Goal: Task Accomplishment & Management: Manage account settings

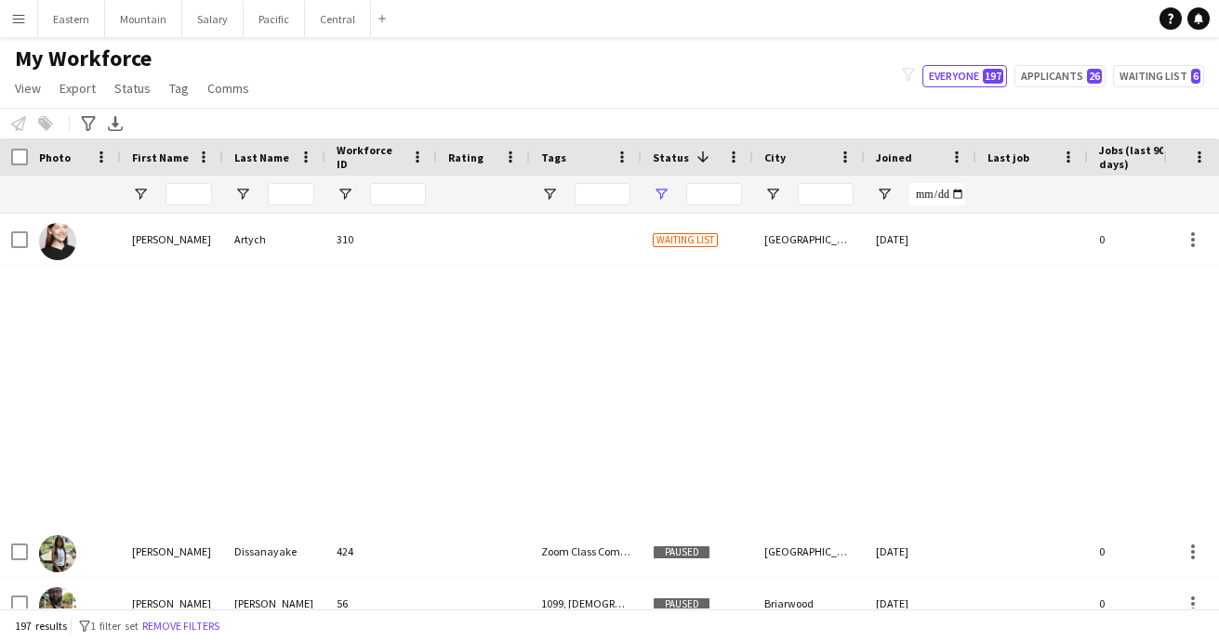
type input "**********"
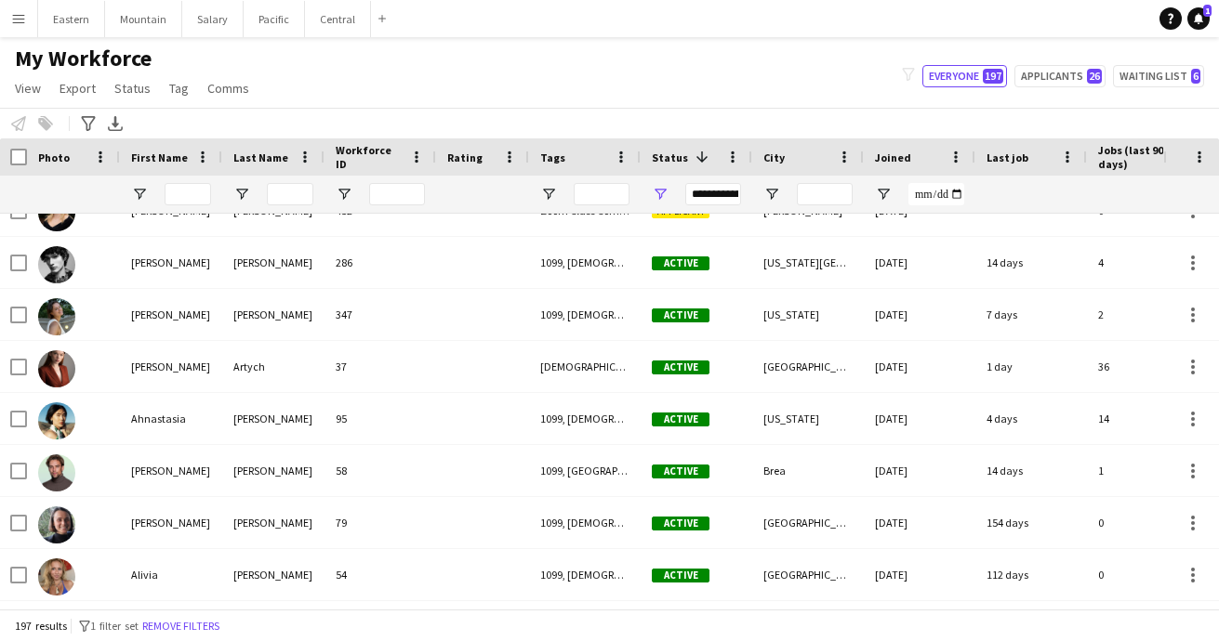
click at [18, 19] on app-icon "Menu" at bounding box center [18, 18] width 15 height 15
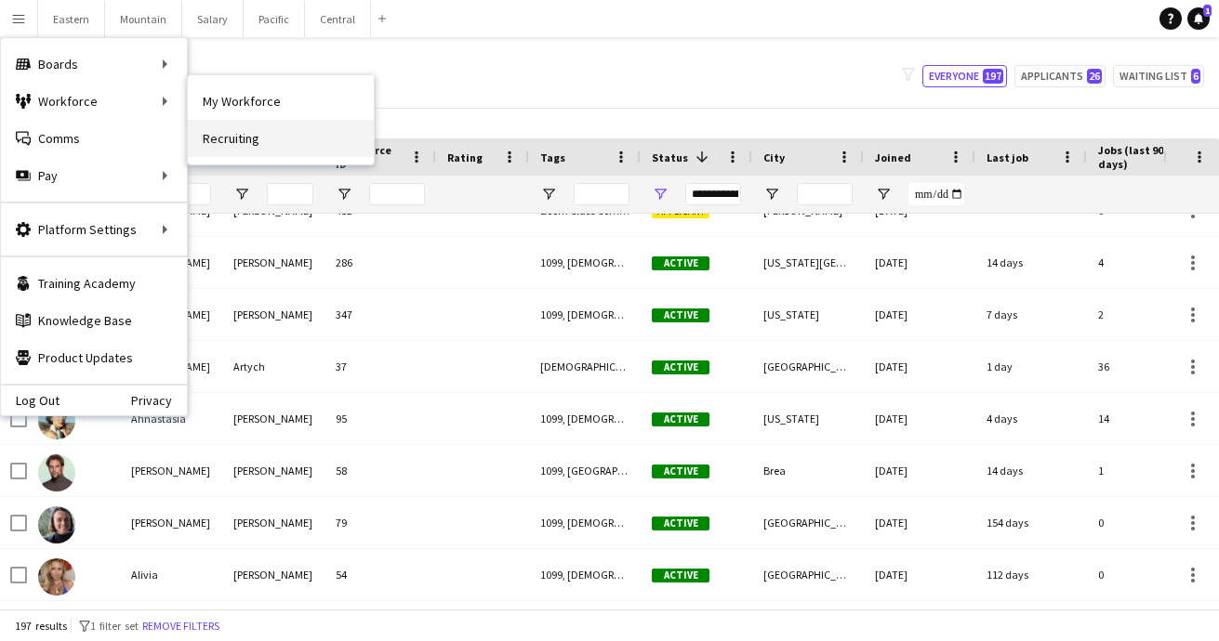
click at [249, 139] on link "Recruiting" at bounding box center [281, 138] width 186 height 37
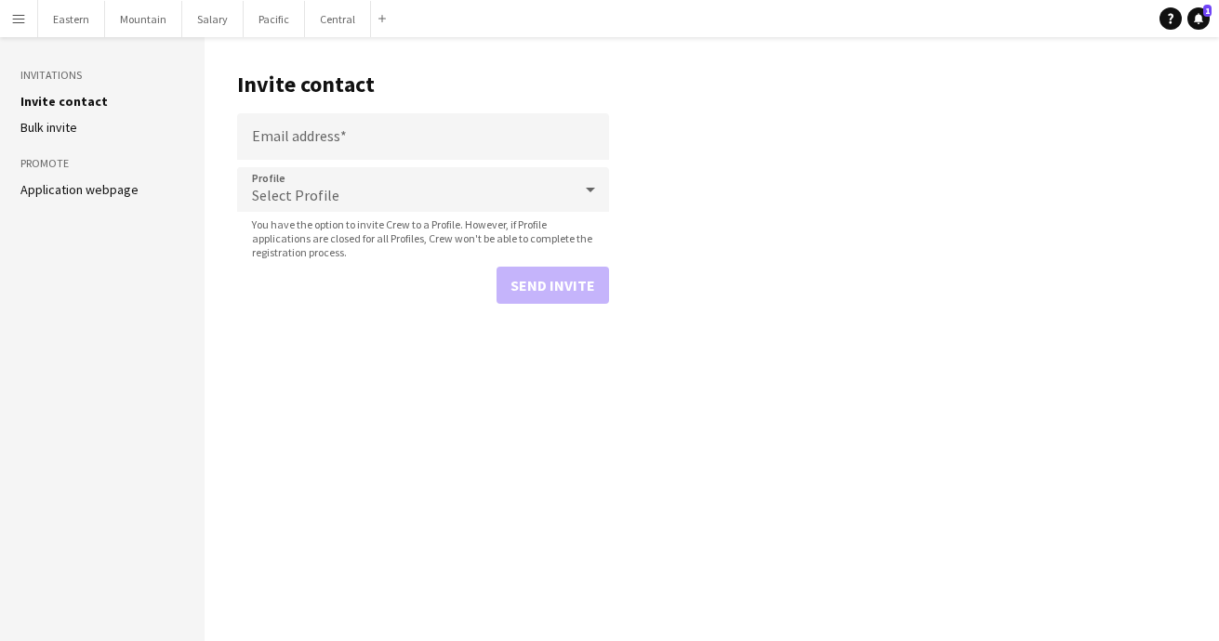
click at [94, 185] on link "Application webpage" at bounding box center [79, 189] width 118 height 17
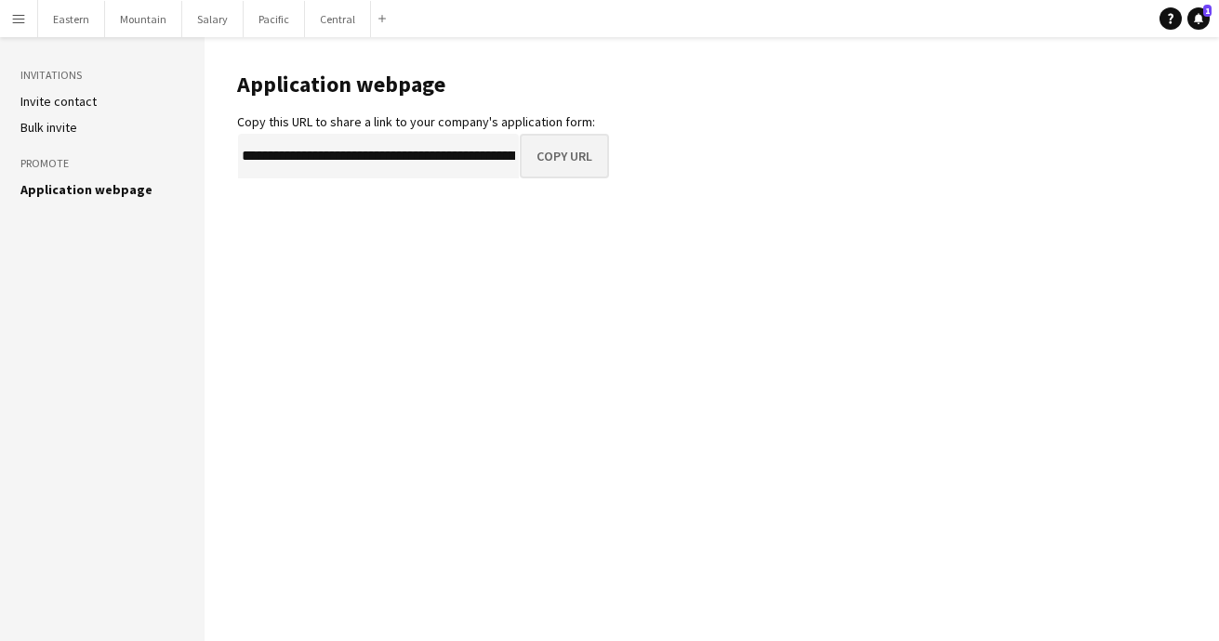
click at [553, 160] on button "Copy URL" at bounding box center [564, 156] width 89 height 45
click at [593, 152] on button "Copy URL" at bounding box center [564, 156] width 89 height 45
click at [22, 17] on app-icon "Menu" at bounding box center [18, 18] width 15 height 15
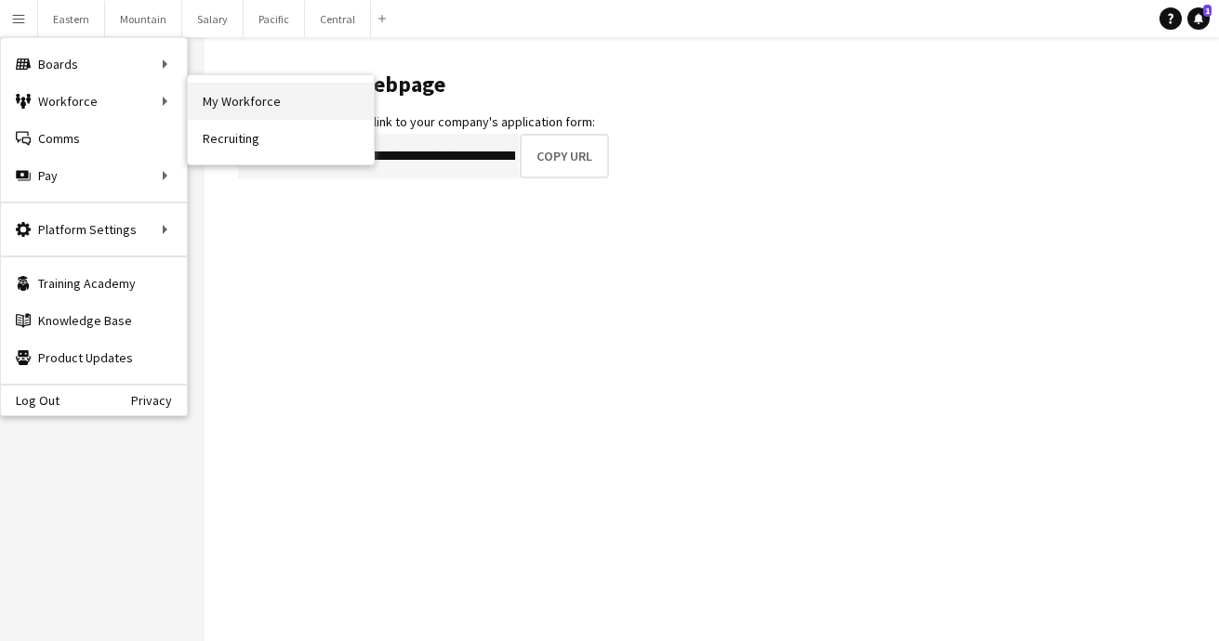
click at [230, 108] on link "My Workforce" at bounding box center [281, 101] width 186 height 37
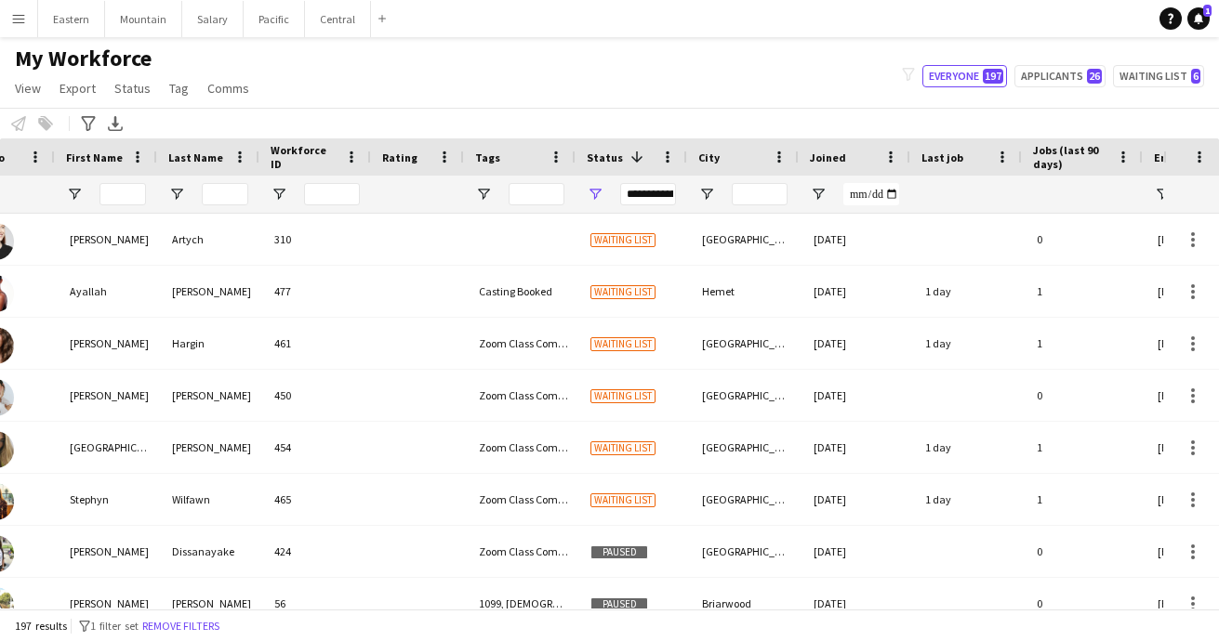
scroll to position [0, 142]
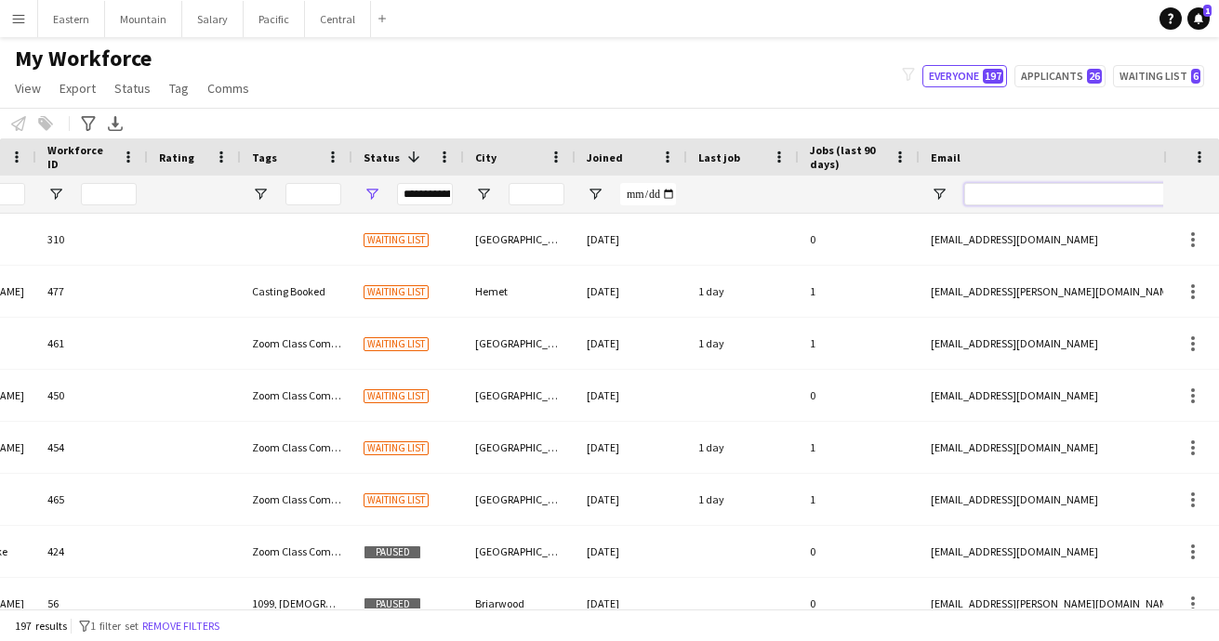
click at [983, 192] on input "Email Filter Input" at bounding box center [1122, 194] width 316 height 22
paste input "**********"
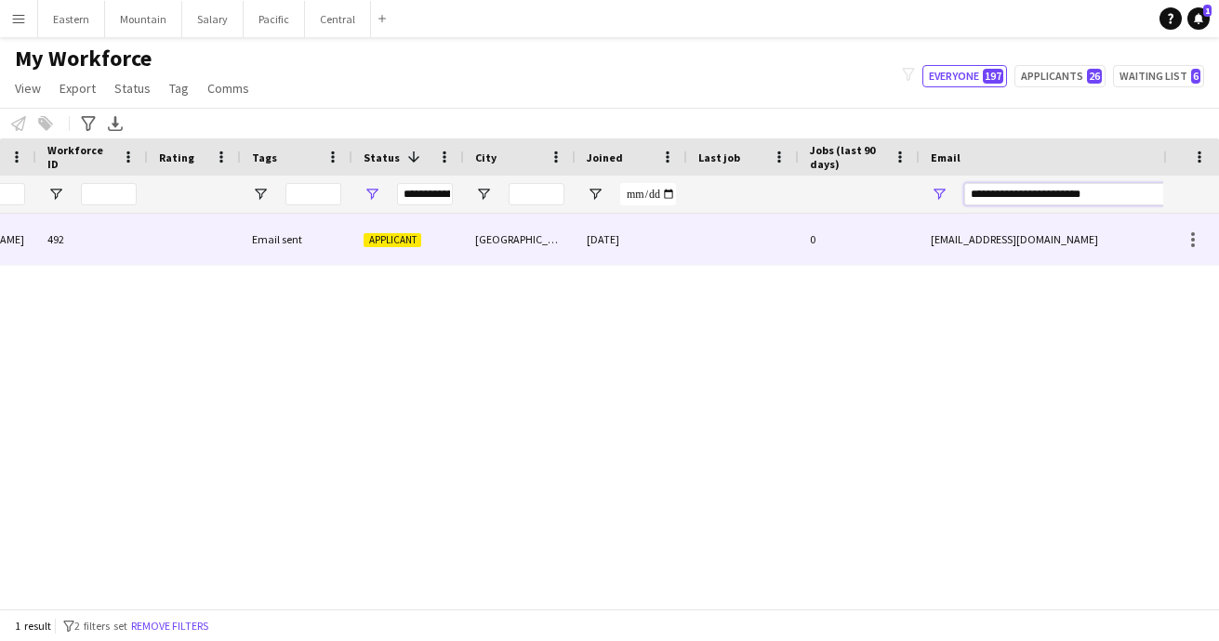
type input "**********"
click at [256, 235] on div "Email sent" at bounding box center [297, 239] width 112 height 51
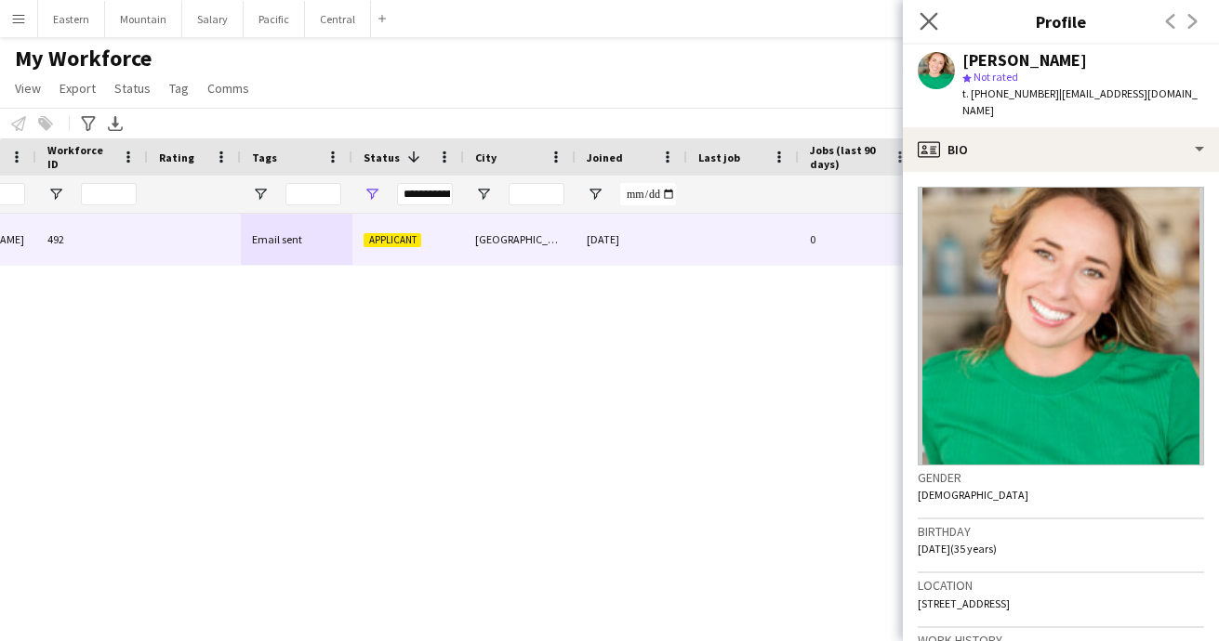
click at [918, 15] on app-icon "Close pop-in" at bounding box center [929, 21] width 27 height 27
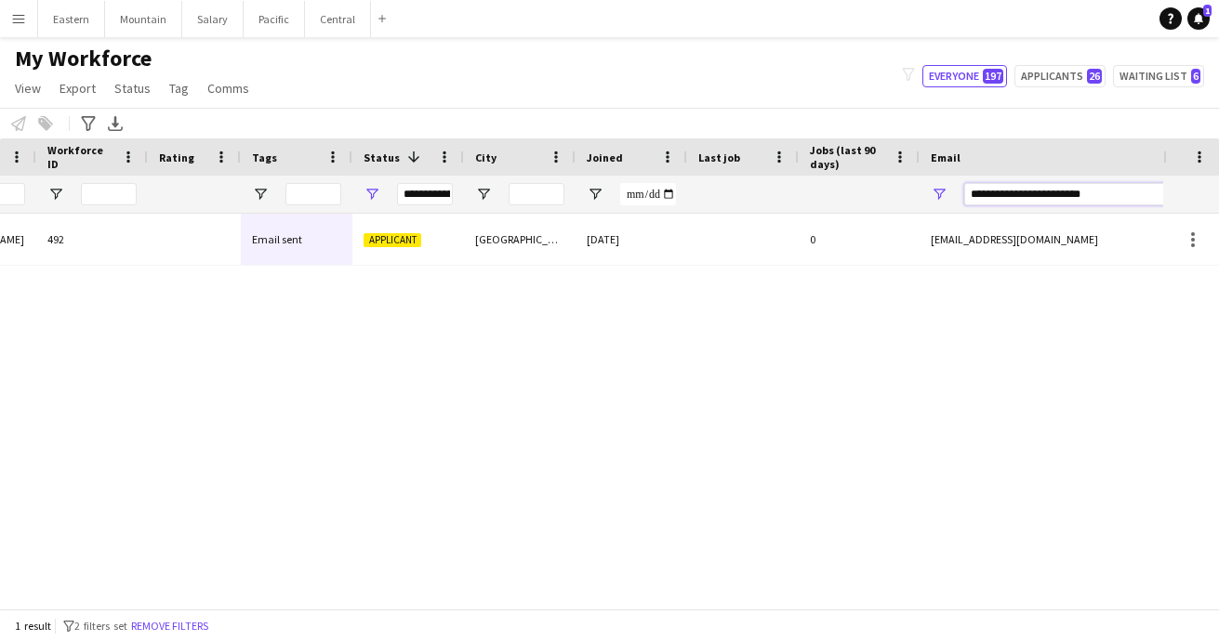
drag, startPoint x: 1114, startPoint y: 194, endPoint x: 910, endPoint y: 194, distance: 203.6
click at [910, 194] on div "**********" at bounding box center [718, 194] width 2015 height 37
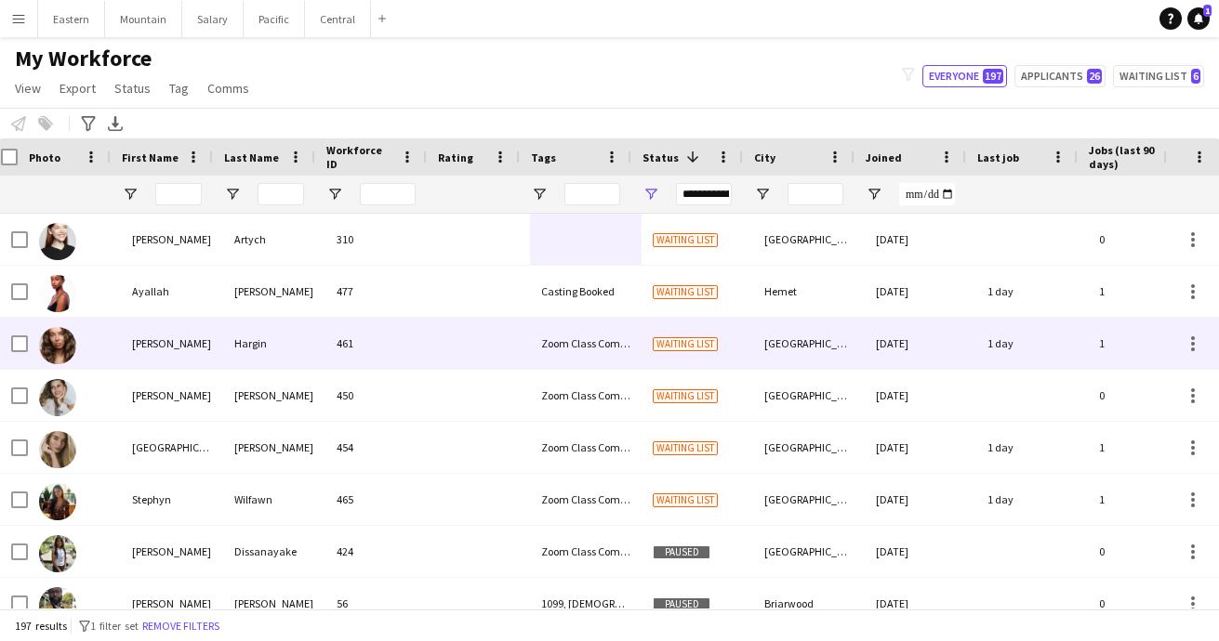
scroll to position [0, -11]
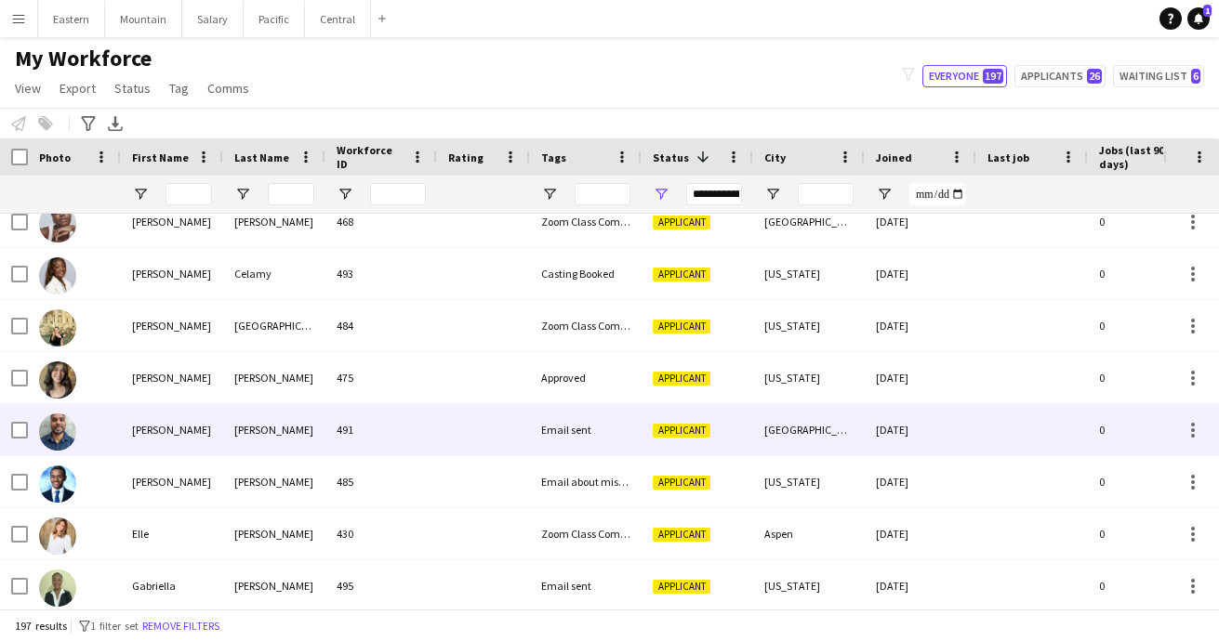
click at [398, 429] on div "491" at bounding box center [381, 429] width 112 height 51
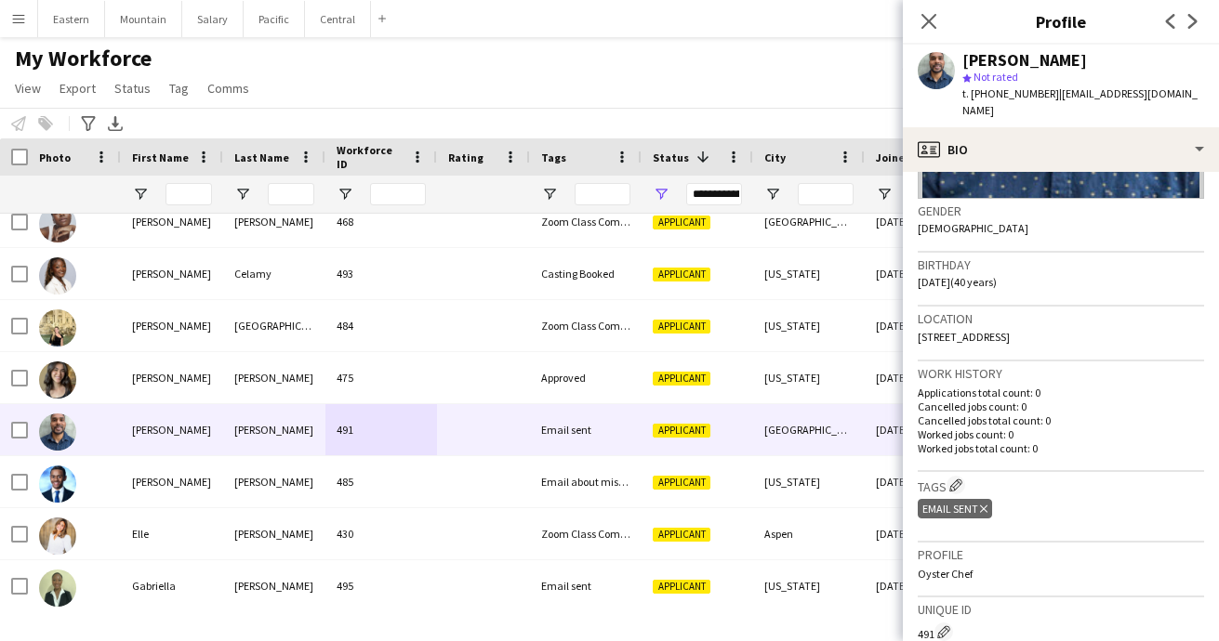
click at [985, 506] on icon at bounding box center [983, 509] width 7 height 7
click at [965, 476] on button "Edit crew company tags" at bounding box center [955, 485] width 19 height 19
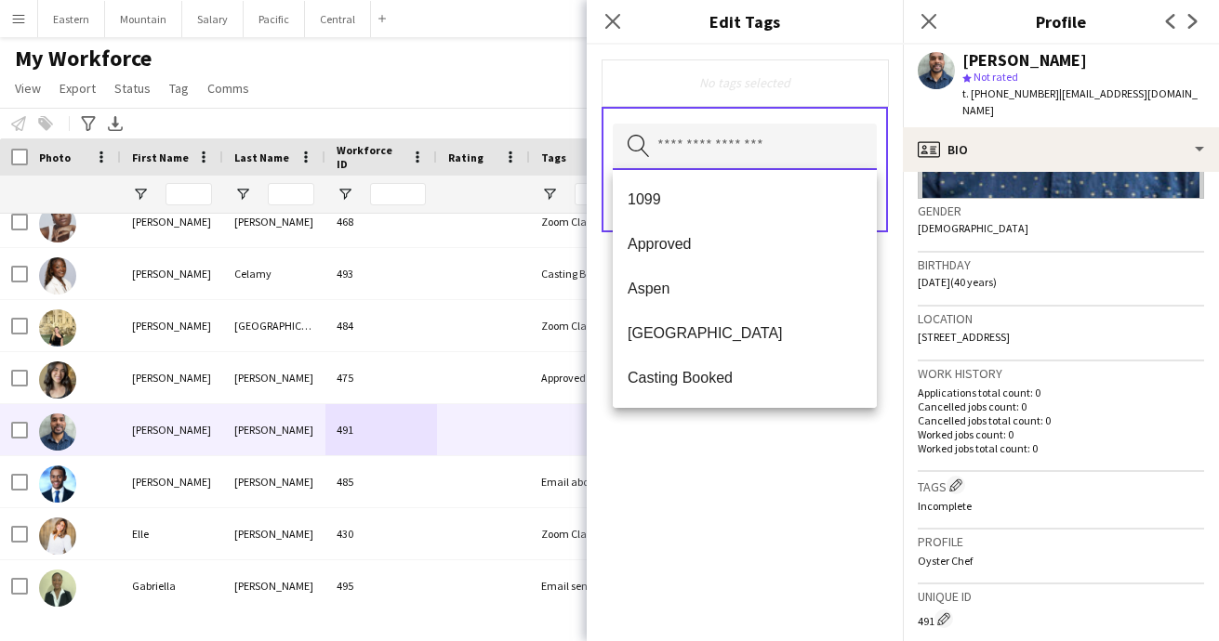
click at [768, 160] on input "text" at bounding box center [745, 147] width 264 height 46
click at [727, 360] on mat-option "Casting Booked" at bounding box center [745, 378] width 264 height 45
click at [746, 488] on div "Casting Booked Remove Search by tag name Save" at bounding box center [745, 343] width 316 height 597
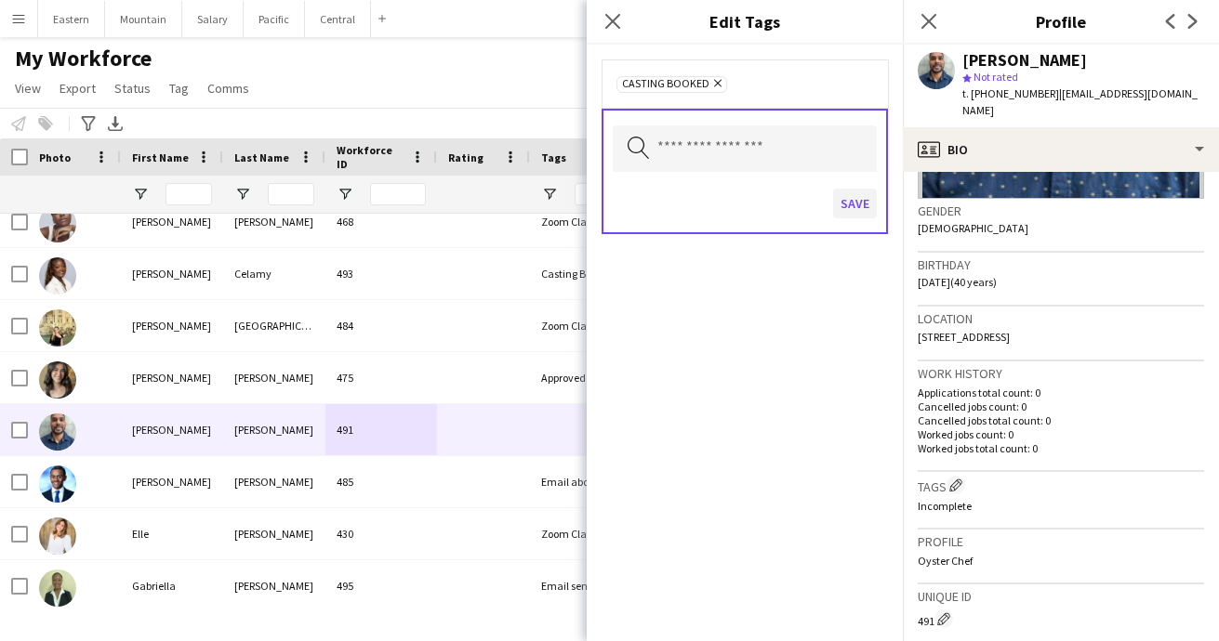
click at [875, 198] on button "Save" at bounding box center [855, 204] width 44 height 30
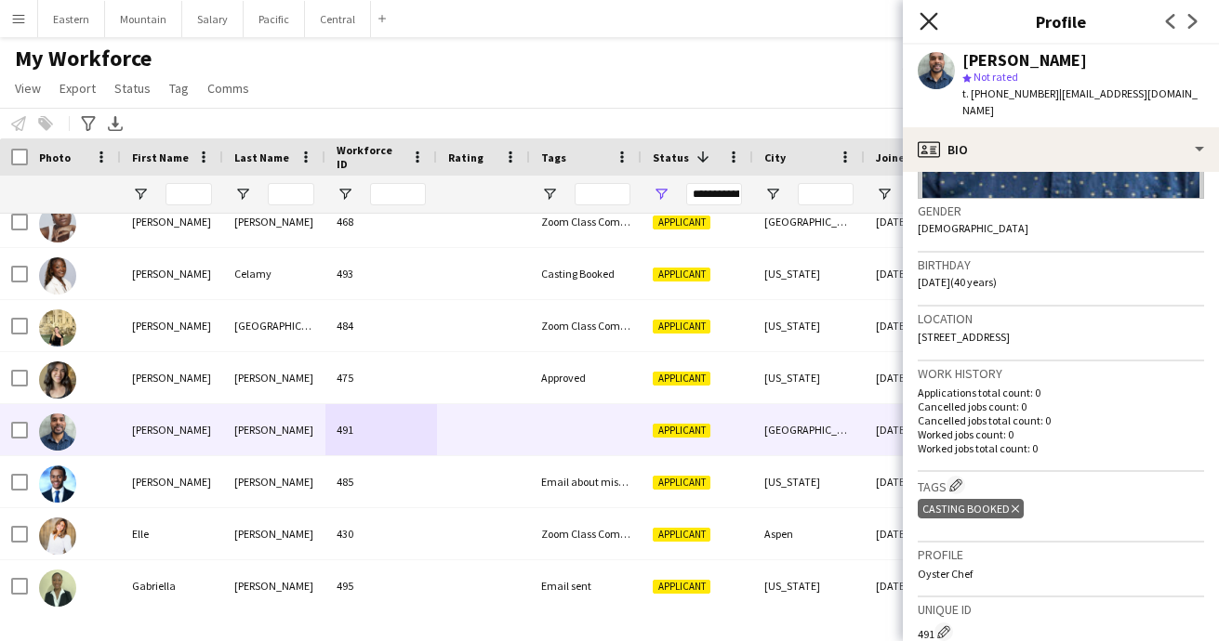
click at [931, 17] on icon "Close pop-in" at bounding box center [928, 21] width 18 height 18
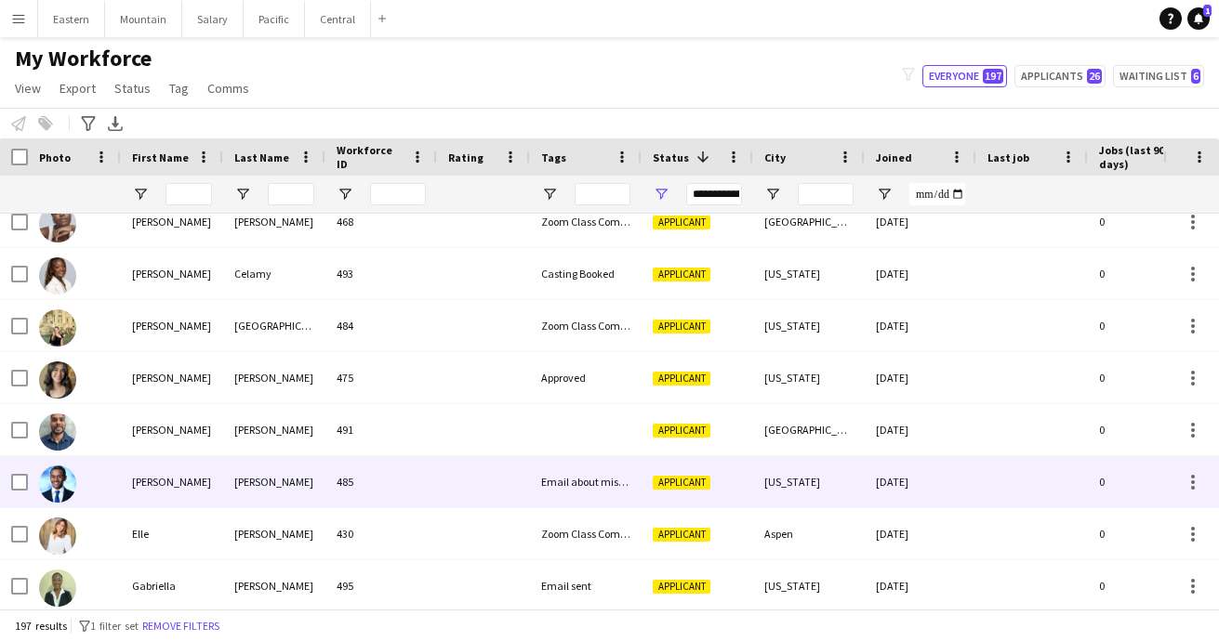
click at [568, 482] on div "Email about missing information" at bounding box center [586, 481] width 112 height 51
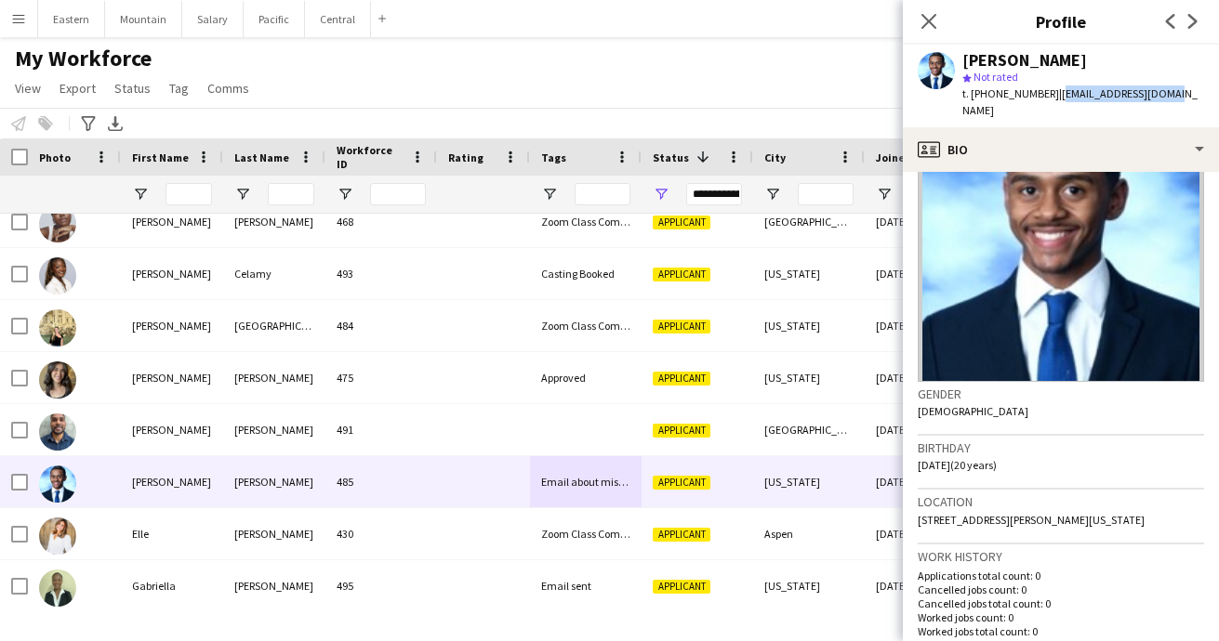
drag, startPoint x: 1045, startPoint y: 95, endPoint x: 1181, endPoint y: 94, distance: 135.7
click at [1181, 94] on app-profile-header "Devonne Castro star Not rated t. +12163570948 | devonnec05@gmail.com" at bounding box center [1061, 86] width 316 height 83
copy span "[EMAIL_ADDRESS][DOMAIN_NAME]"
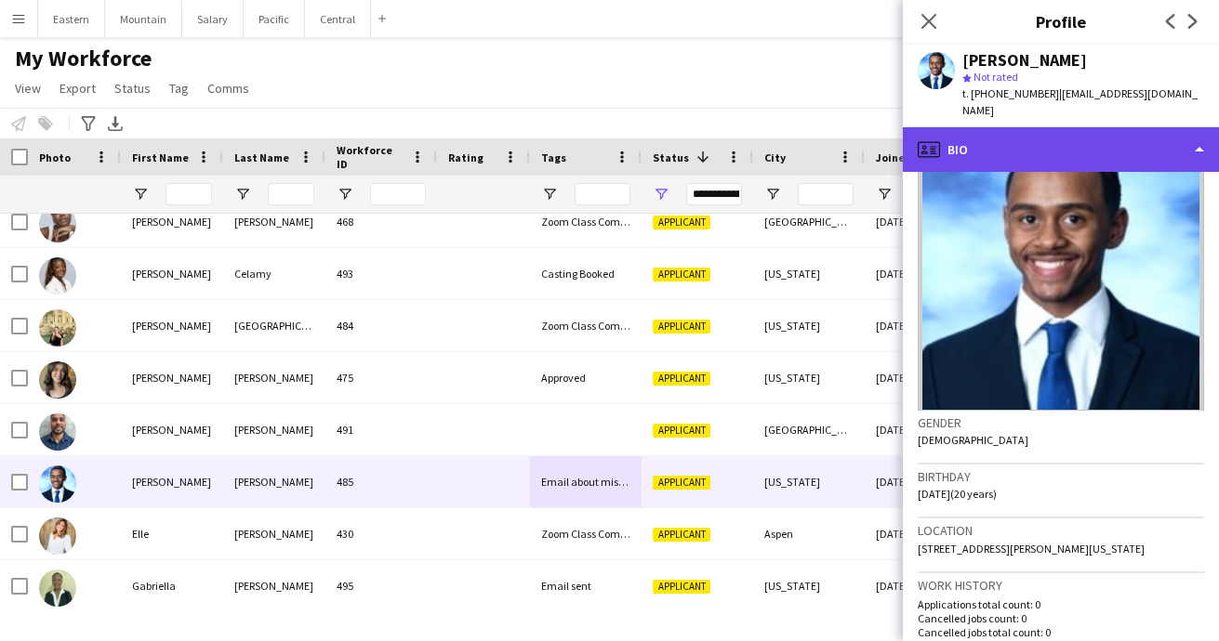
click at [993, 135] on div "profile Bio" at bounding box center [1061, 149] width 316 height 45
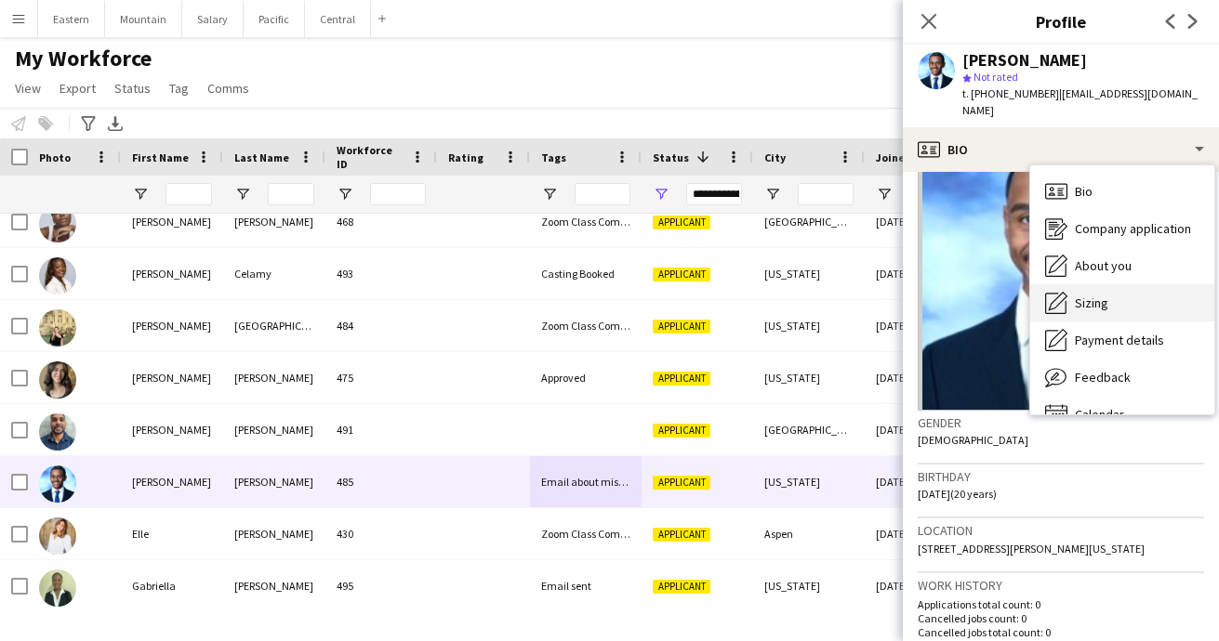
click at [1084, 295] on span "Sizing" at bounding box center [1091, 303] width 33 height 17
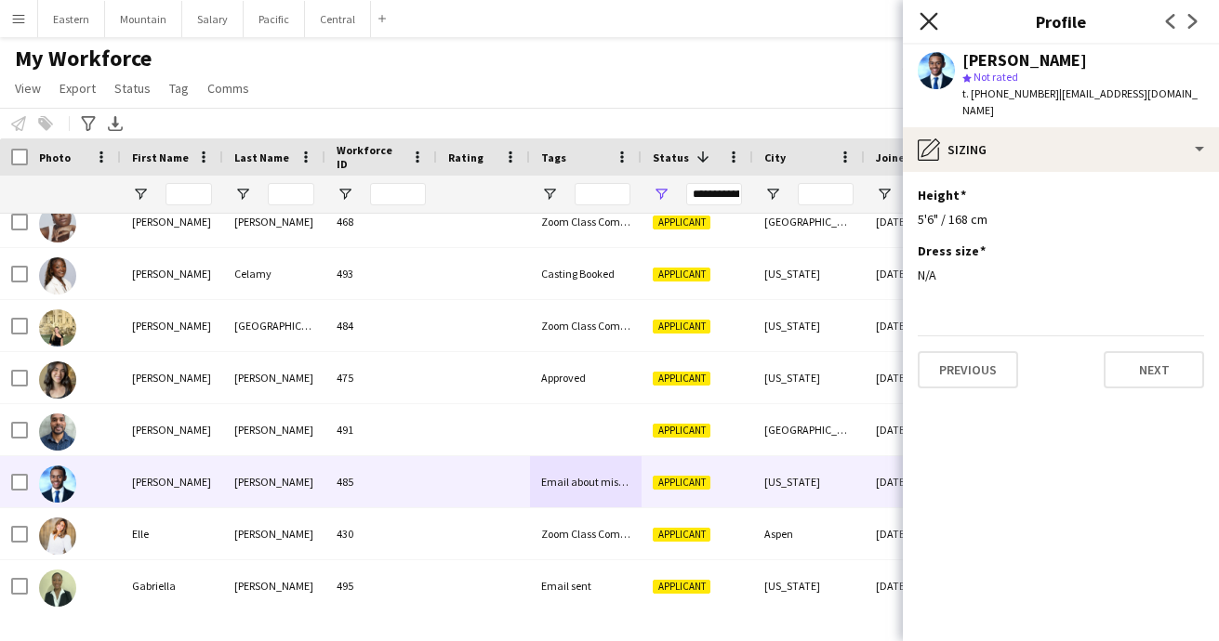
click at [931, 24] on icon at bounding box center [928, 21] width 18 height 18
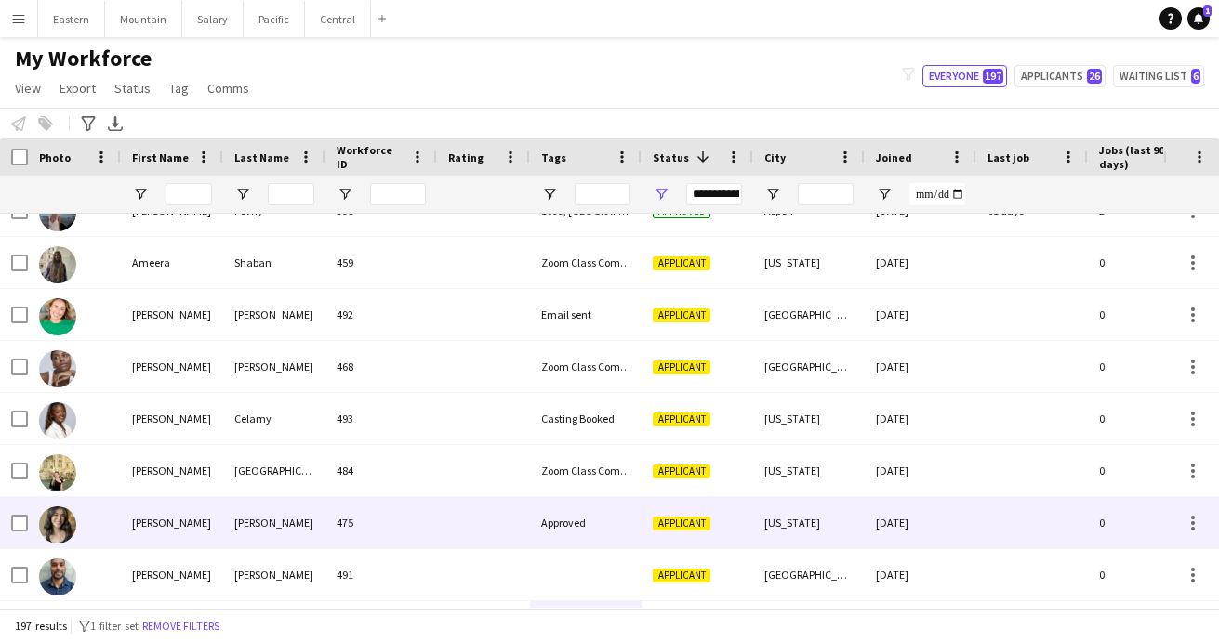
scroll to position [2309, 0]
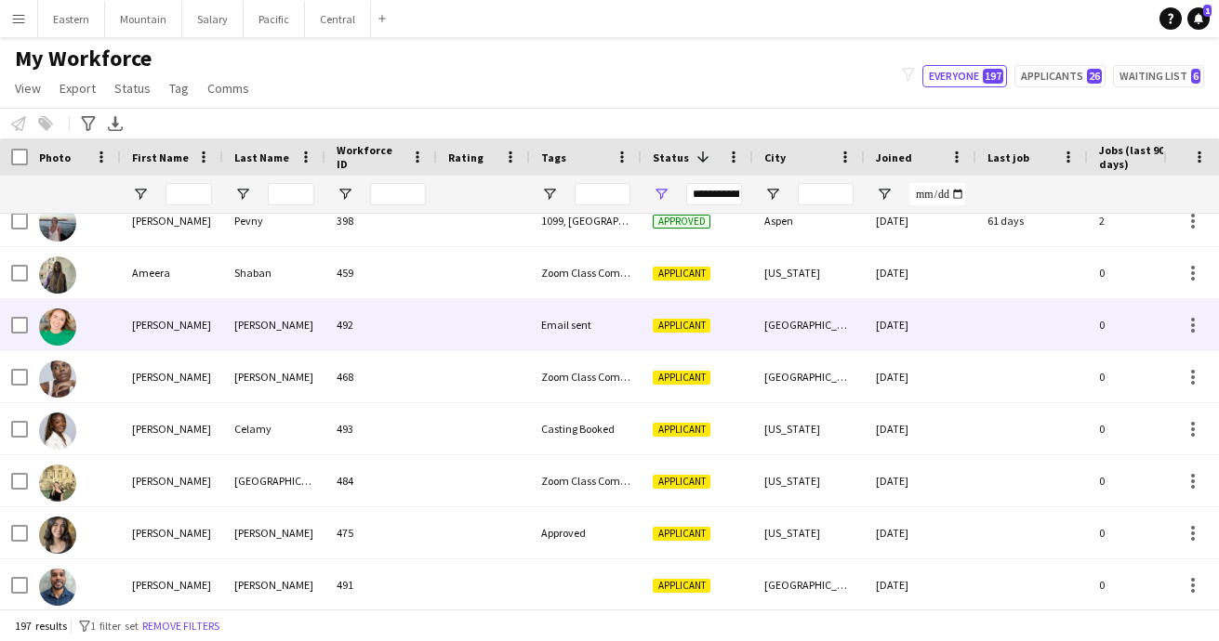
click at [597, 320] on div "Email sent" at bounding box center [586, 324] width 112 height 51
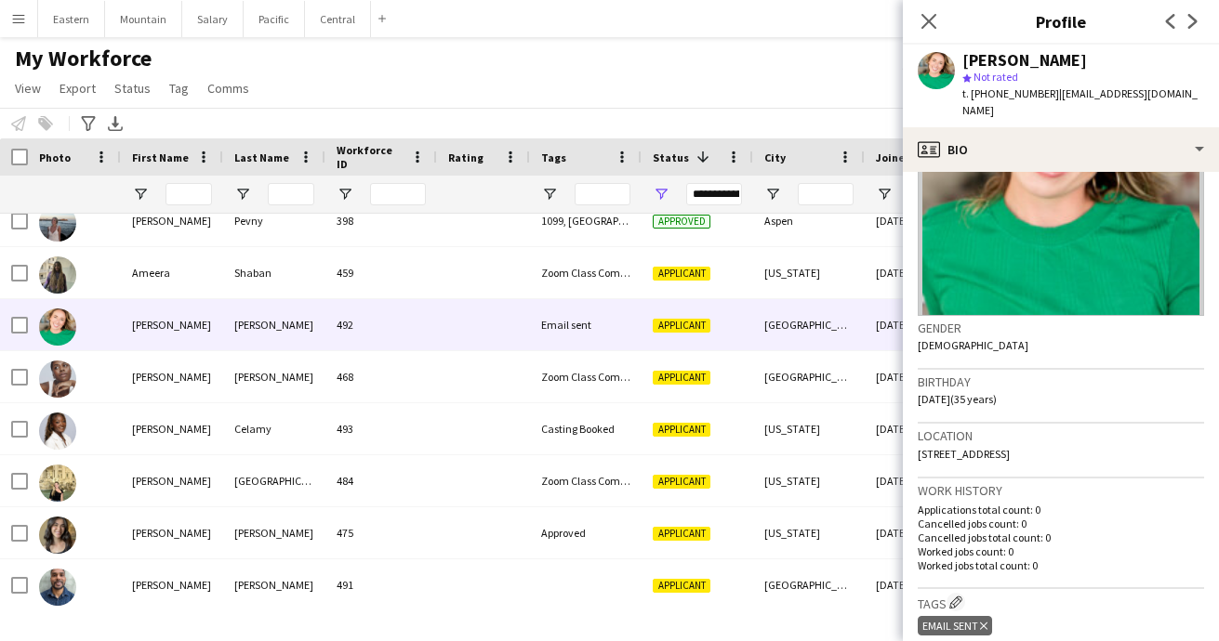
scroll to position [251, 0]
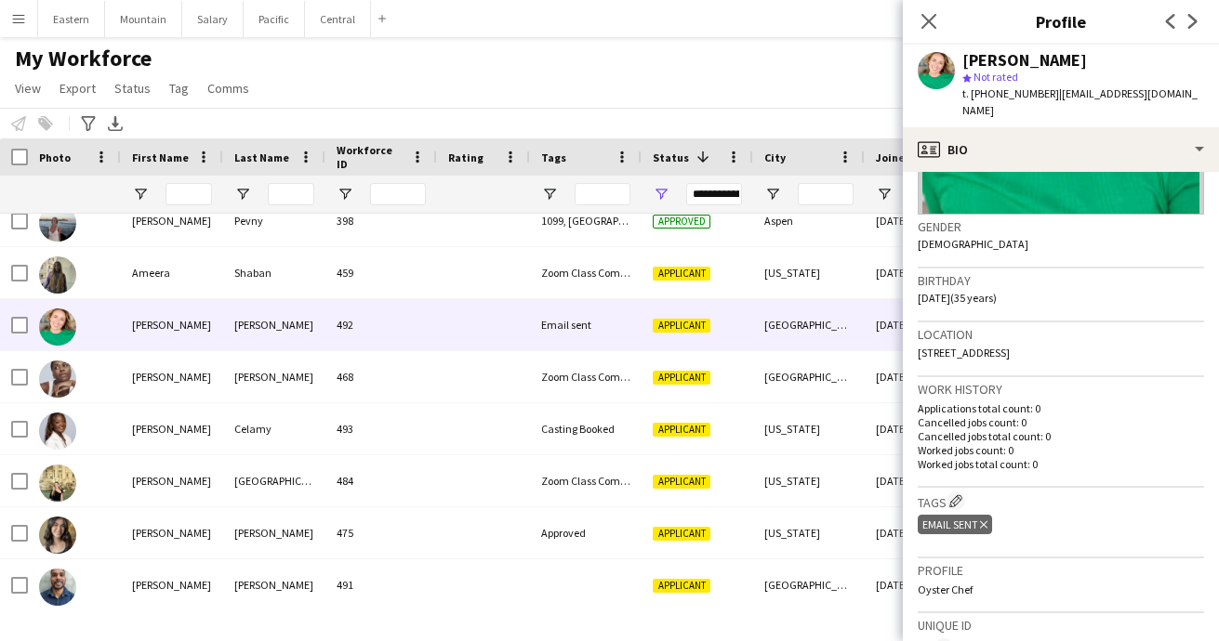
click at [986, 520] on icon "Delete tag" at bounding box center [983, 525] width 7 height 11
click at [953, 495] on app-icon "Edit crew company tags" at bounding box center [955, 501] width 13 height 13
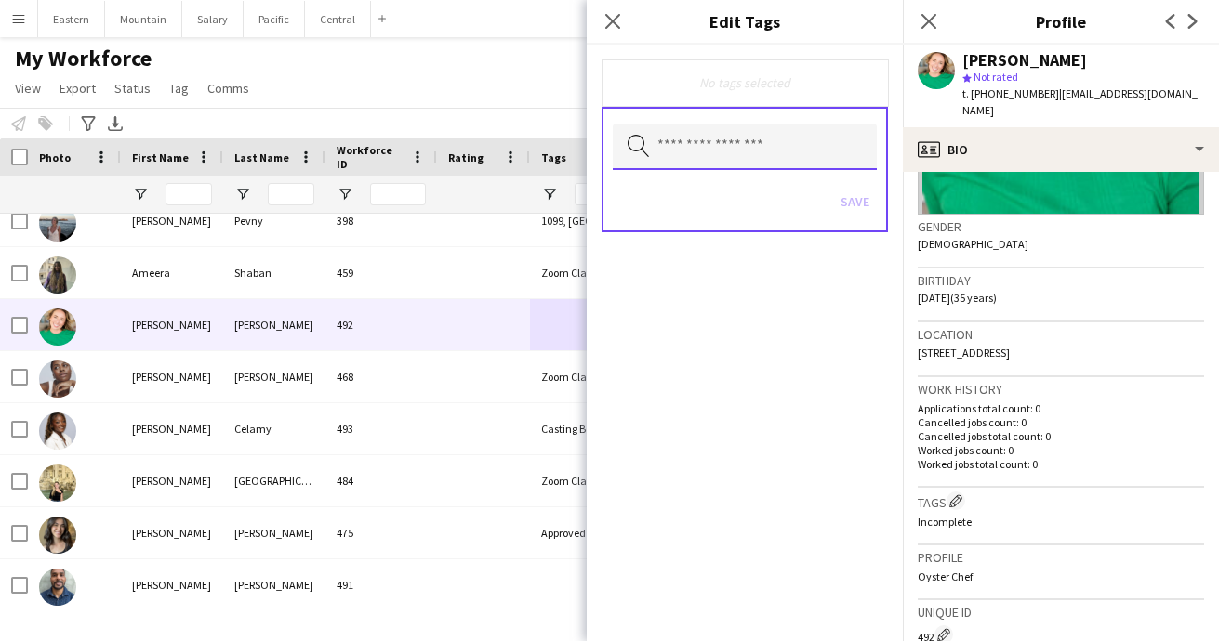
click at [717, 141] on input "text" at bounding box center [745, 147] width 264 height 46
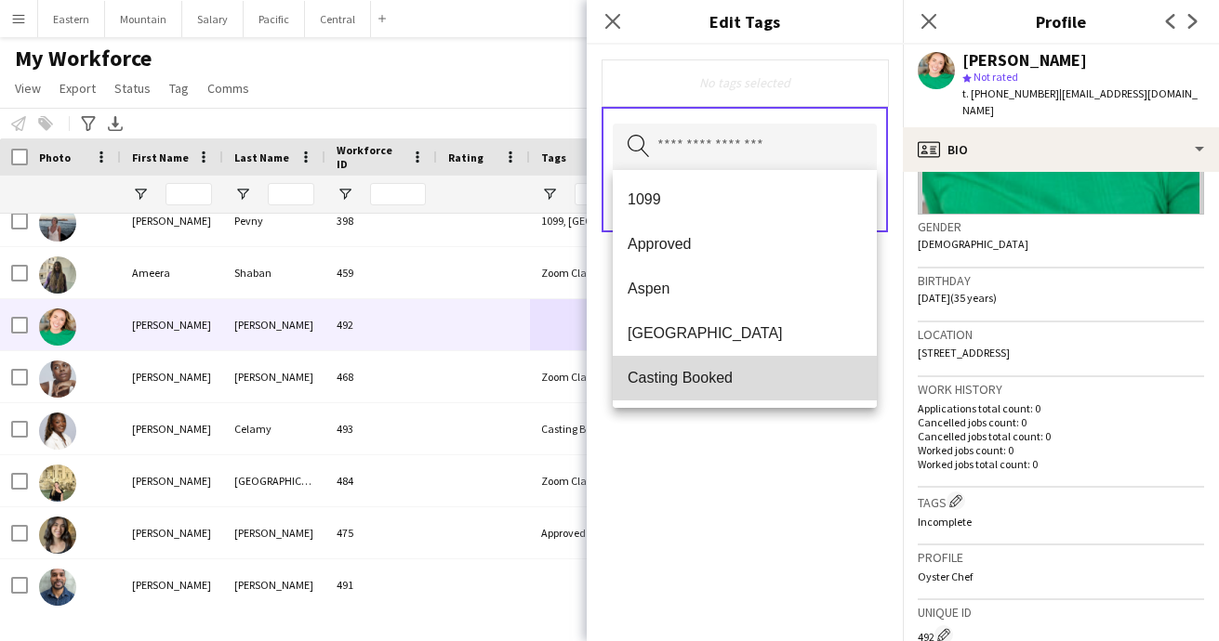
click at [694, 363] on mat-option "Casting Booked" at bounding box center [745, 378] width 264 height 45
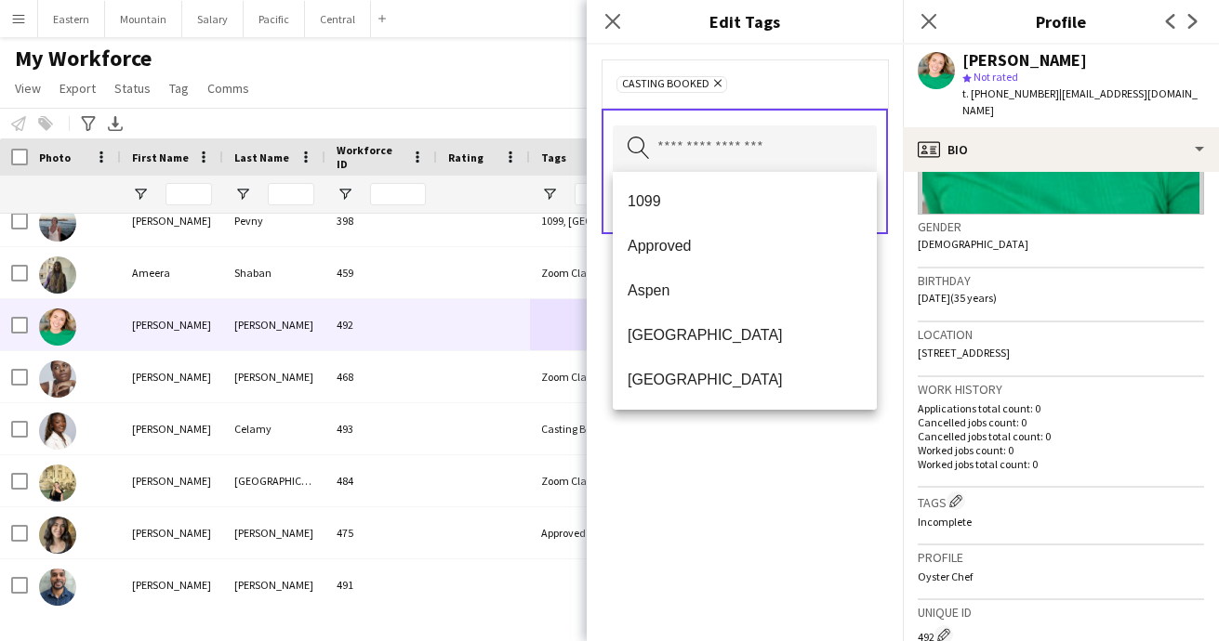
click at [765, 463] on div "Casting Booked Remove Search by tag name Save" at bounding box center [745, 343] width 316 height 597
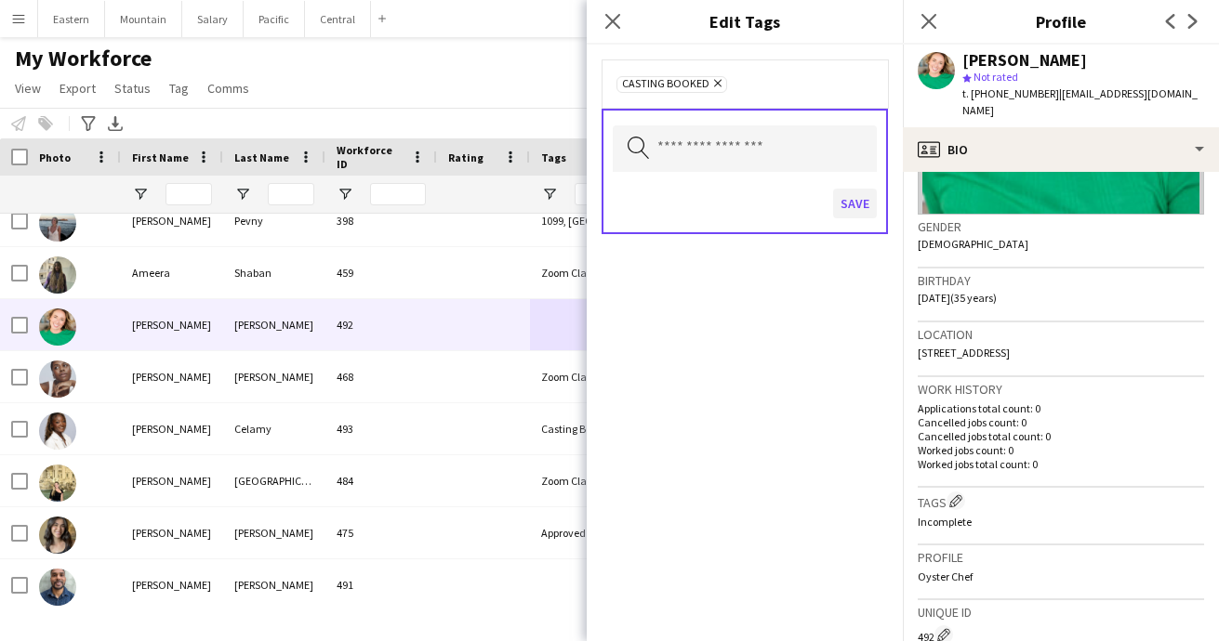
click at [852, 206] on button "Save" at bounding box center [855, 204] width 44 height 30
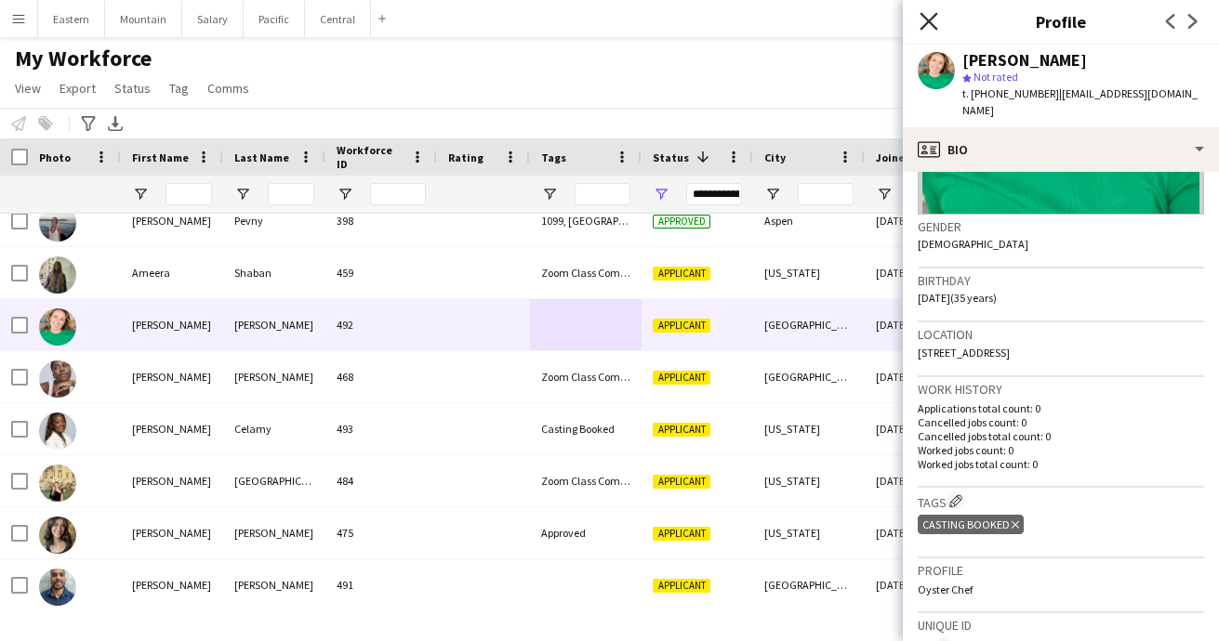
click at [930, 20] on icon at bounding box center [928, 21] width 18 height 18
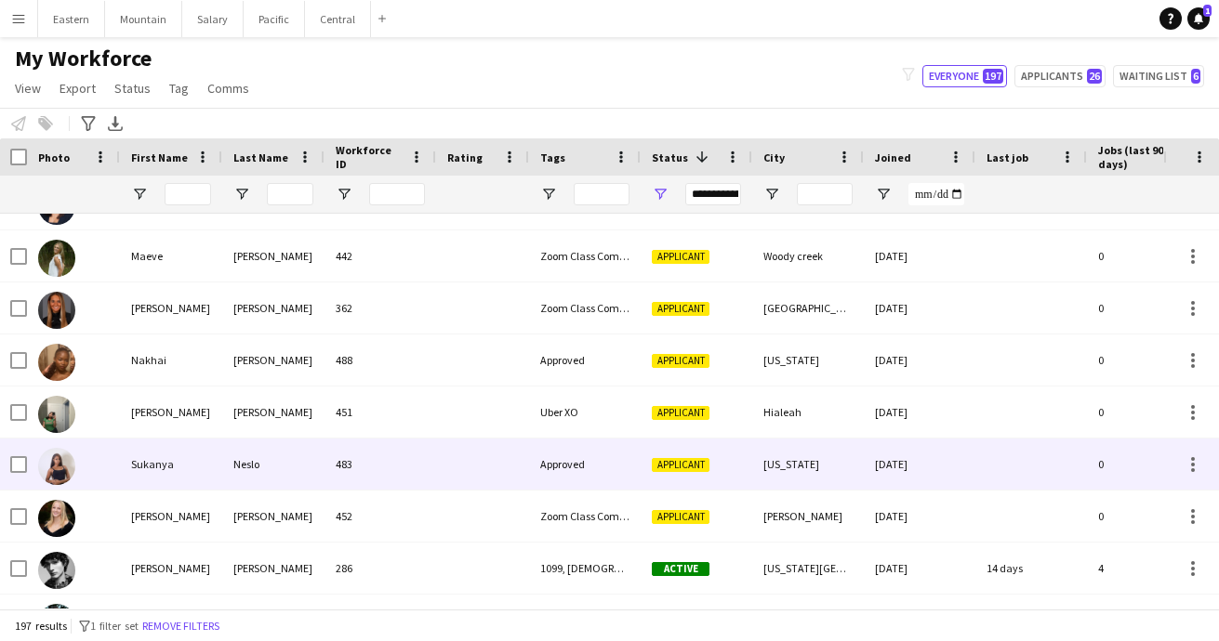
scroll to position [3366, 0]
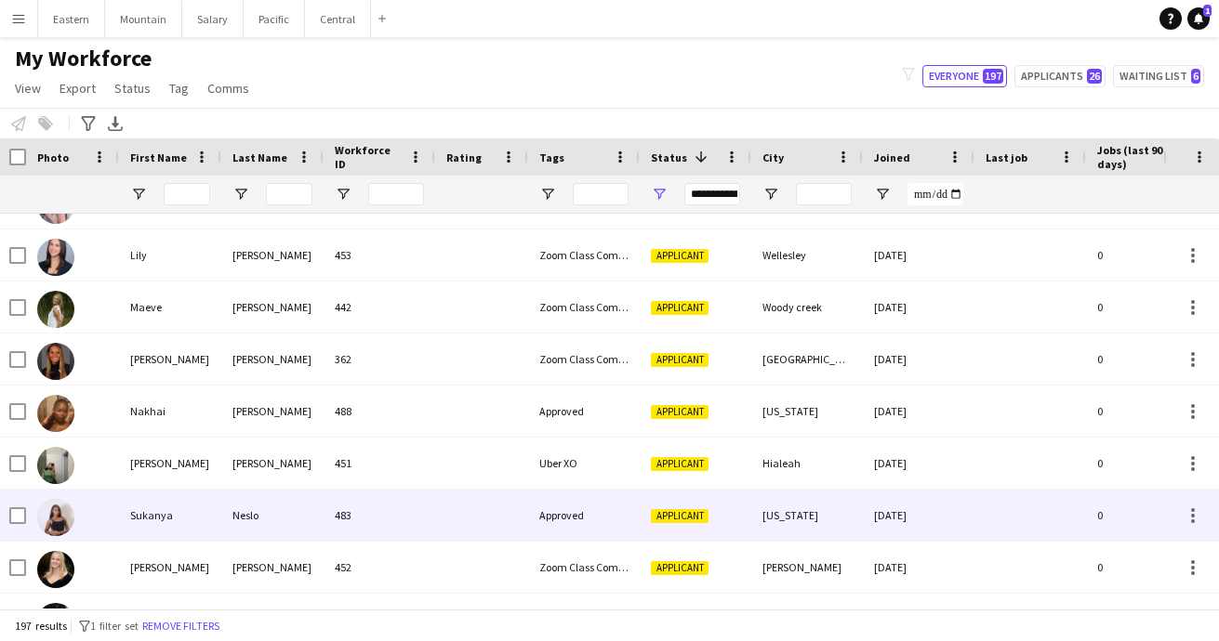
click at [592, 515] on div "Approved" at bounding box center [584, 515] width 112 height 51
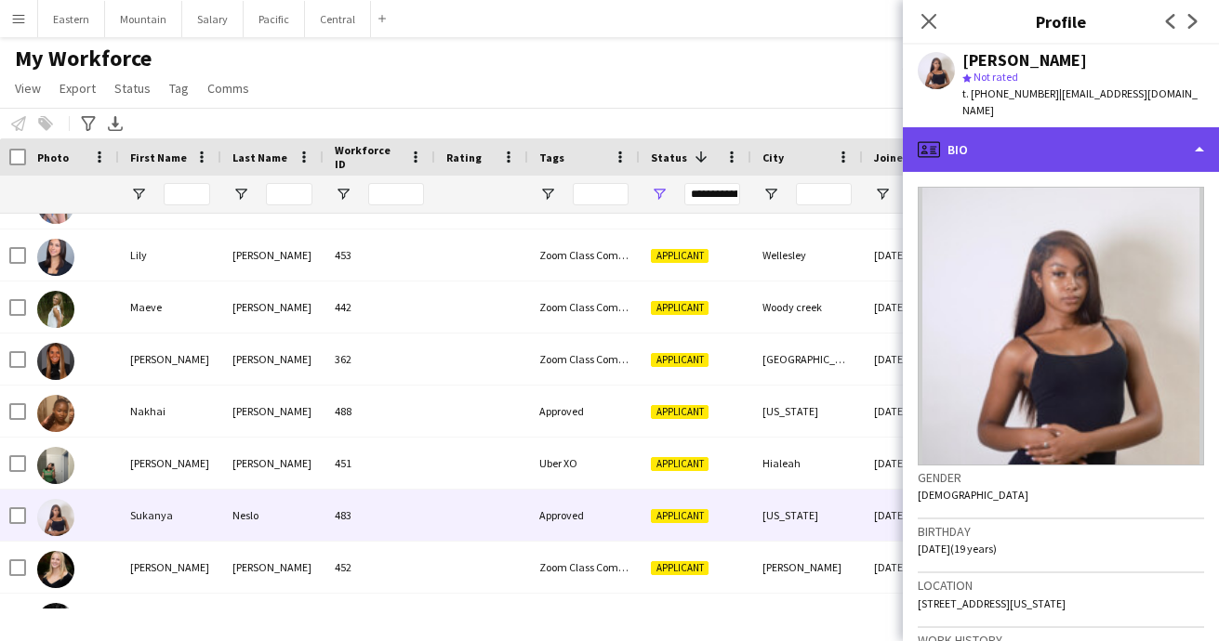
click at [971, 139] on div "profile Bio" at bounding box center [1061, 149] width 316 height 45
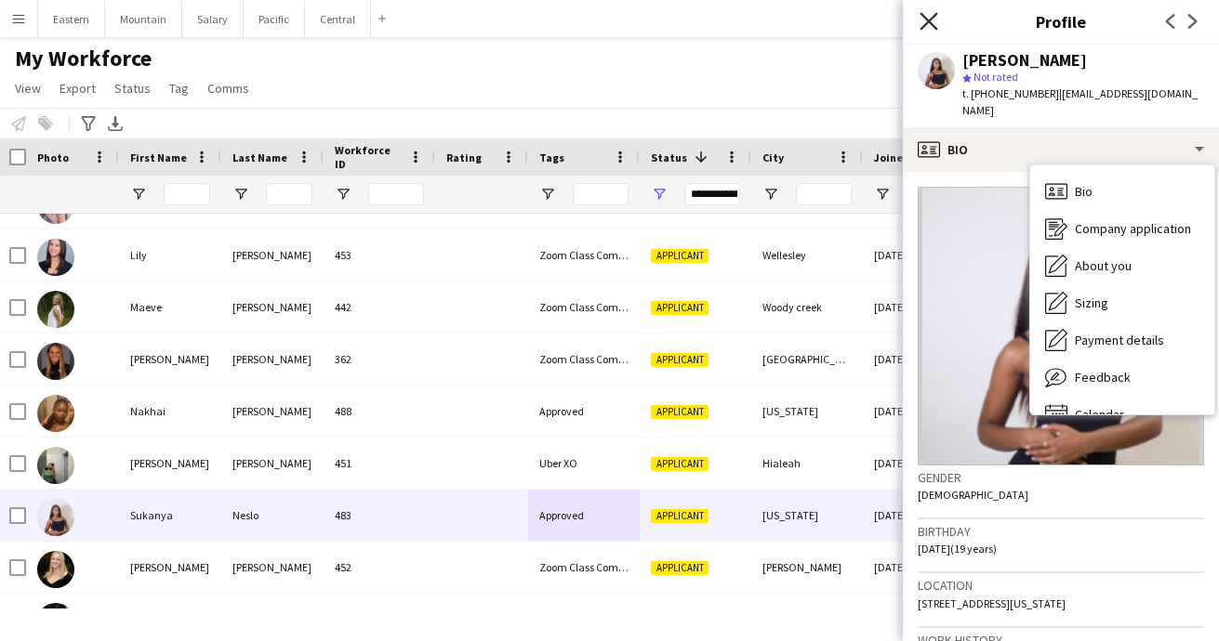
click at [925, 18] on icon at bounding box center [928, 21] width 18 height 18
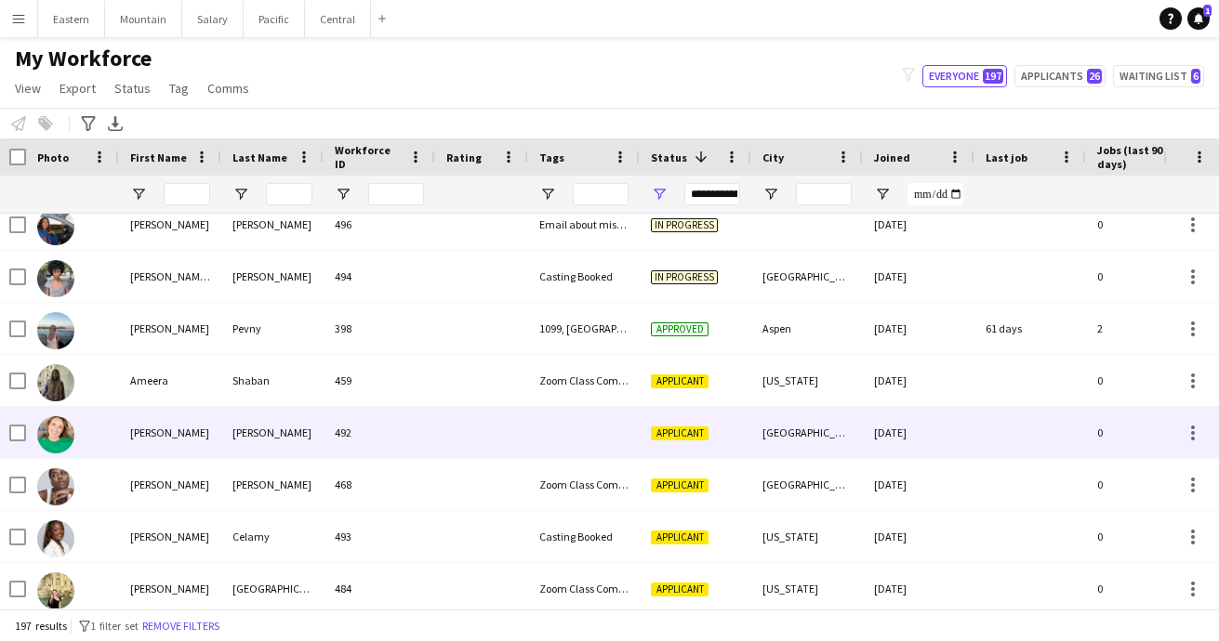
click at [628, 424] on div at bounding box center [584, 432] width 112 height 51
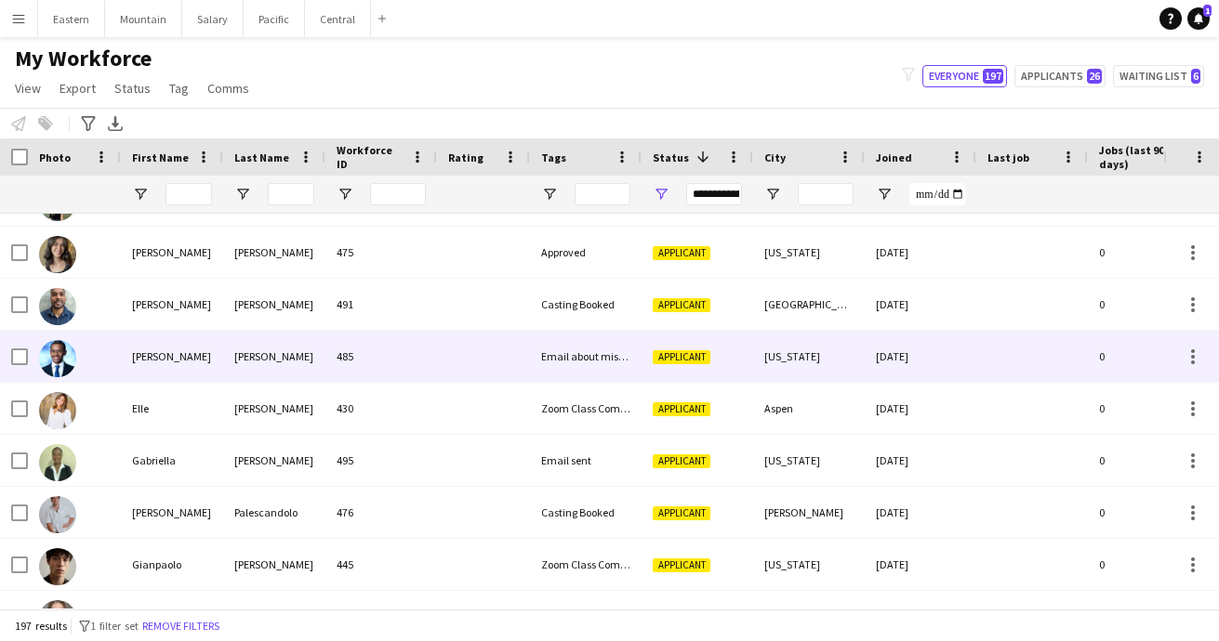
click at [606, 360] on div "Email about missing information" at bounding box center [586, 356] width 112 height 51
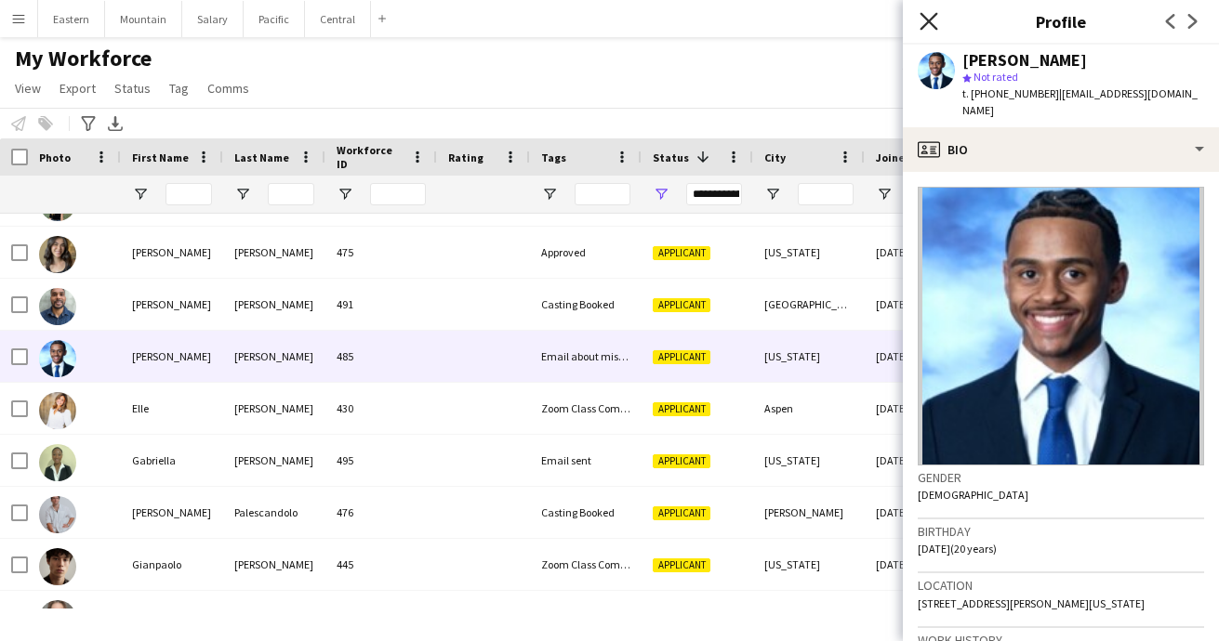
click at [928, 20] on icon at bounding box center [928, 21] width 18 height 18
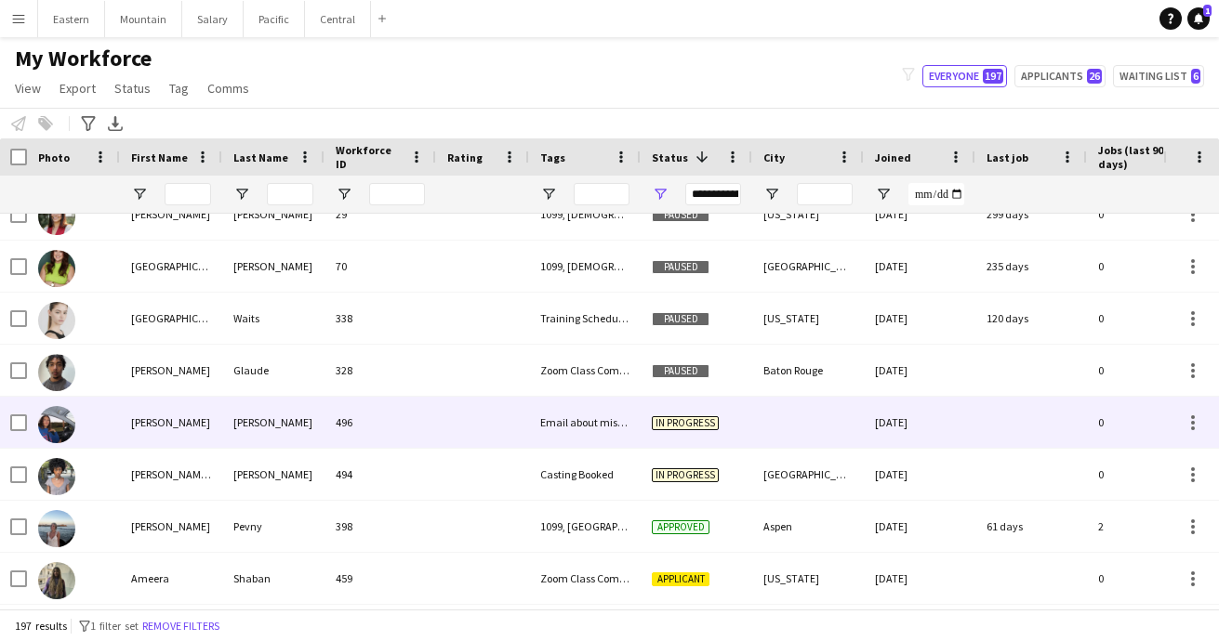
scroll to position [2104, 0]
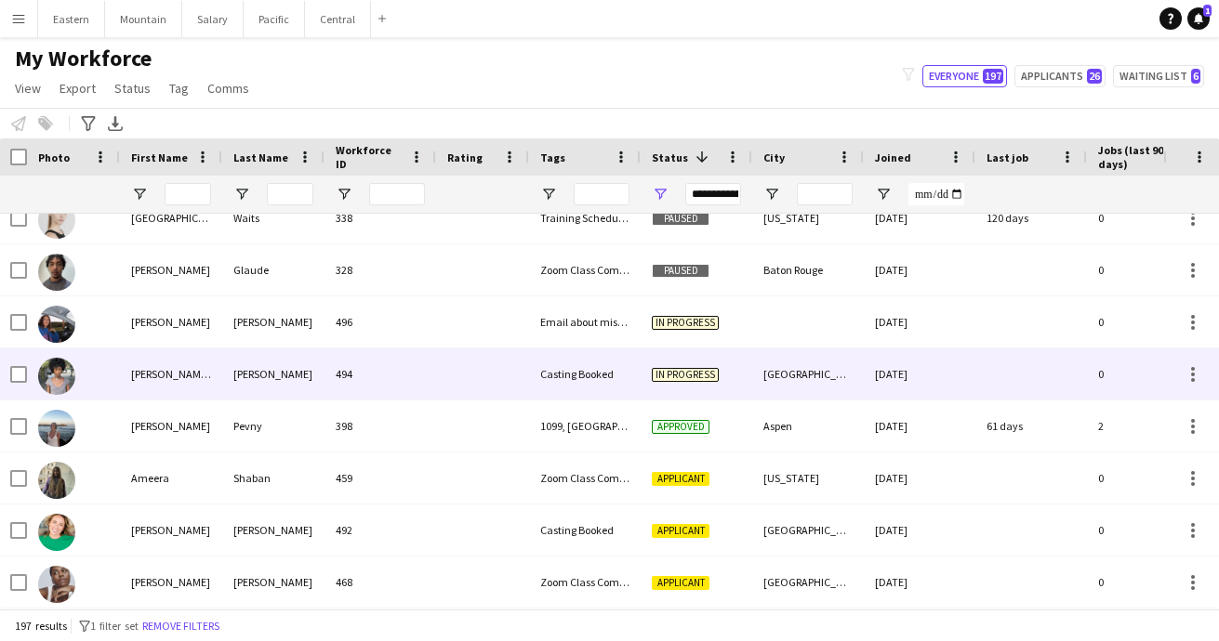
click at [584, 380] on div "Casting Booked" at bounding box center [585, 374] width 112 height 51
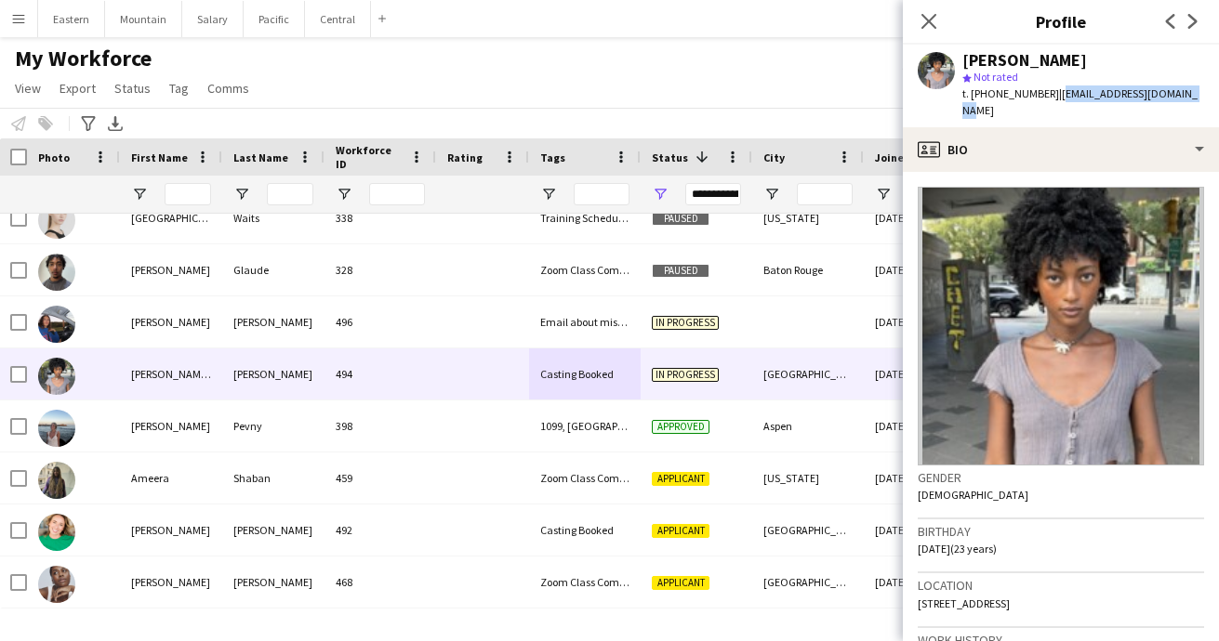
drag, startPoint x: 1045, startPoint y: 95, endPoint x: 1210, endPoint y: 93, distance: 165.5
click at [1210, 93] on app-profile-header "Toni Ann Smith star Not rated t. +17182165556 | toniannsmith46@gmail.com" at bounding box center [1061, 86] width 316 height 83
copy span "toniannsmith46@gmail.com"
click at [924, 12] on app-icon "Close pop-in" at bounding box center [929, 21] width 27 height 27
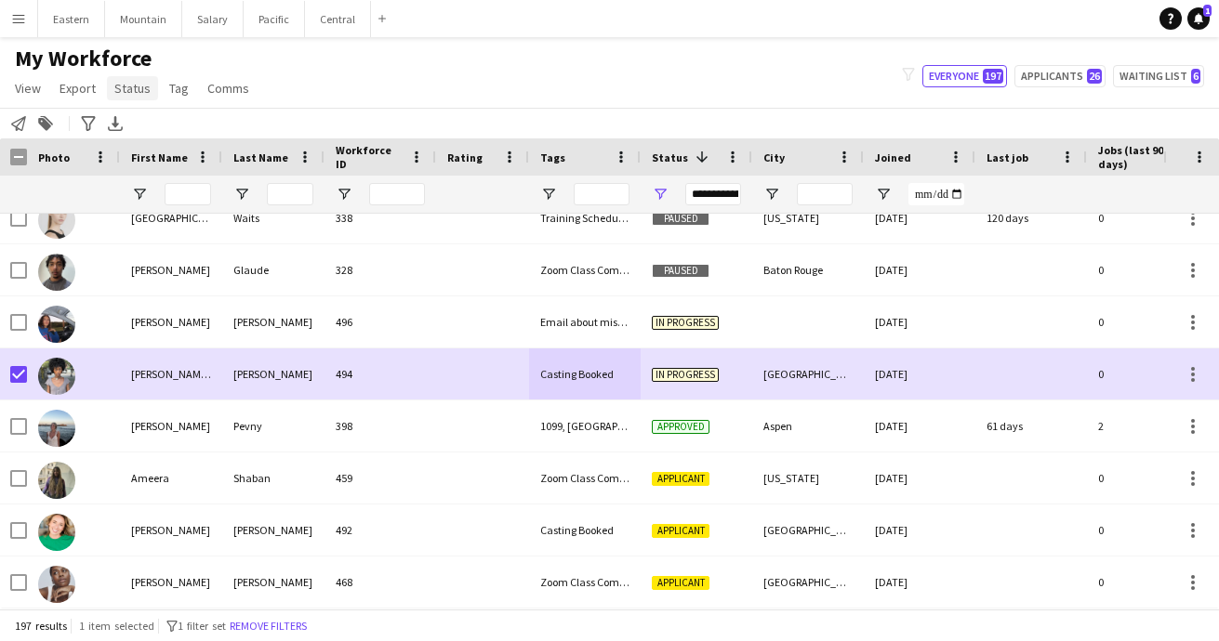
click at [121, 82] on span "Status" at bounding box center [132, 88] width 36 height 17
click at [136, 132] on span "Edit" at bounding box center [132, 128] width 21 height 17
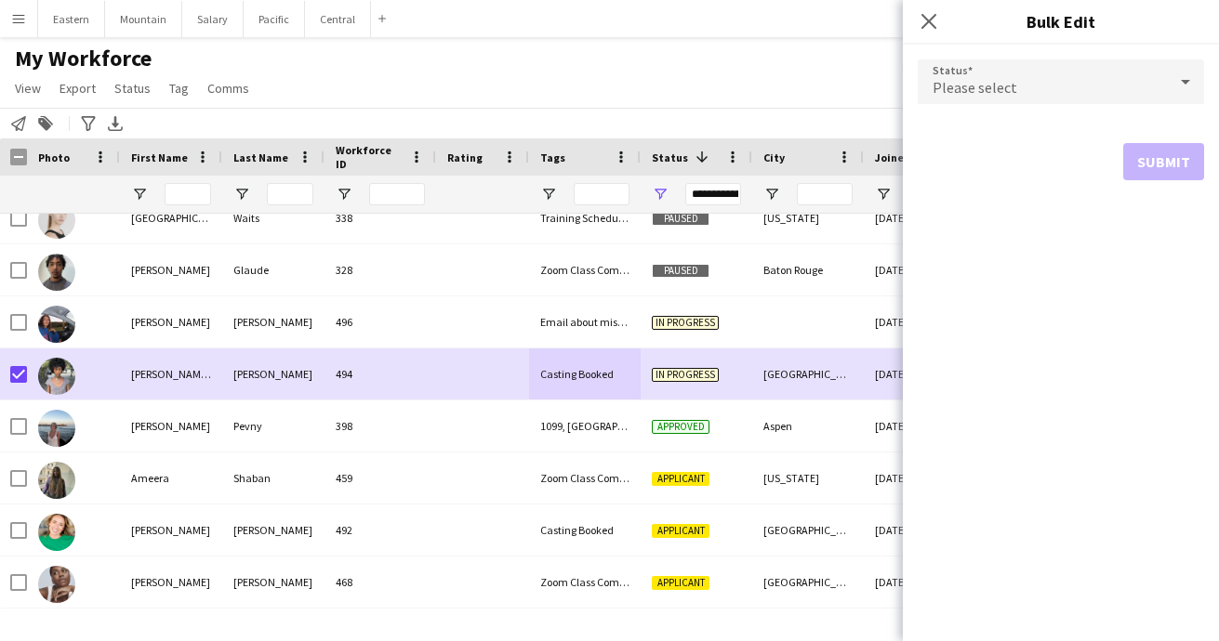
click at [977, 87] on span "Please select" at bounding box center [974, 87] width 85 height 19
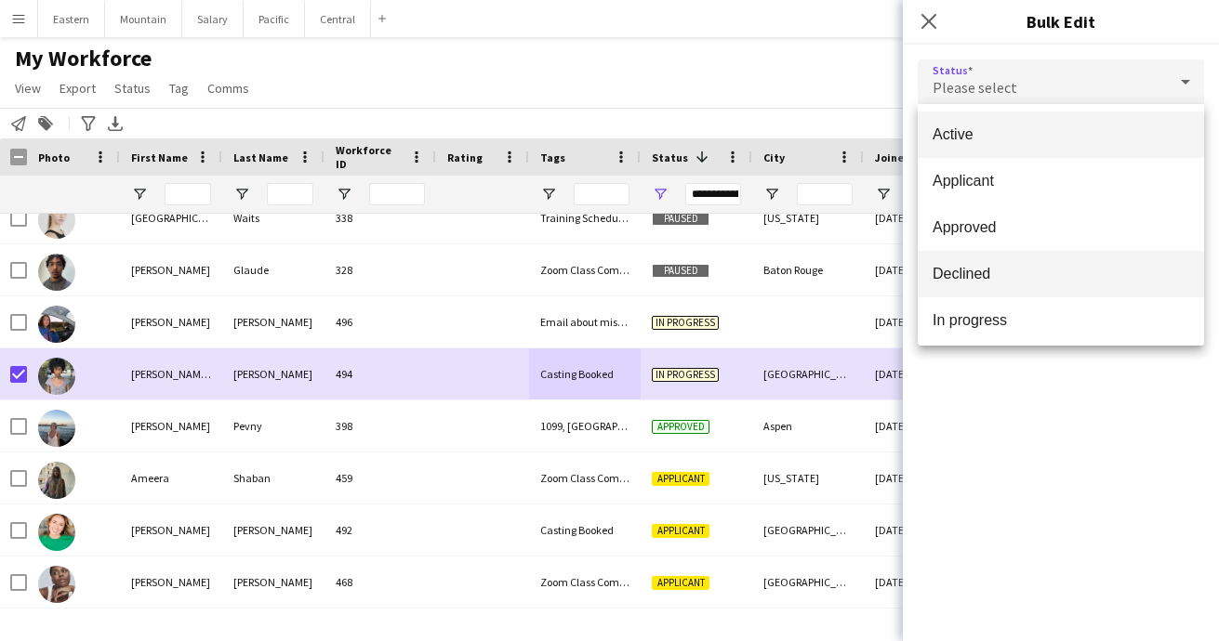
click at [955, 268] on span "Declined" at bounding box center [1060, 274] width 257 height 18
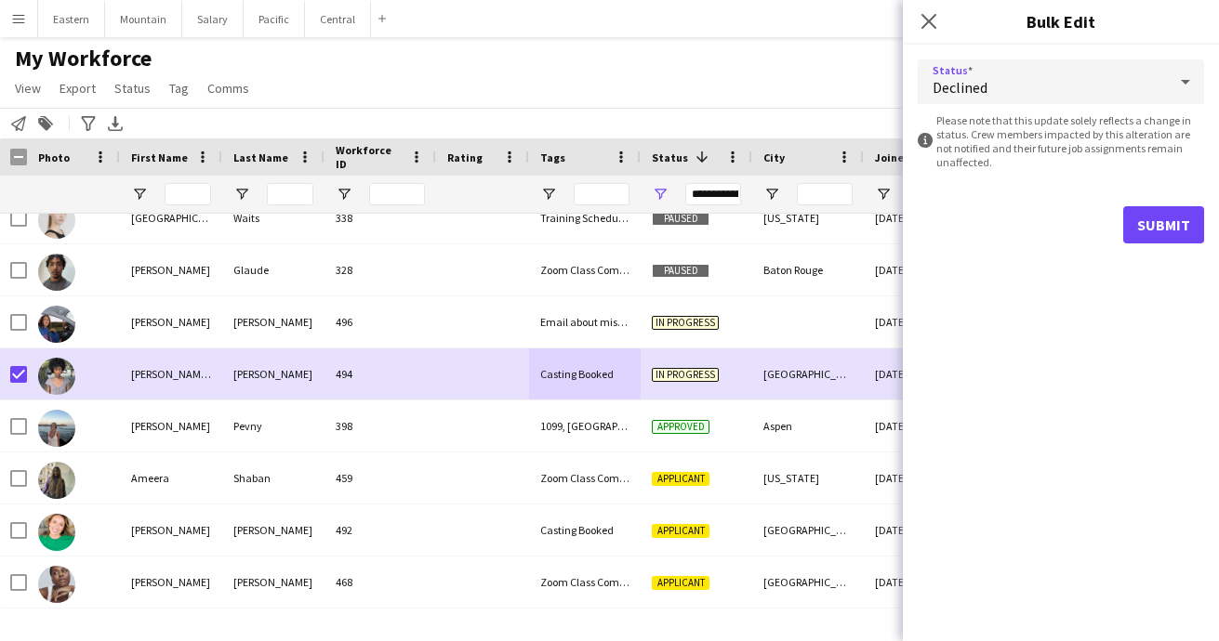
click at [1147, 223] on button "Submit" at bounding box center [1163, 224] width 81 height 37
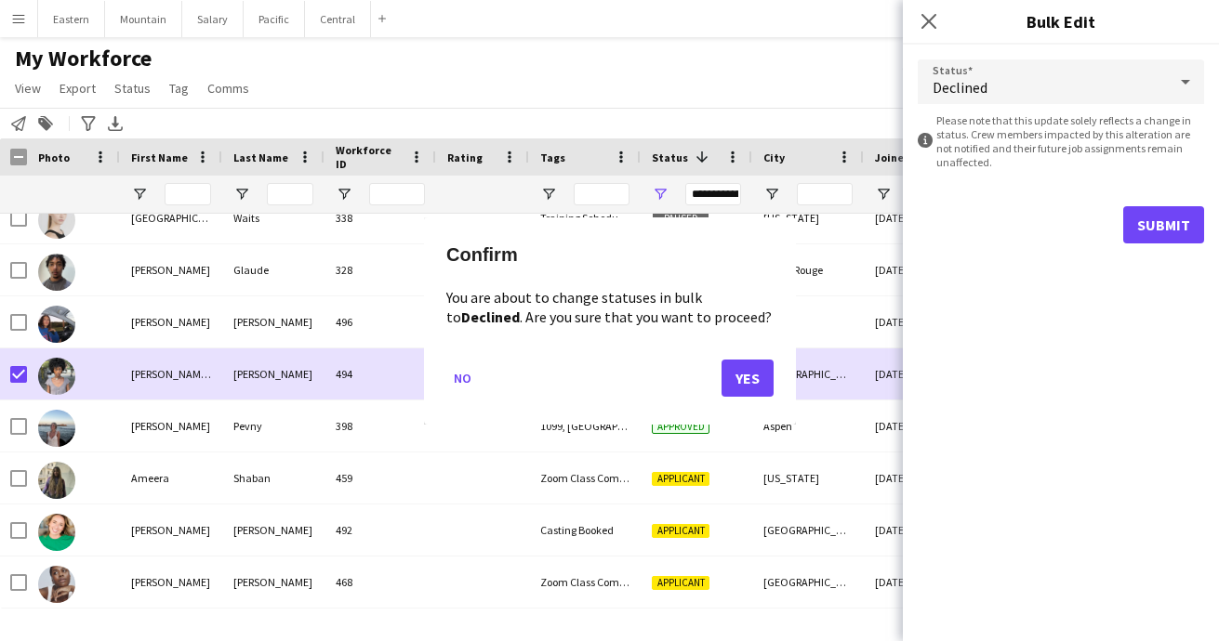
click at [768, 368] on button "Yes" at bounding box center [747, 377] width 52 height 37
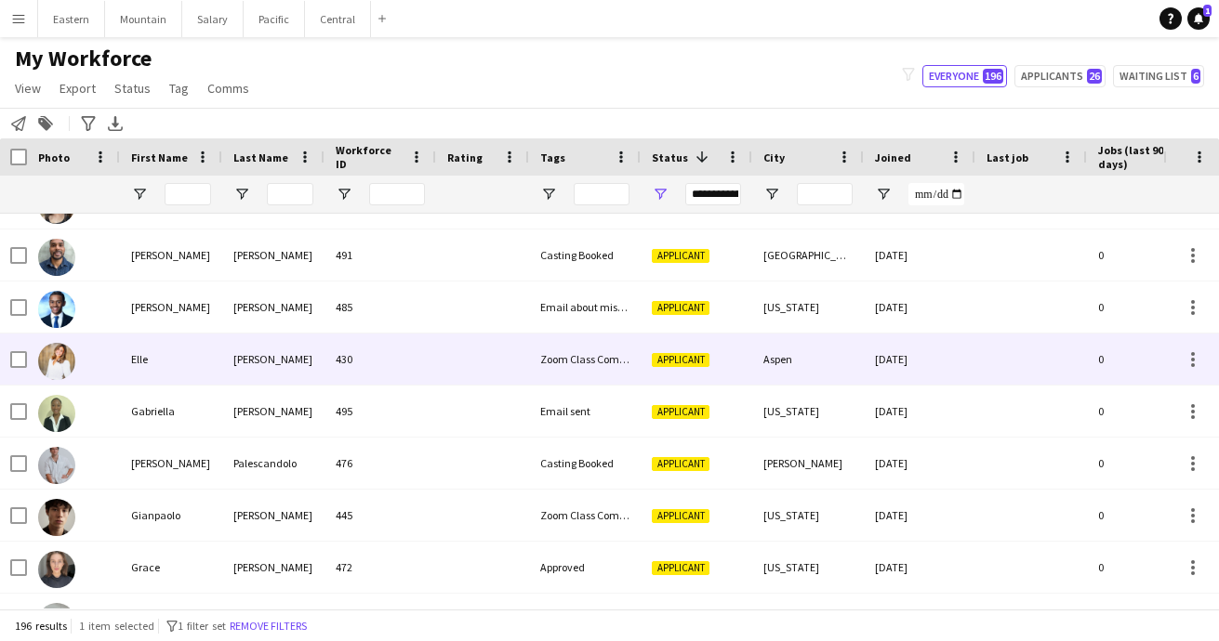
scroll to position [2588, 0]
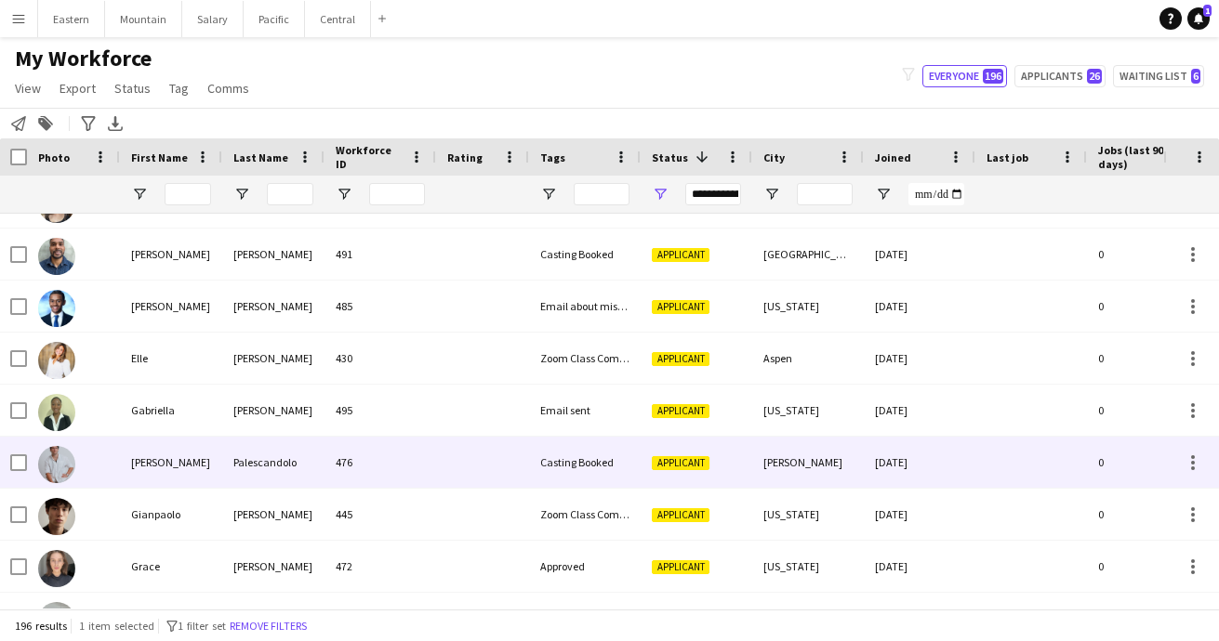
click at [330, 461] on div "476" at bounding box center [380, 462] width 112 height 51
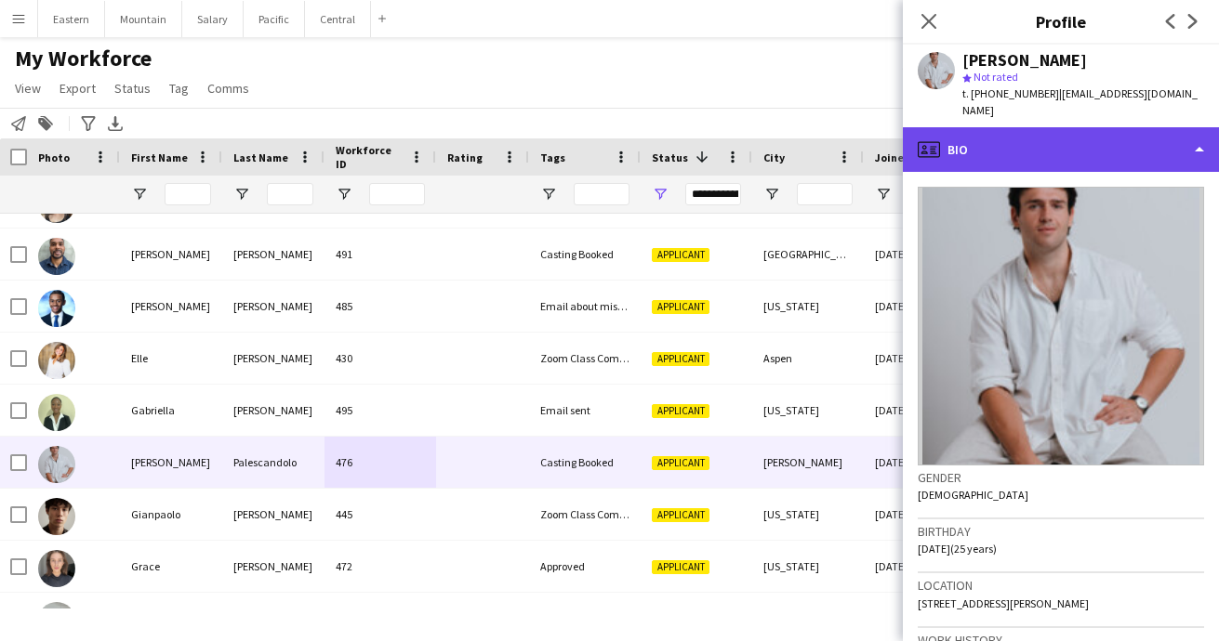
click at [1025, 138] on div "profile Bio" at bounding box center [1061, 149] width 316 height 45
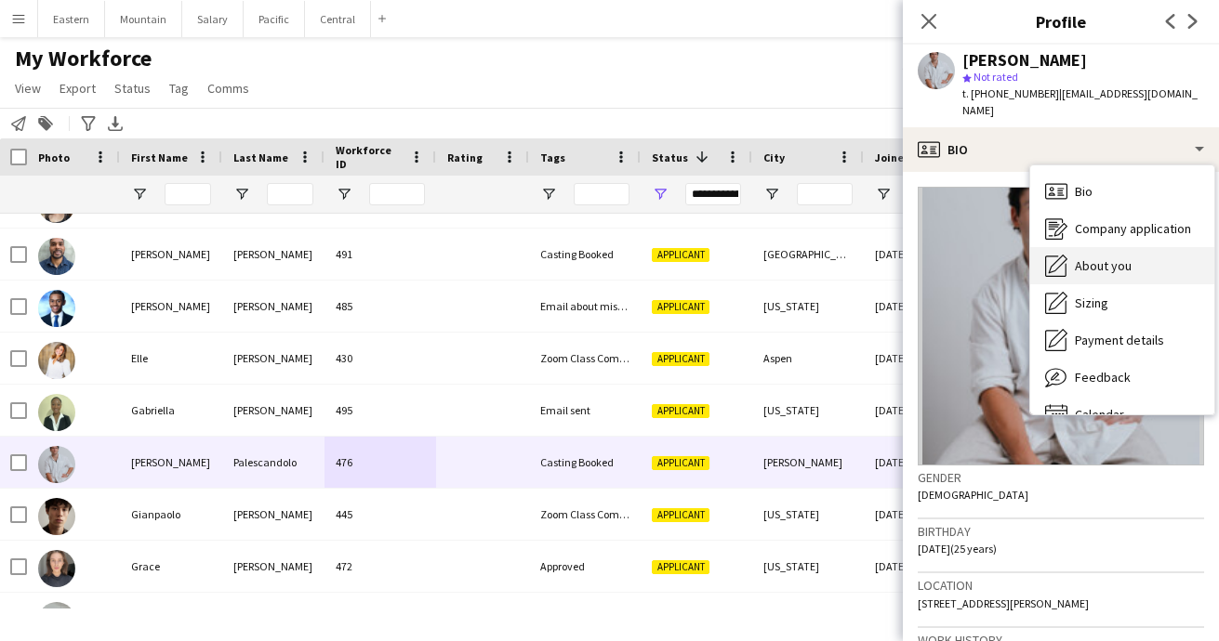
click at [1089, 257] on span "About you" at bounding box center [1103, 265] width 57 height 17
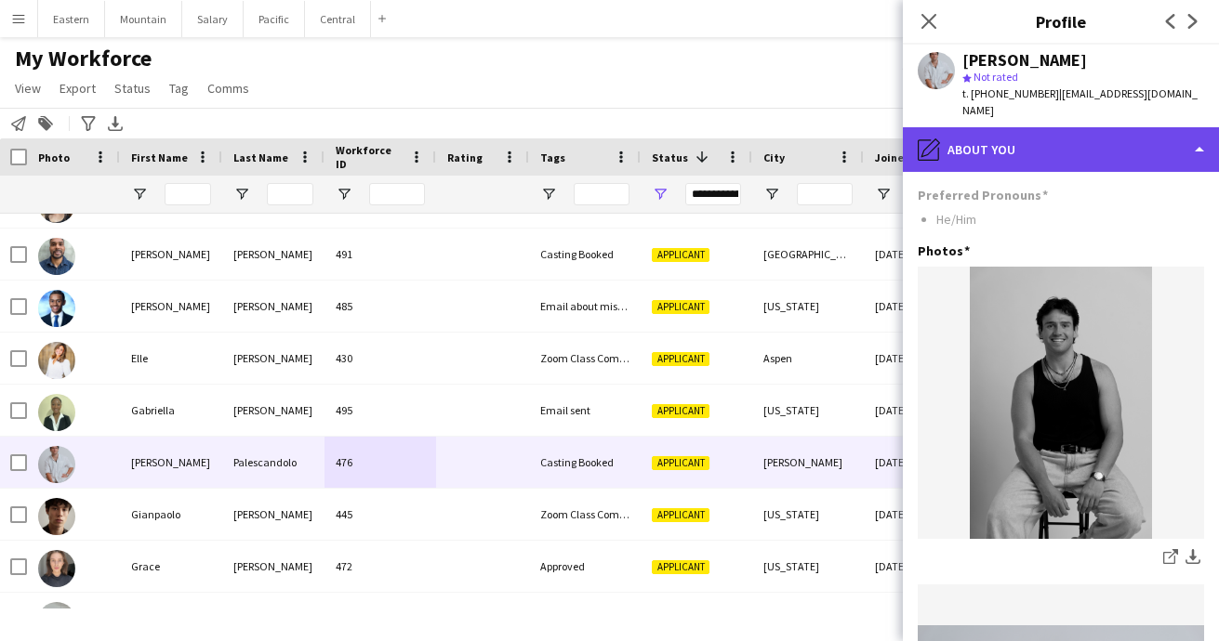
click at [1045, 131] on div "pencil4 About you" at bounding box center [1061, 149] width 316 height 45
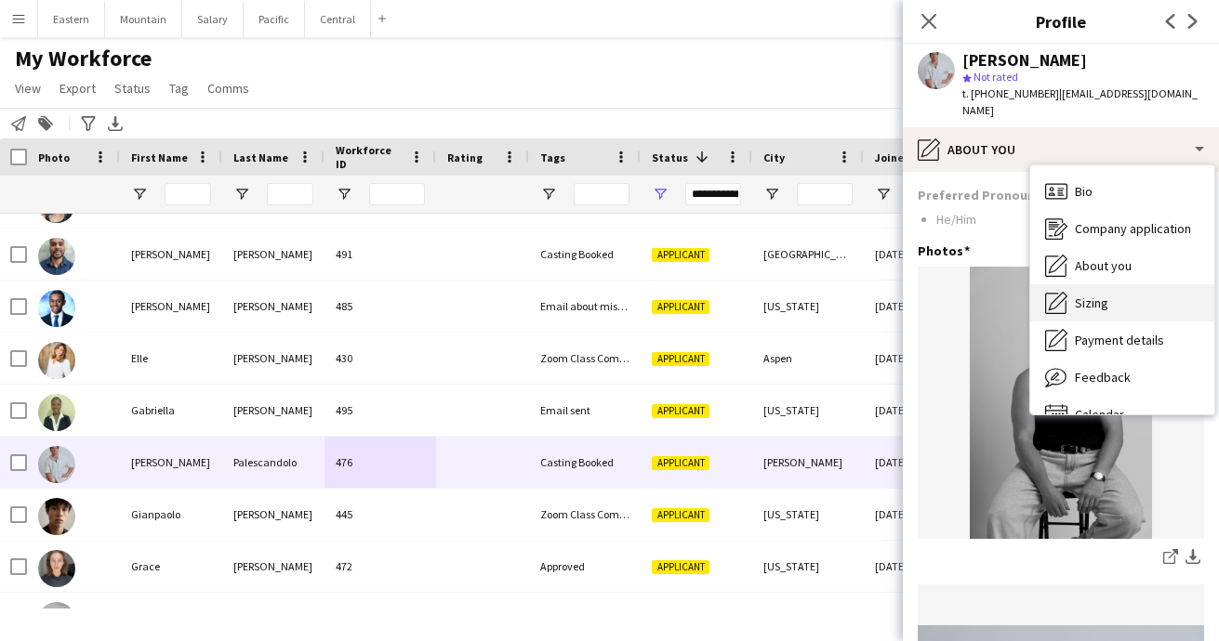
click at [1089, 295] on span "Sizing" at bounding box center [1091, 303] width 33 height 17
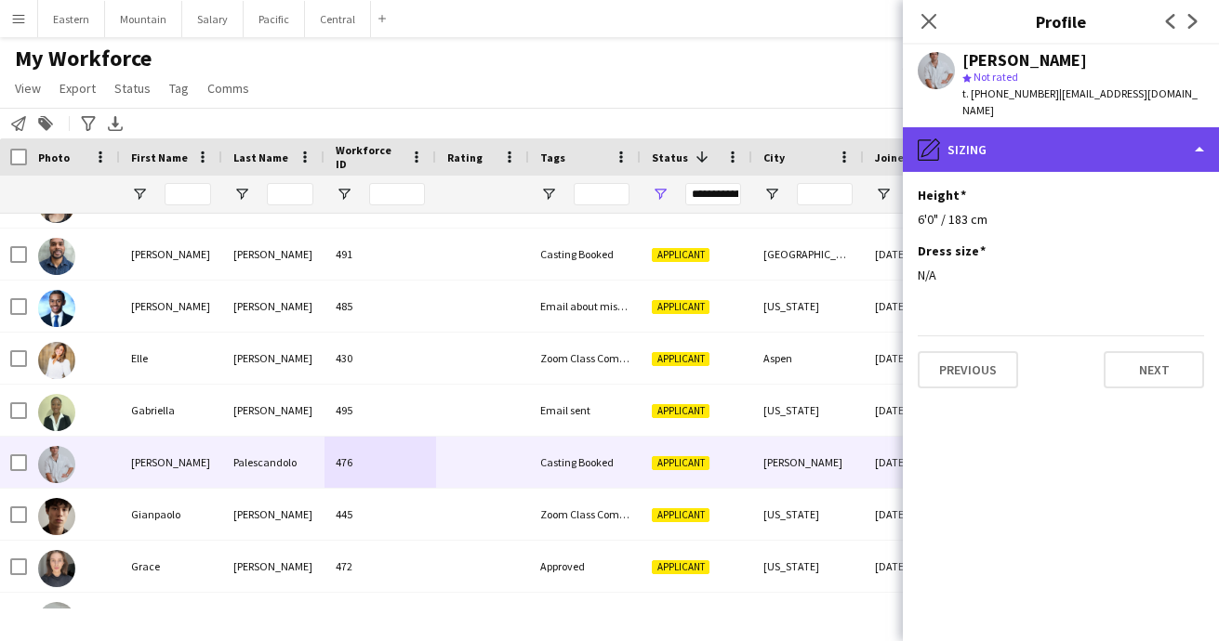
click at [1033, 133] on div "pencil4 Sizing" at bounding box center [1061, 149] width 316 height 45
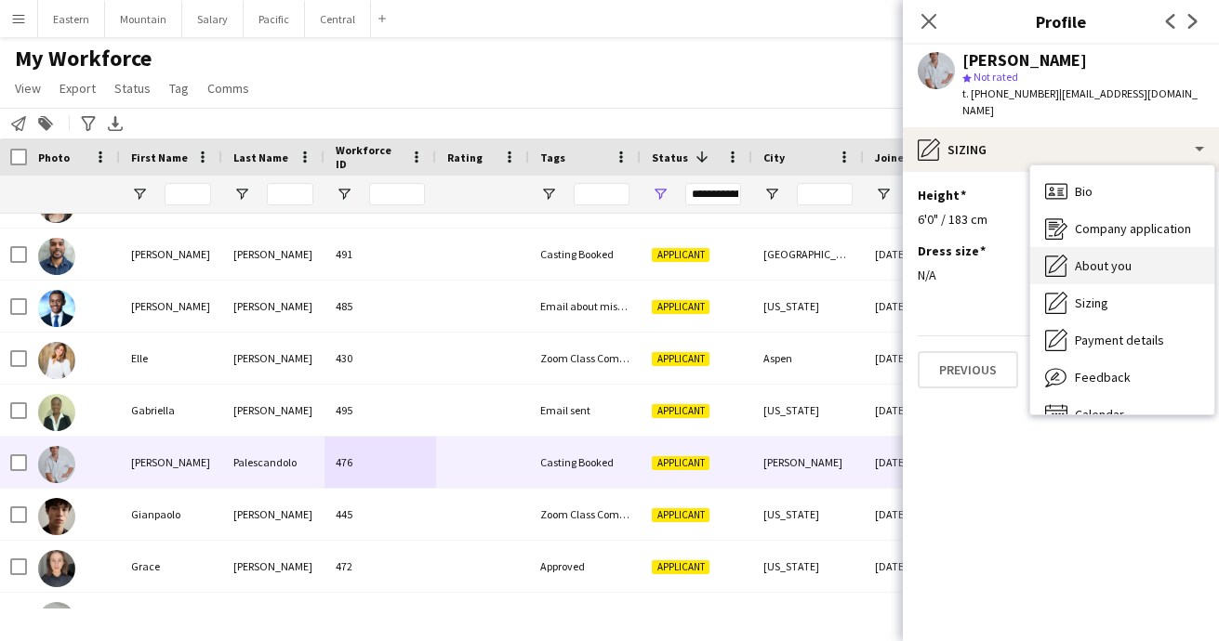
click at [1106, 261] on div "About you About you" at bounding box center [1122, 265] width 184 height 37
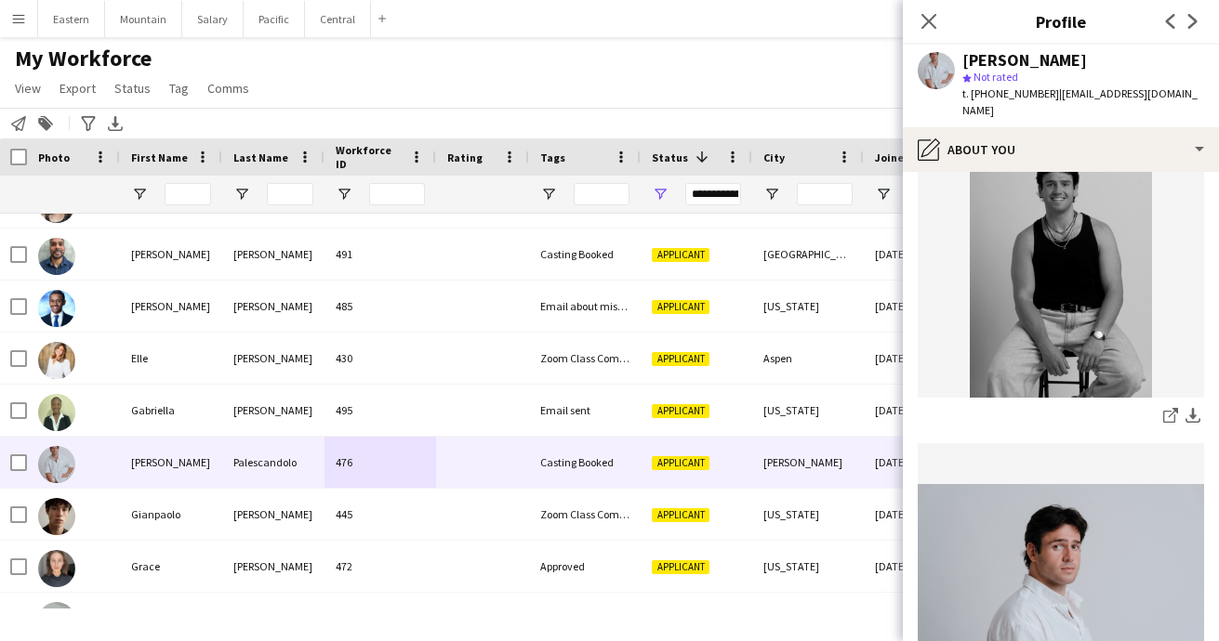
scroll to position [123, 0]
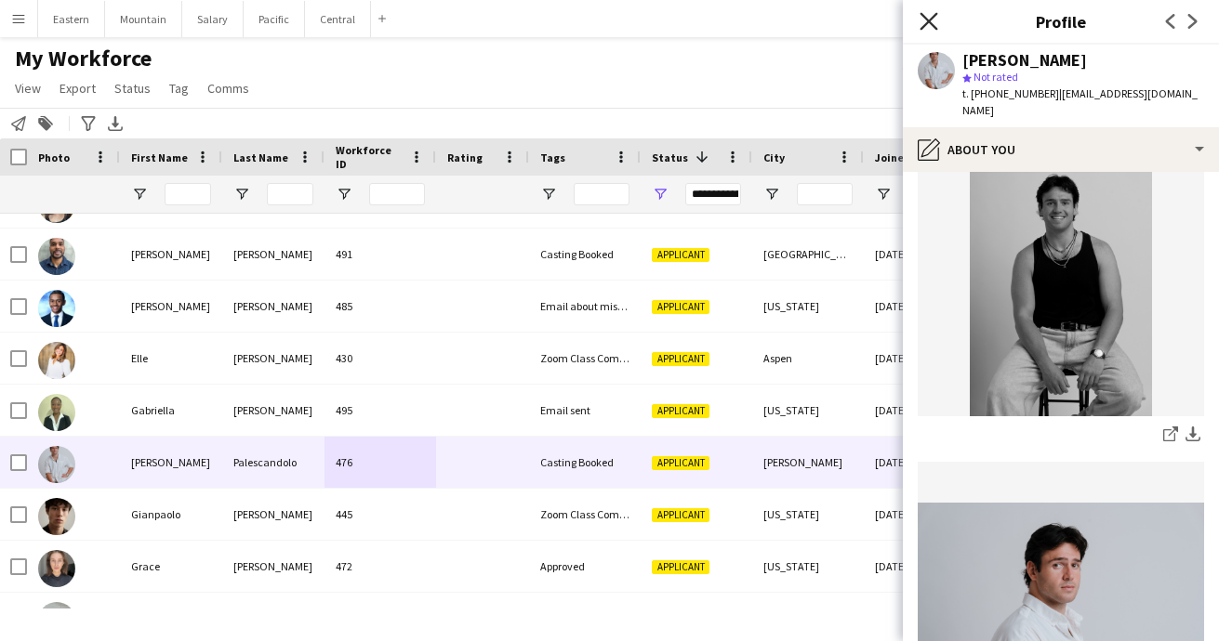
click at [926, 16] on icon "Close pop-in" at bounding box center [928, 21] width 18 height 18
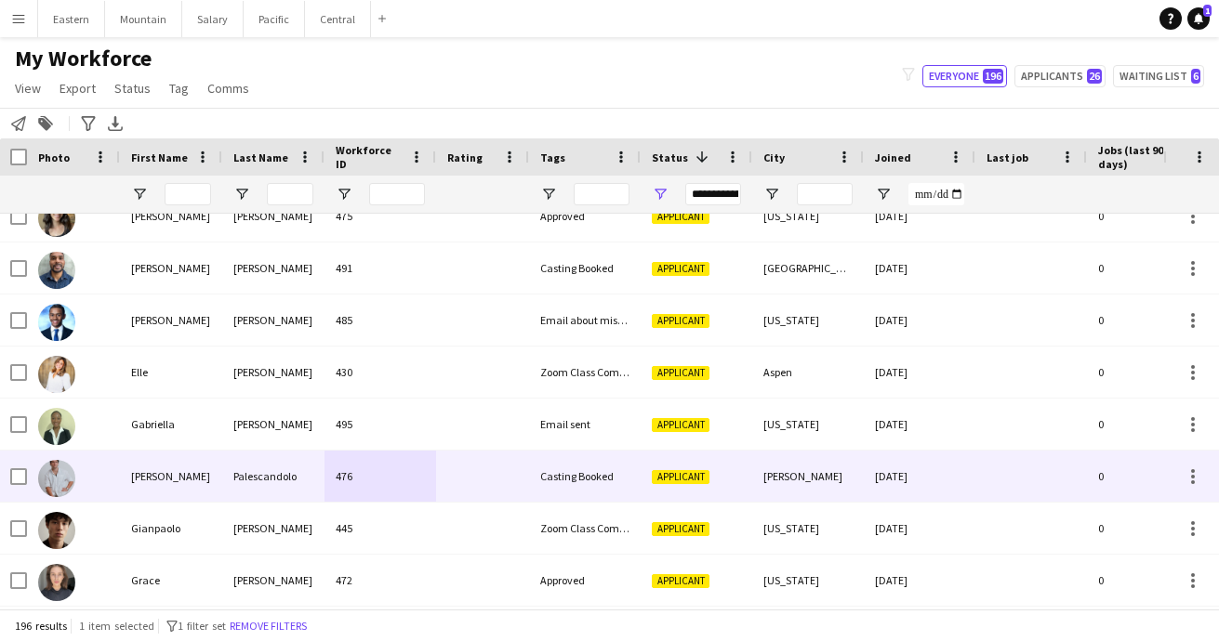
scroll to position [2574, 0]
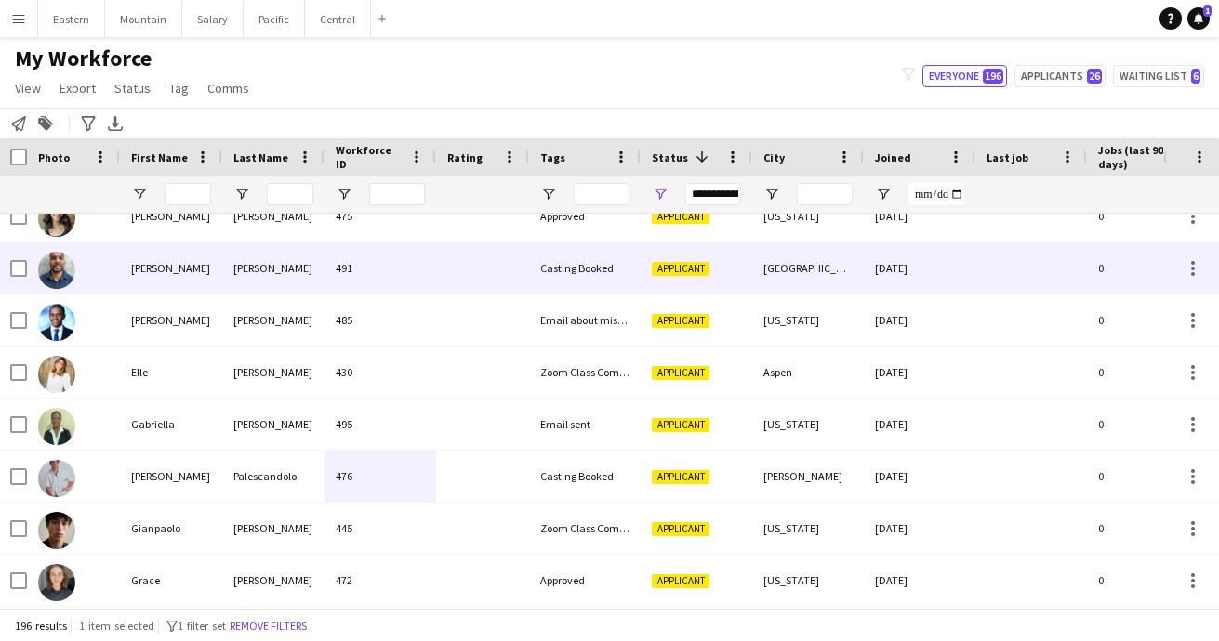
click at [401, 275] on div "491" at bounding box center [380, 268] width 112 height 51
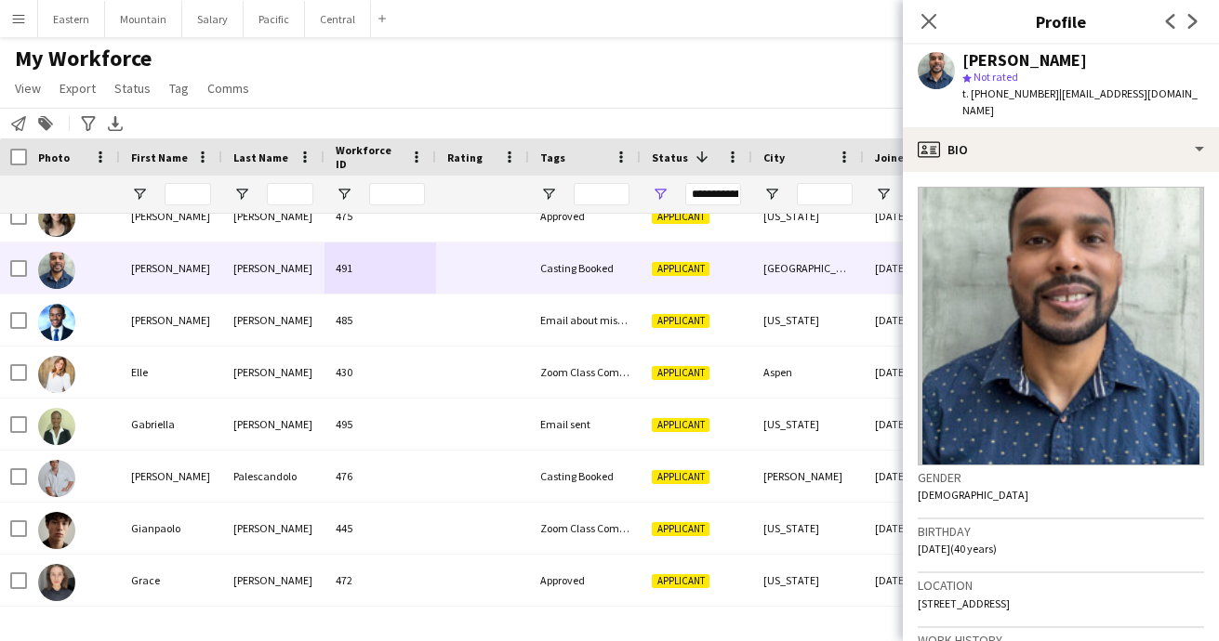
drag, startPoint x: 1046, startPoint y: 94, endPoint x: 1223, endPoint y: 95, distance: 177.5
click at [1218, 95] on html "Menu Boards Boards Boards All jobs Status Workforce Workforce My Workforce Recr…" at bounding box center [609, 320] width 1219 height 641
click at [1185, 107] on div "Damon Owens Jr star Not rated t. +17209175297 | damonowenswork@gmail.com" at bounding box center [1061, 86] width 316 height 83
drag, startPoint x: 1047, startPoint y: 96, endPoint x: 1199, endPoint y: 94, distance: 152.5
click at [1199, 94] on div "Damon Owens Jr star Not rated t. +17209175297 | damonowenswork@gmail.com" at bounding box center [1061, 86] width 316 height 83
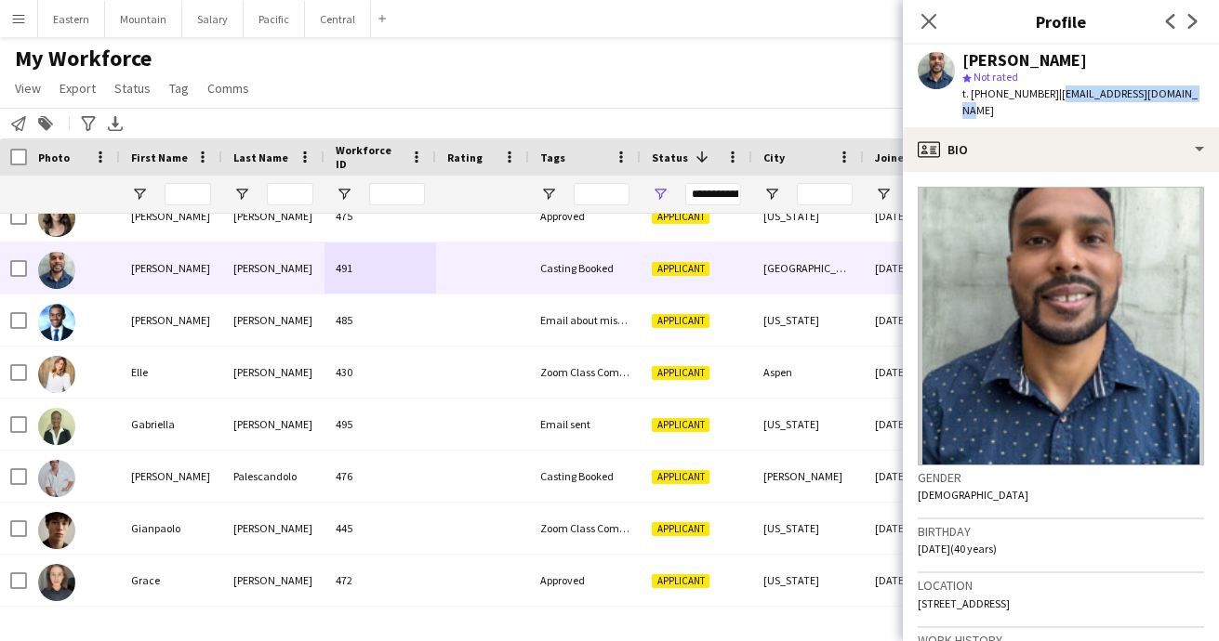
copy span "damonowenswork@gmail.com"
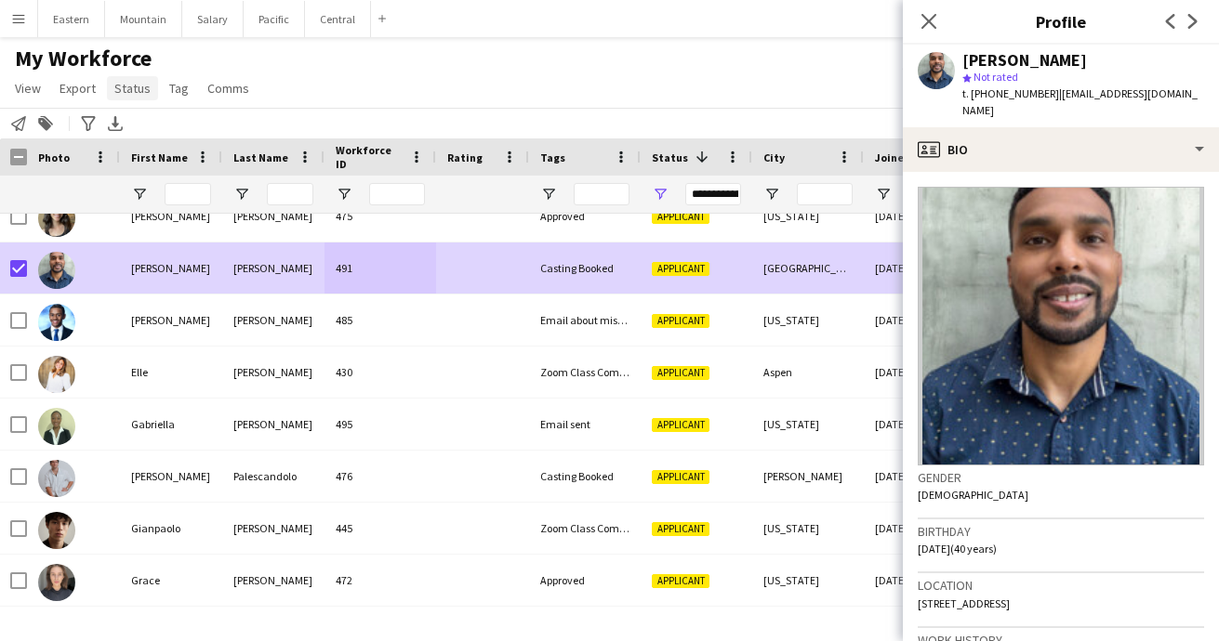
click at [129, 85] on span "Status" at bounding box center [132, 88] width 36 height 17
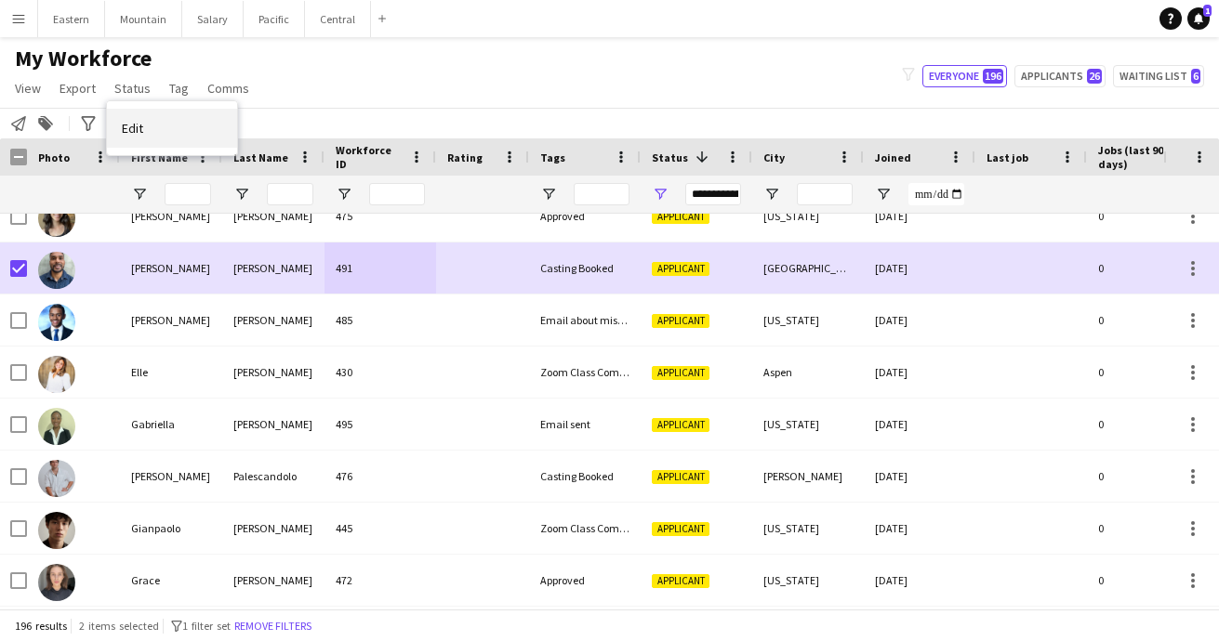
click at [139, 135] on span "Edit" at bounding box center [132, 128] width 21 height 17
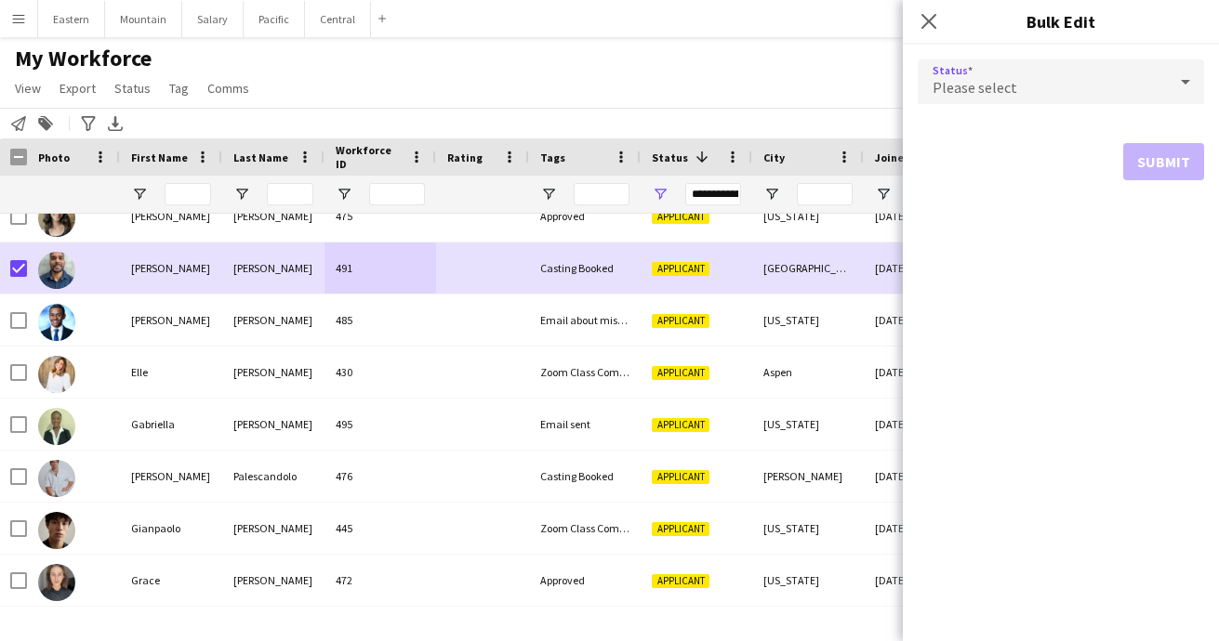
click at [994, 76] on div "Please select" at bounding box center [1041, 81] width 249 height 45
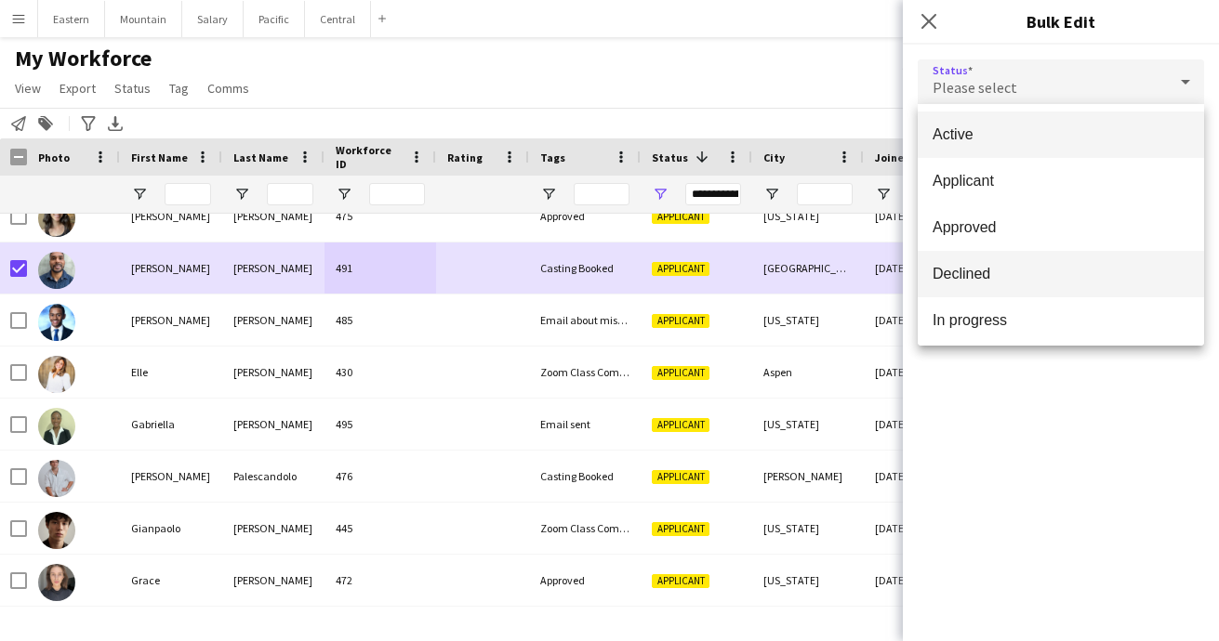
click at [968, 267] on span "Declined" at bounding box center [1060, 274] width 257 height 18
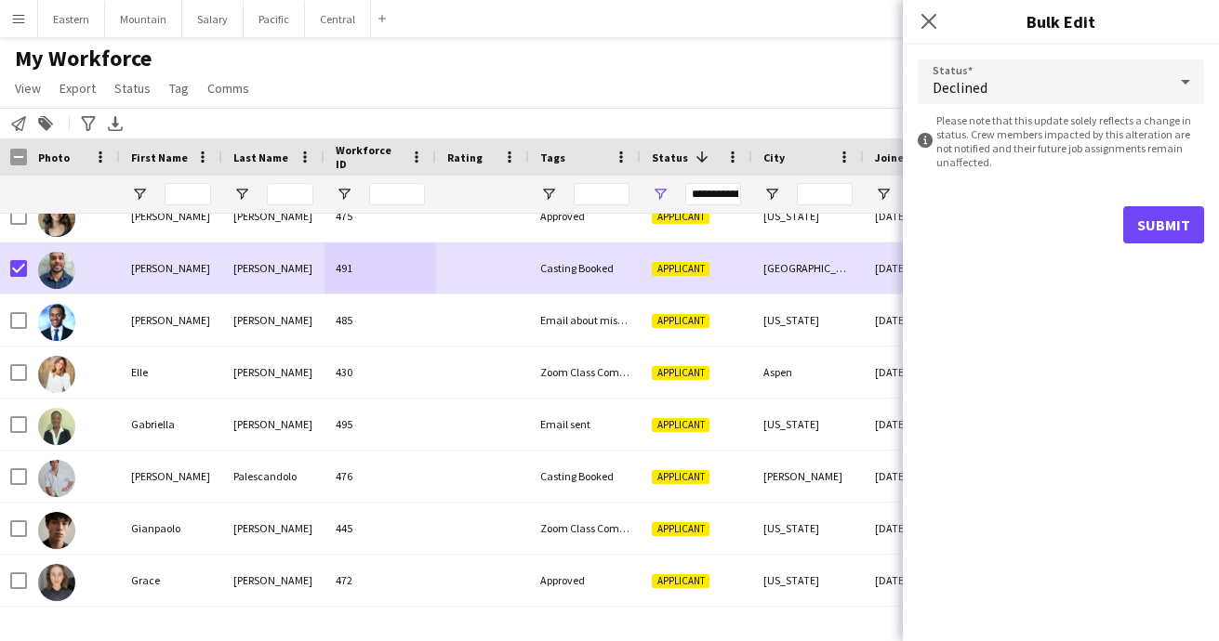
click at [1134, 217] on button "Submit" at bounding box center [1163, 224] width 81 height 37
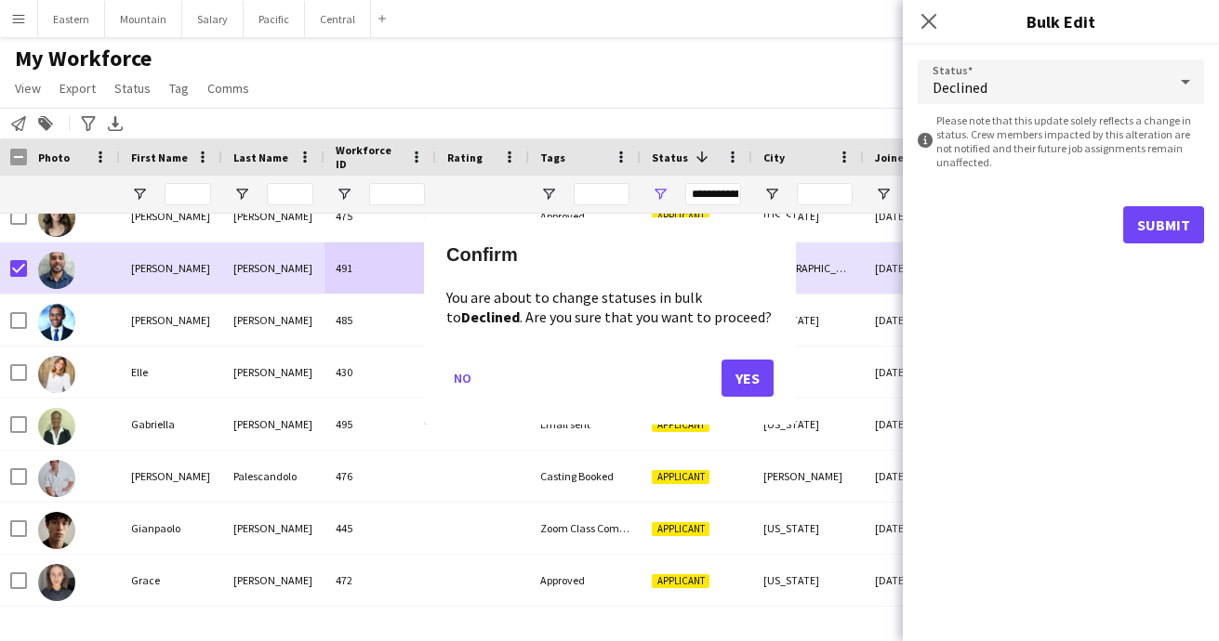
click at [759, 363] on button "Yes" at bounding box center [747, 377] width 52 height 37
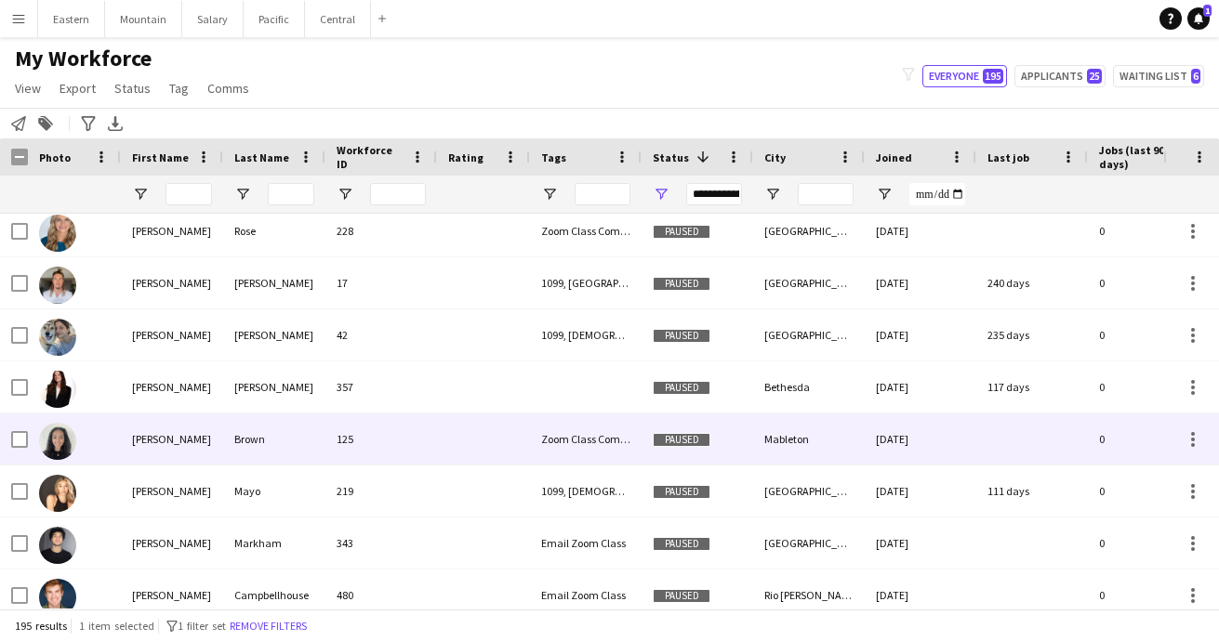
scroll to position [1570, 0]
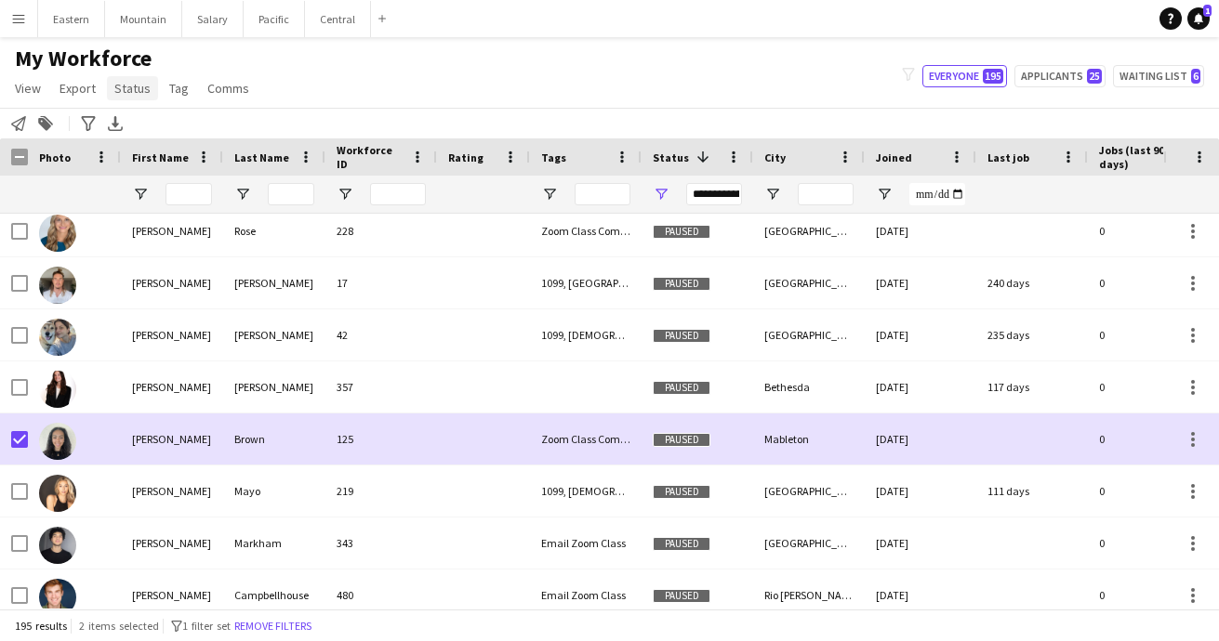
click at [125, 88] on span "Status" at bounding box center [132, 88] width 36 height 17
click at [129, 125] on span "Edit" at bounding box center [132, 128] width 21 height 17
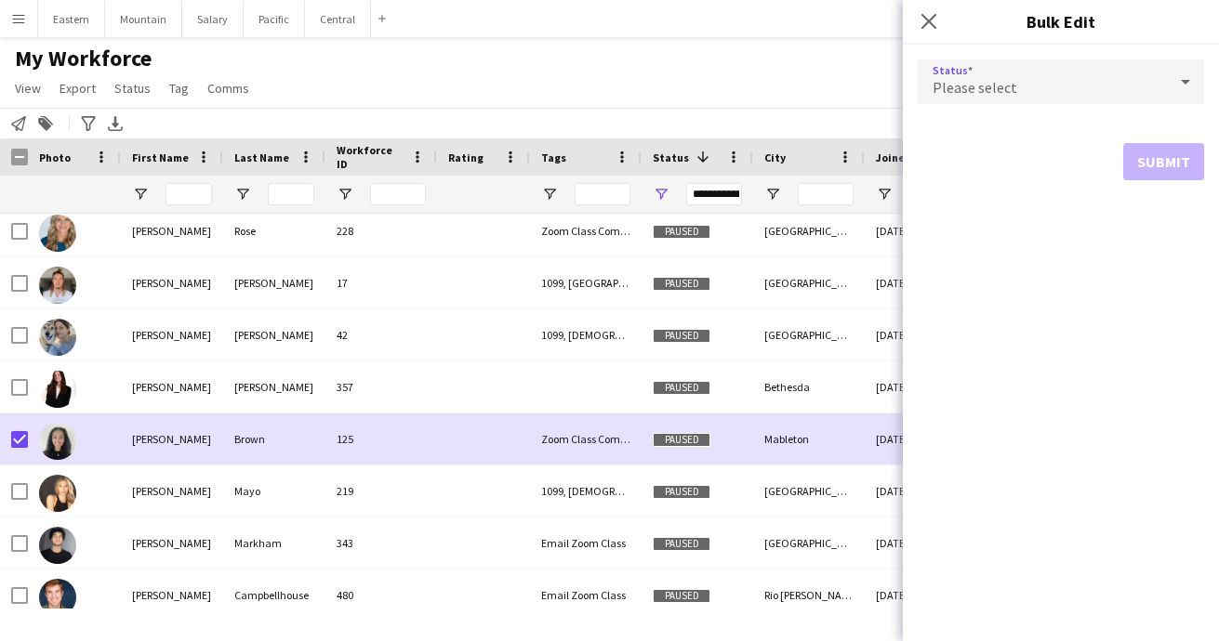
click at [1038, 85] on div "Please select" at bounding box center [1041, 81] width 249 height 45
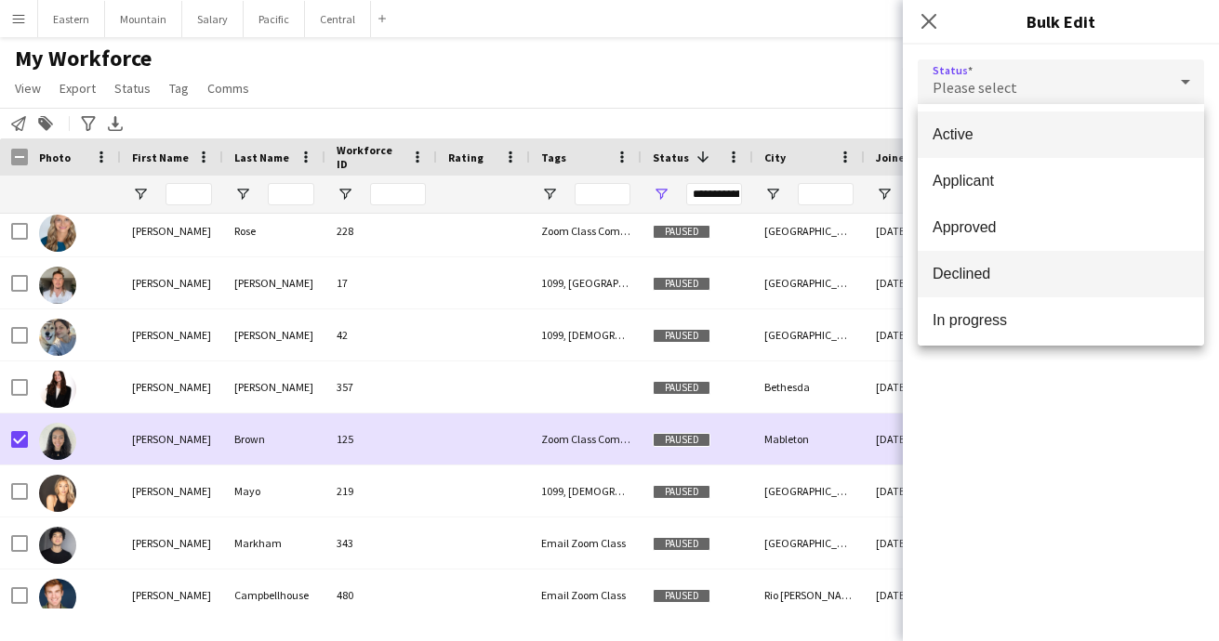
click at [978, 261] on mat-option "Declined" at bounding box center [1060, 274] width 286 height 46
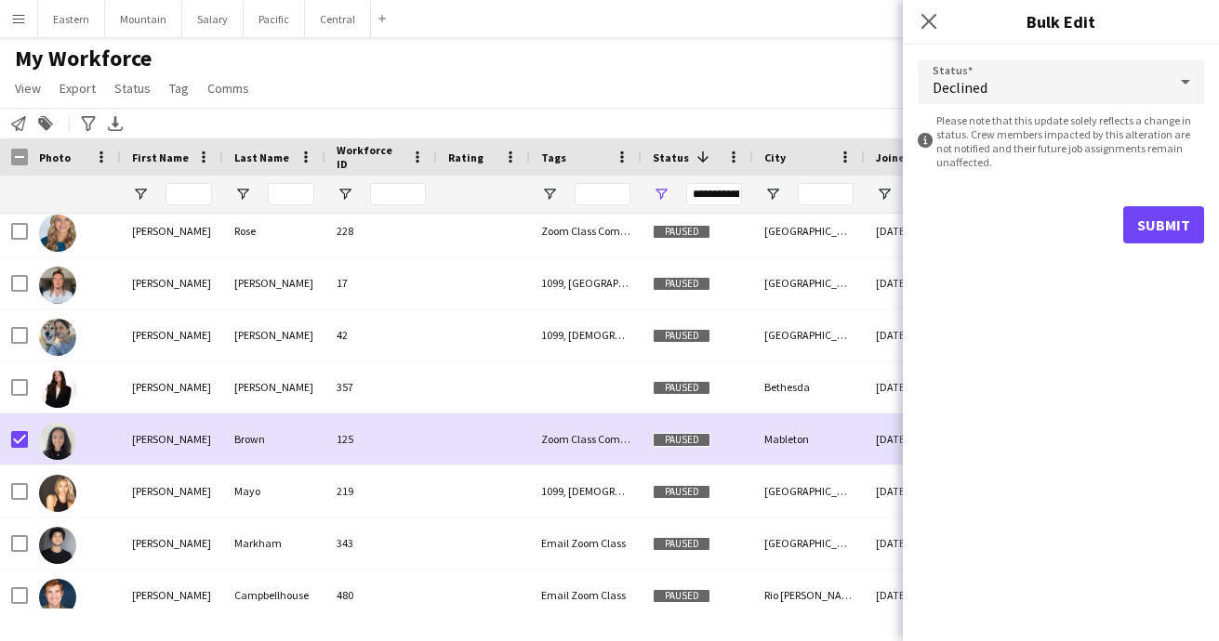
click at [1147, 226] on button "Submit" at bounding box center [1163, 224] width 81 height 37
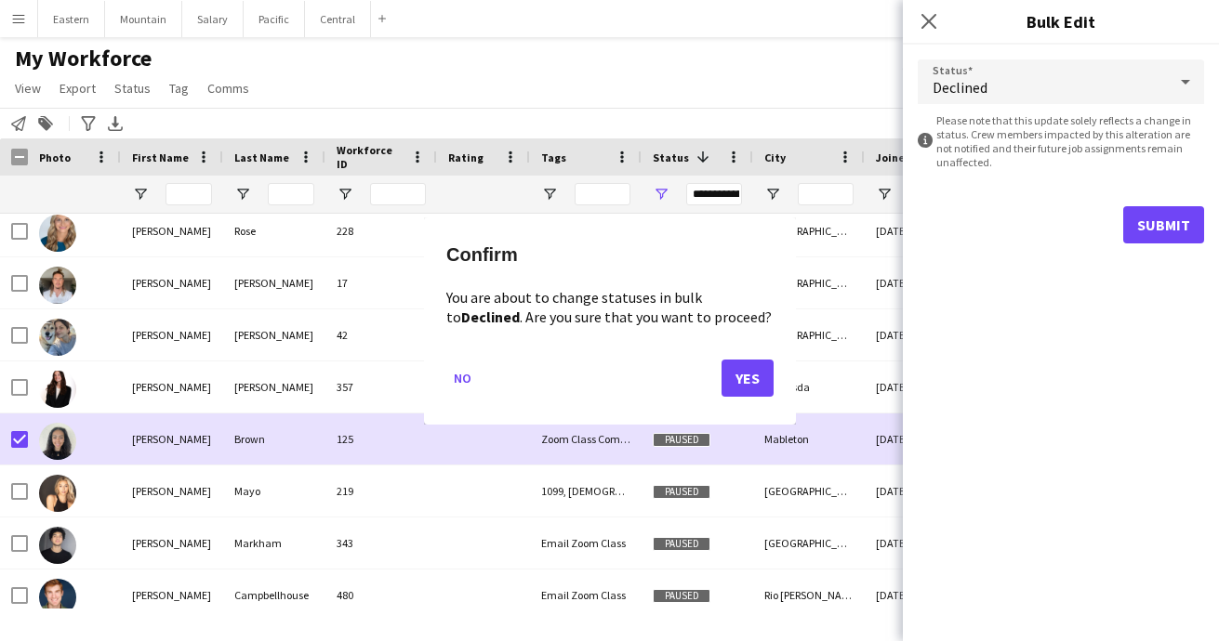
click at [746, 374] on button "Yes" at bounding box center [747, 377] width 52 height 37
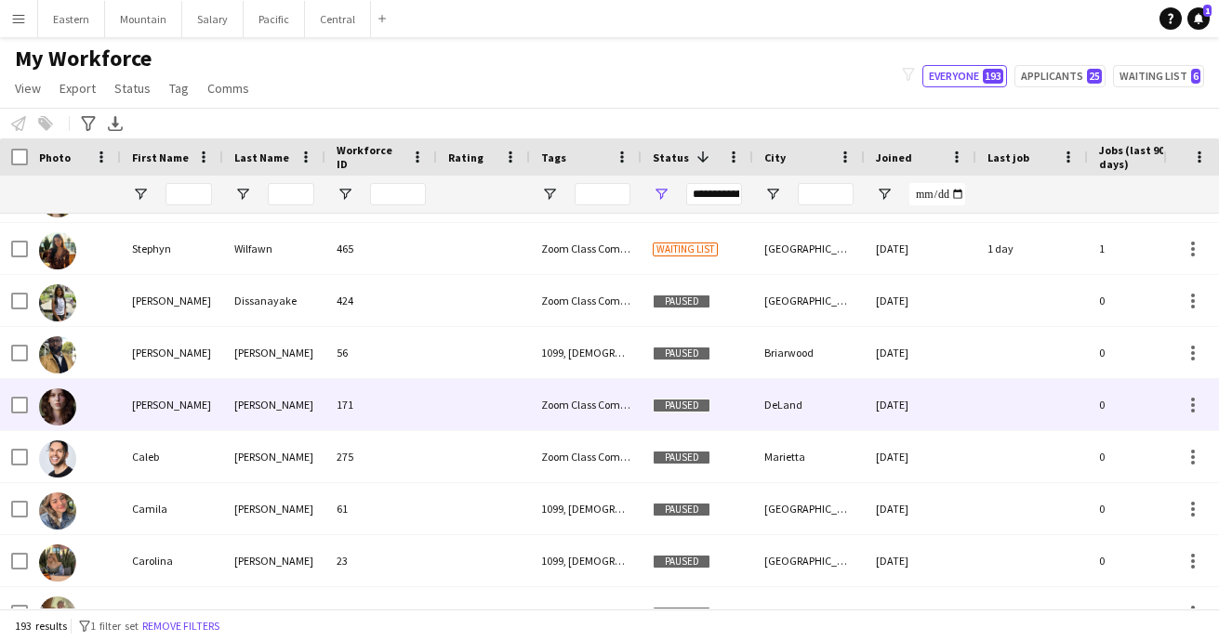
scroll to position [251, 0]
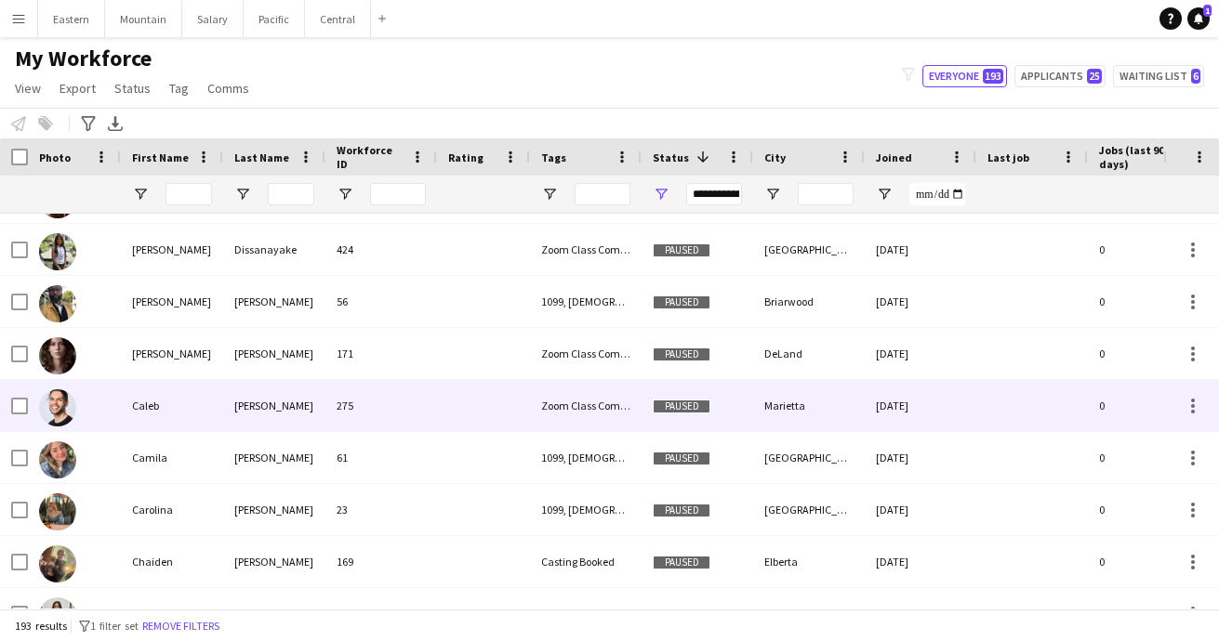
click at [250, 406] on div "[PERSON_NAME]" at bounding box center [274, 405] width 102 height 51
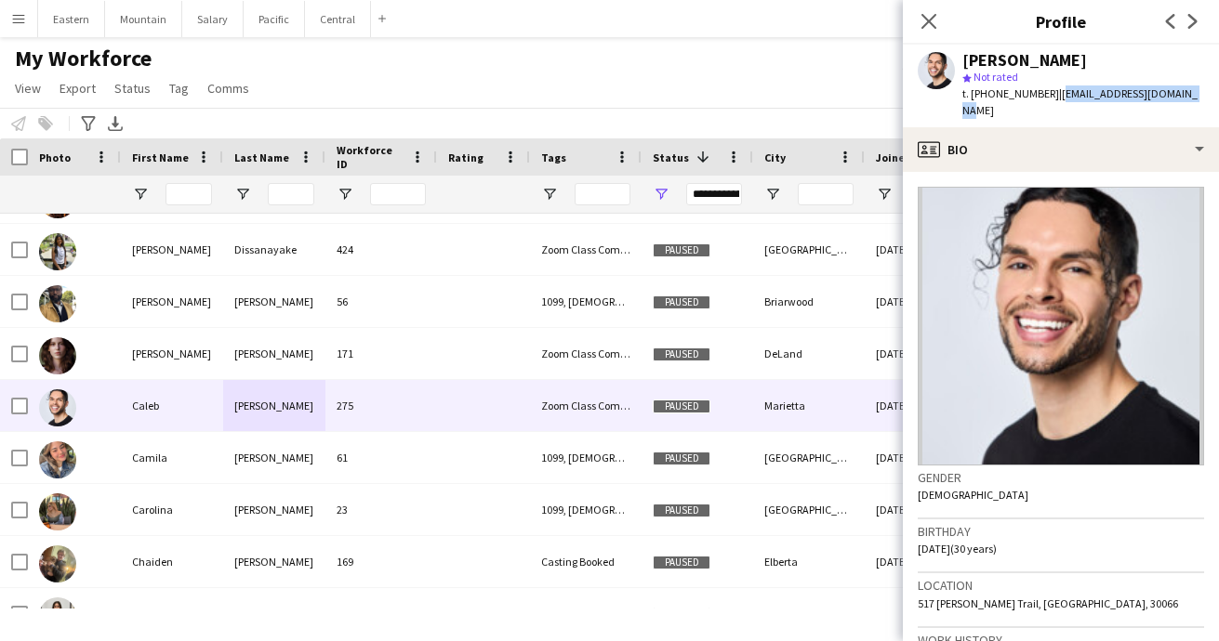
drag, startPoint x: 1046, startPoint y: 97, endPoint x: 1202, endPoint y: 95, distance: 156.2
click at [1202, 95] on app-profile-header "Caleb Williams star Not rated t. +14043879542 | caleb@asanogloballlc.com" at bounding box center [1061, 86] width 316 height 83
copy span "[EMAIL_ADDRESS][DOMAIN_NAME]"
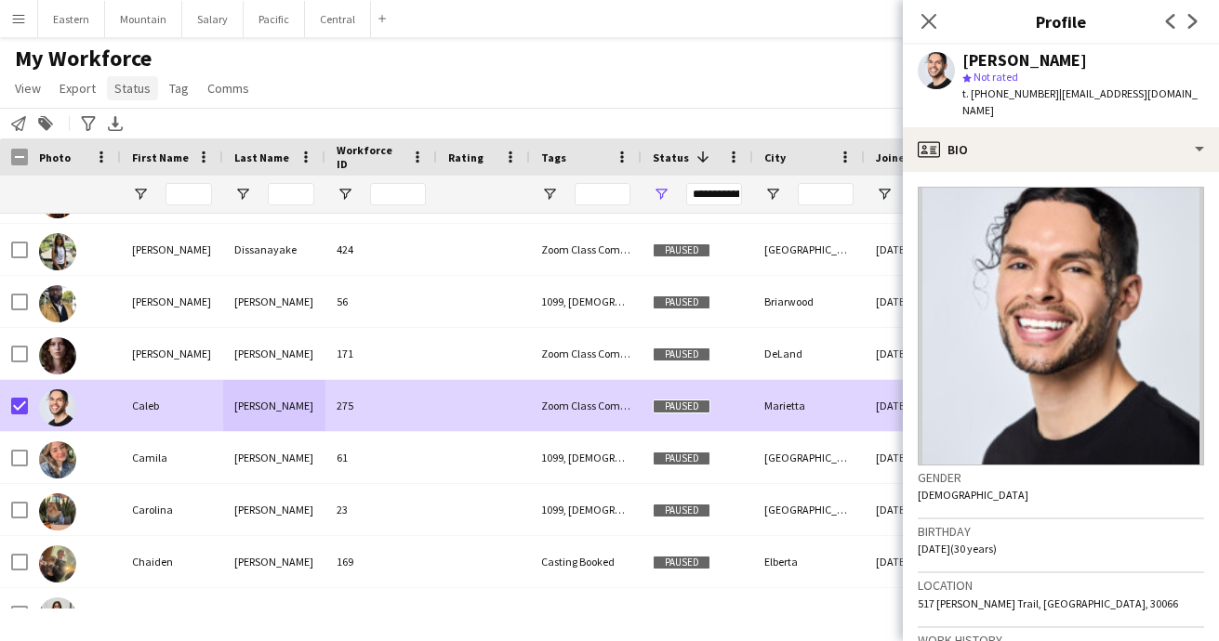
click at [134, 95] on span "Status" at bounding box center [132, 88] width 36 height 17
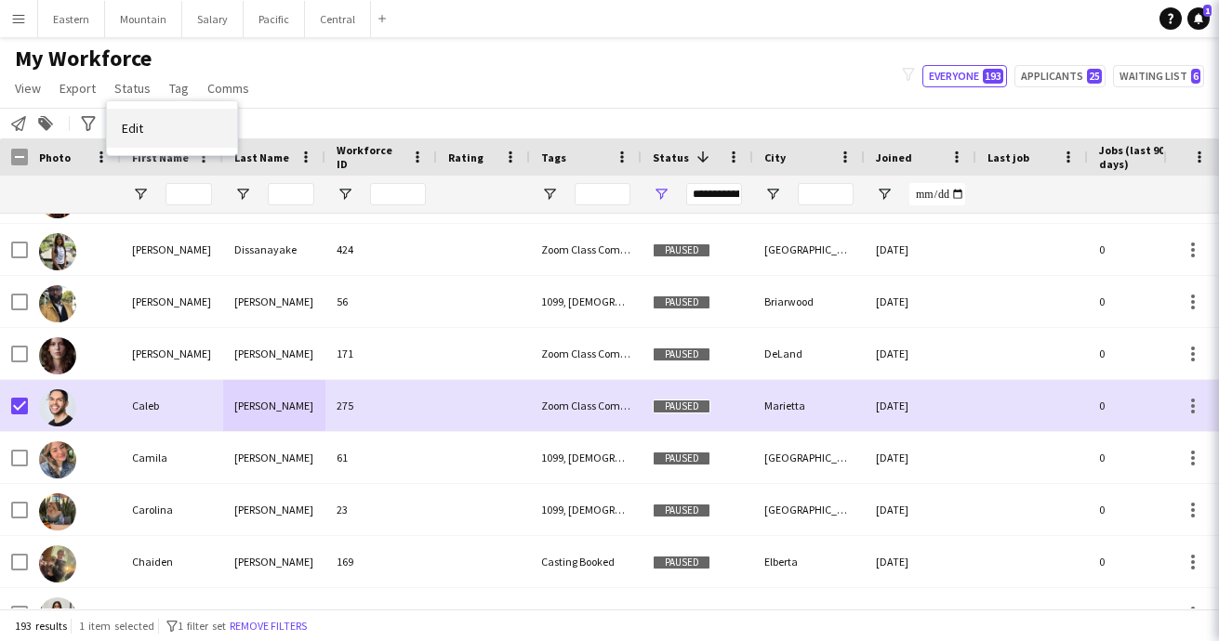
click at [133, 127] on span "Edit" at bounding box center [132, 128] width 21 height 17
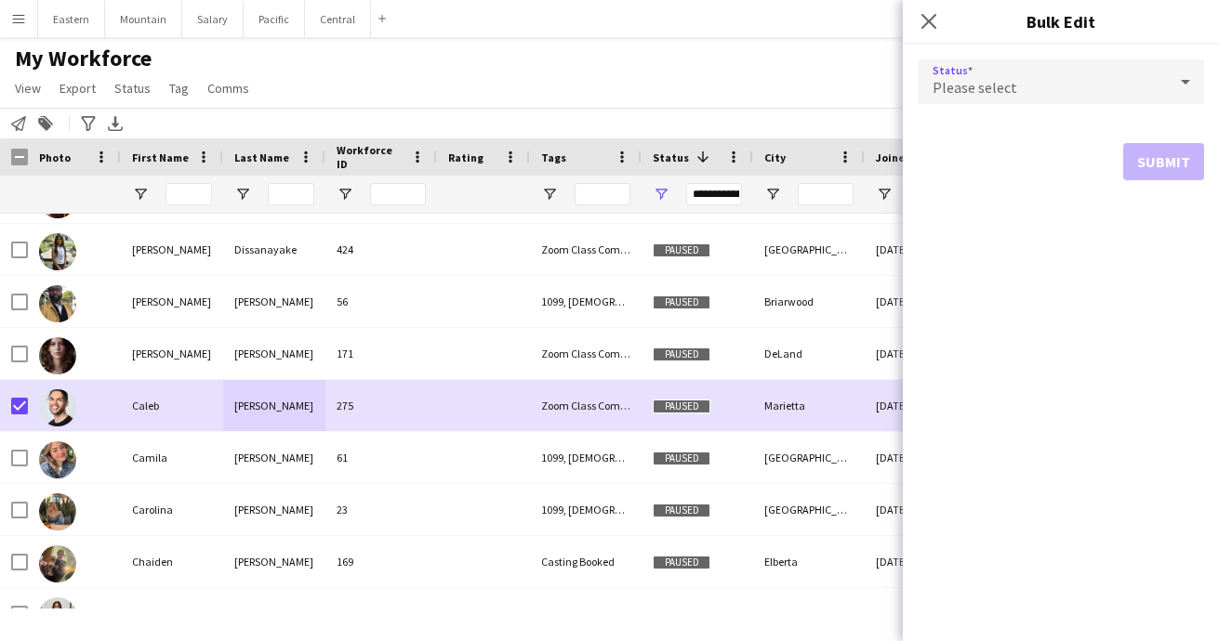
click at [958, 89] on span "Please select" at bounding box center [974, 87] width 85 height 19
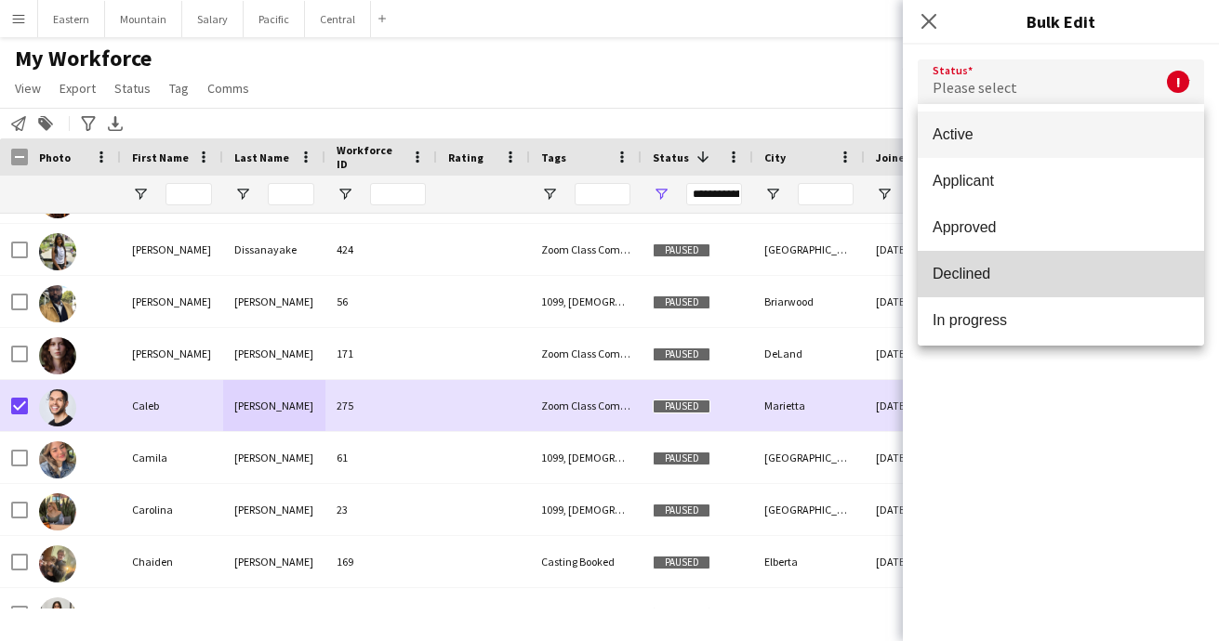
click at [954, 266] on span "Declined" at bounding box center [1060, 274] width 257 height 18
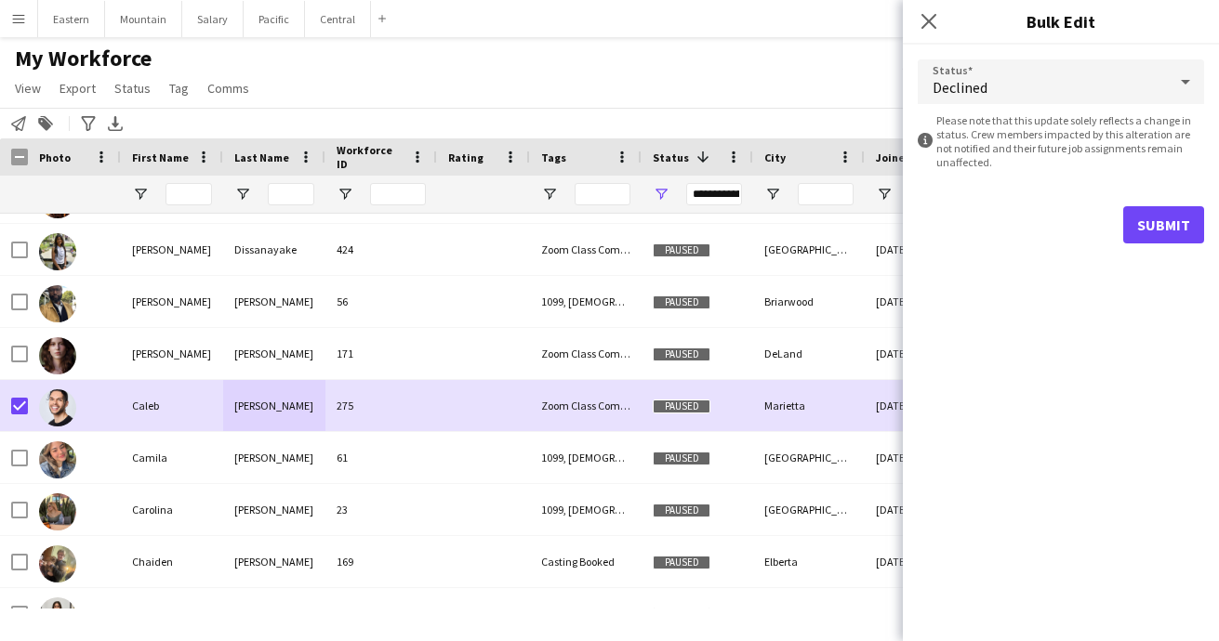
click at [1021, 397] on div "Status Declined information-circle Please note that this update solely reflects…" at bounding box center [1061, 343] width 316 height 597
click at [1149, 224] on button "Submit" at bounding box center [1163, 224] width 81 height 37
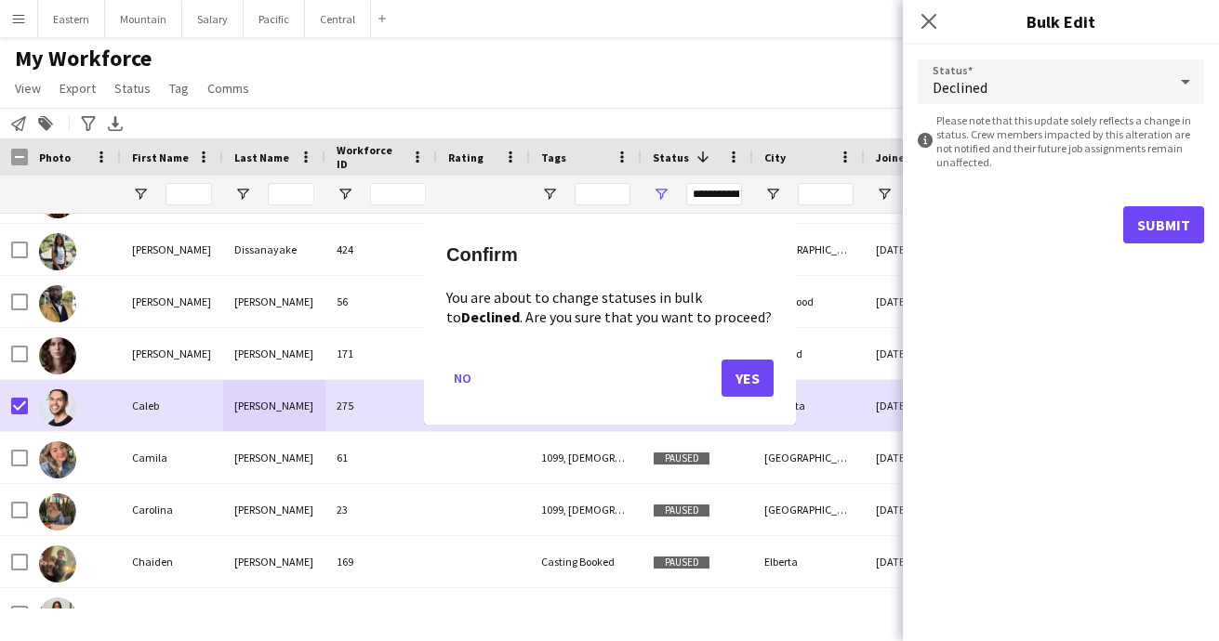
click at [749, 375] on button "Yes" at bounding box center [747, 377] width 52 height 37
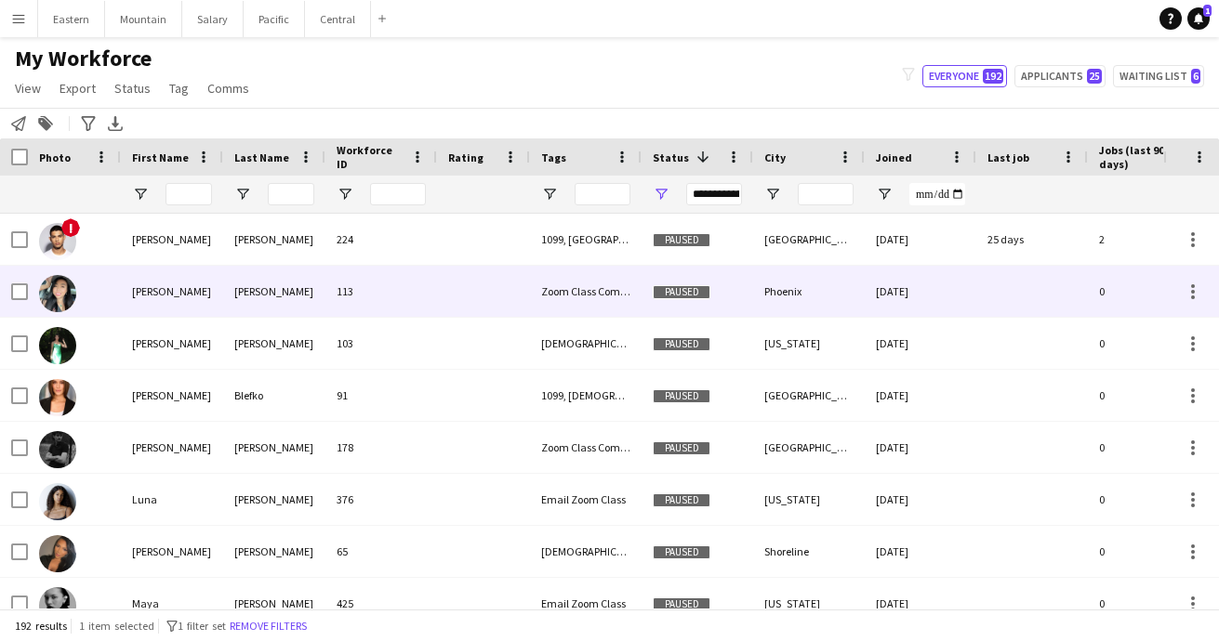
scroll to position [1041, 0]
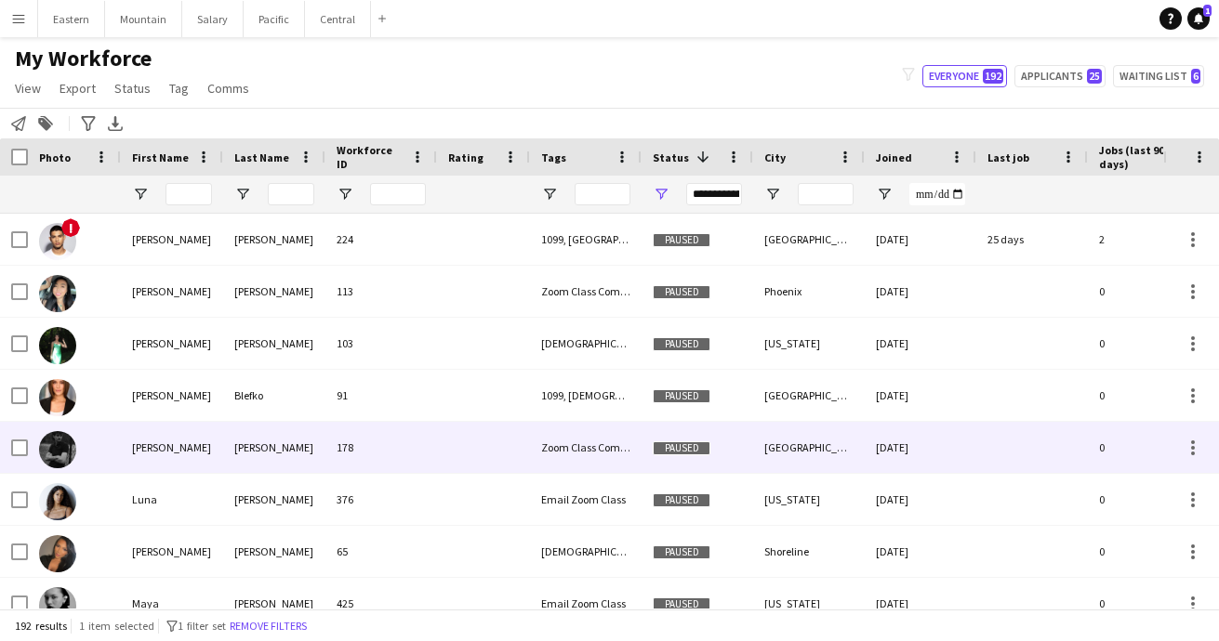
click at [249, 439] on div "[PERSON_NAME]" at bounding box center [274, 447] width 102 height 51
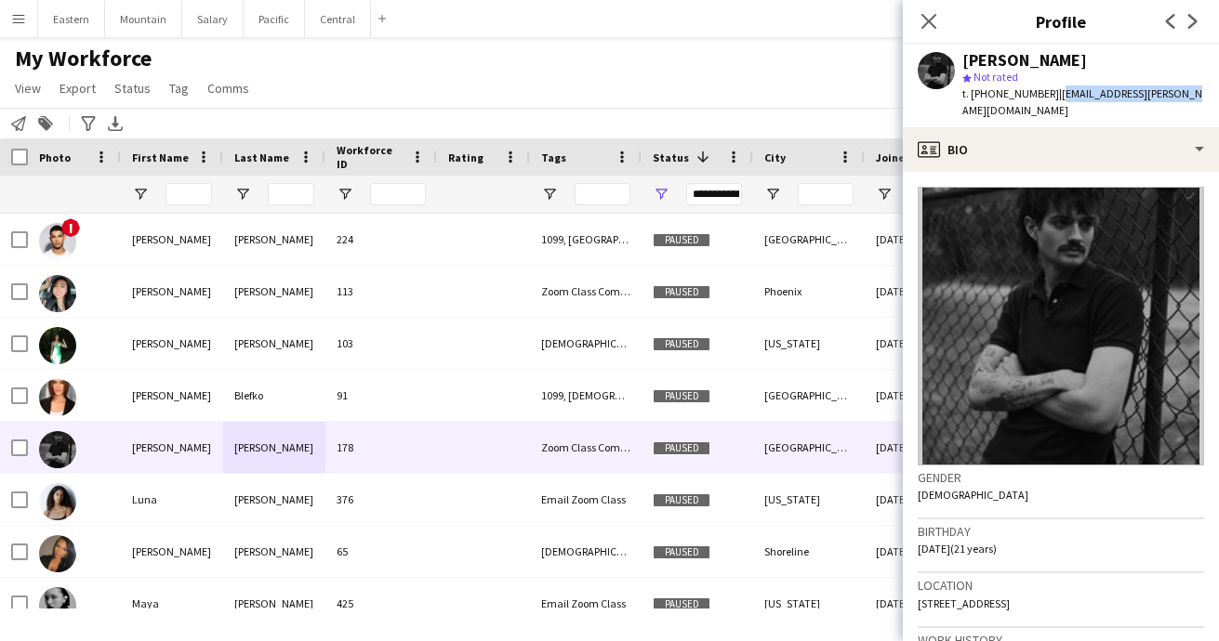
drag, startPoint x: 1044, startPoint y: 95, endPoint x: 1186, endPoint y: 89, distance: 142.3
click at [1186, 89] on app-profile-header "Lucas Clark star Not rated t. +14047891896 | scout.l.clark@gmail.com" at bounding box center [1061, 86] width 316 height 83
copy span "scout.l.clark@gmail.com"
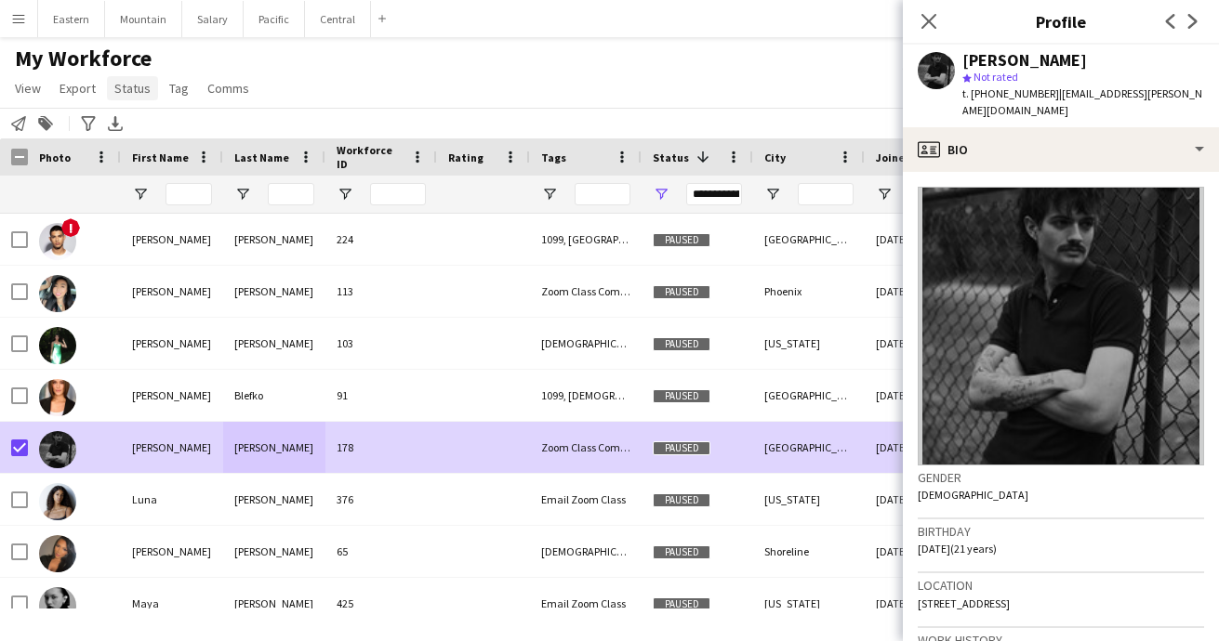
click at [122, 88] on span "Status" at bounding box center [132, 88] width 36 height 17
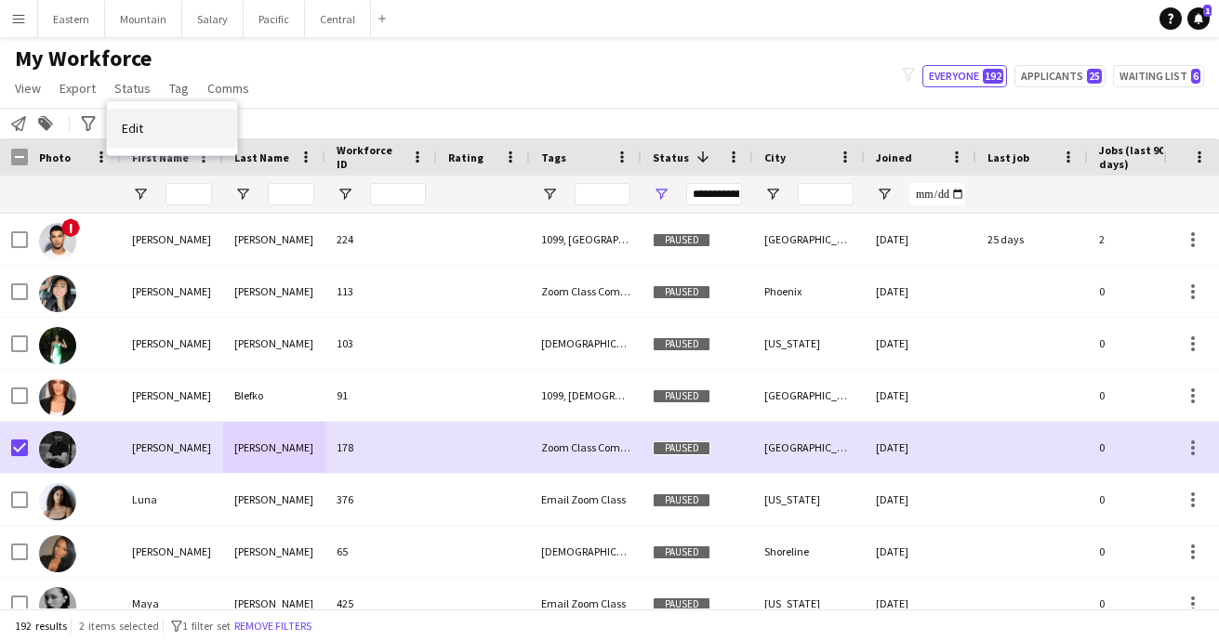
click at [129, 144] on link "Edit" at bounding box center [172, 128] width 130 height 39
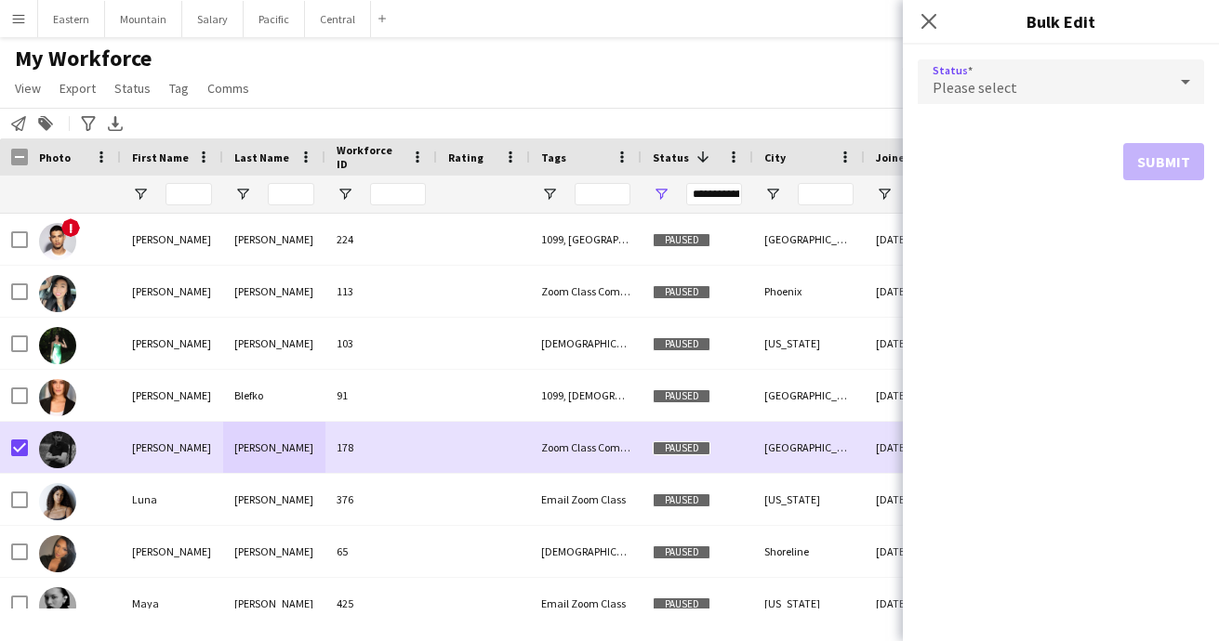
click at [1053, 78] on div "Please select" at bounding box center [1041, 81] width 249 height 45
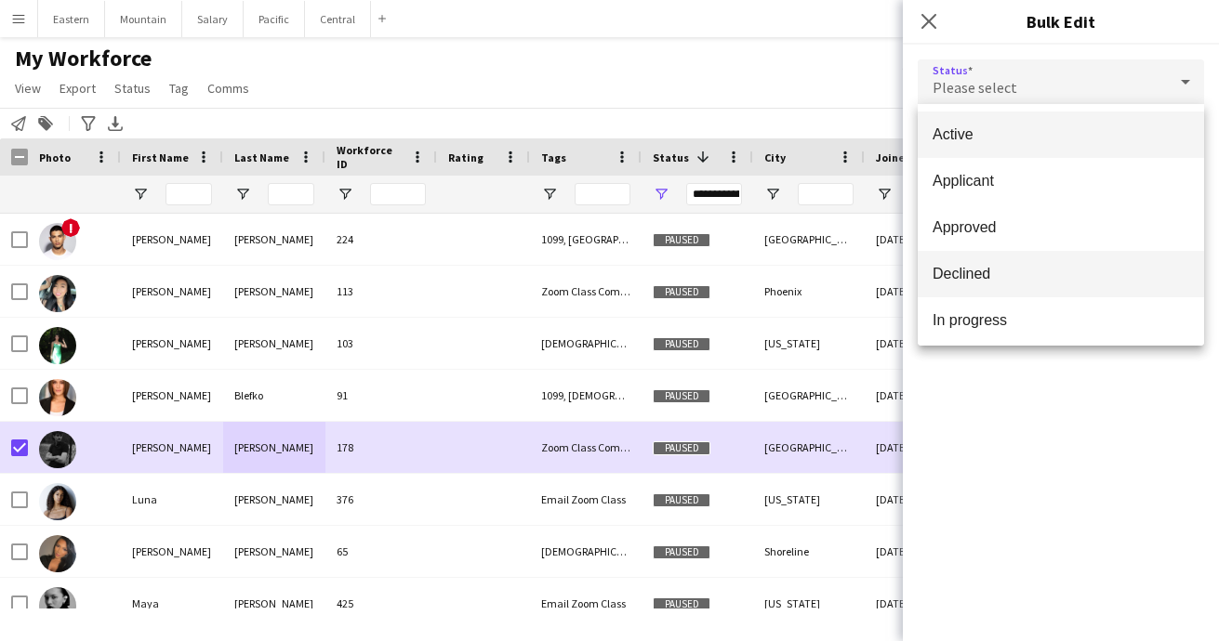
click at [983, 264] on mat-option "Declined" at bounding box center [1060, 274] width 286 height 46
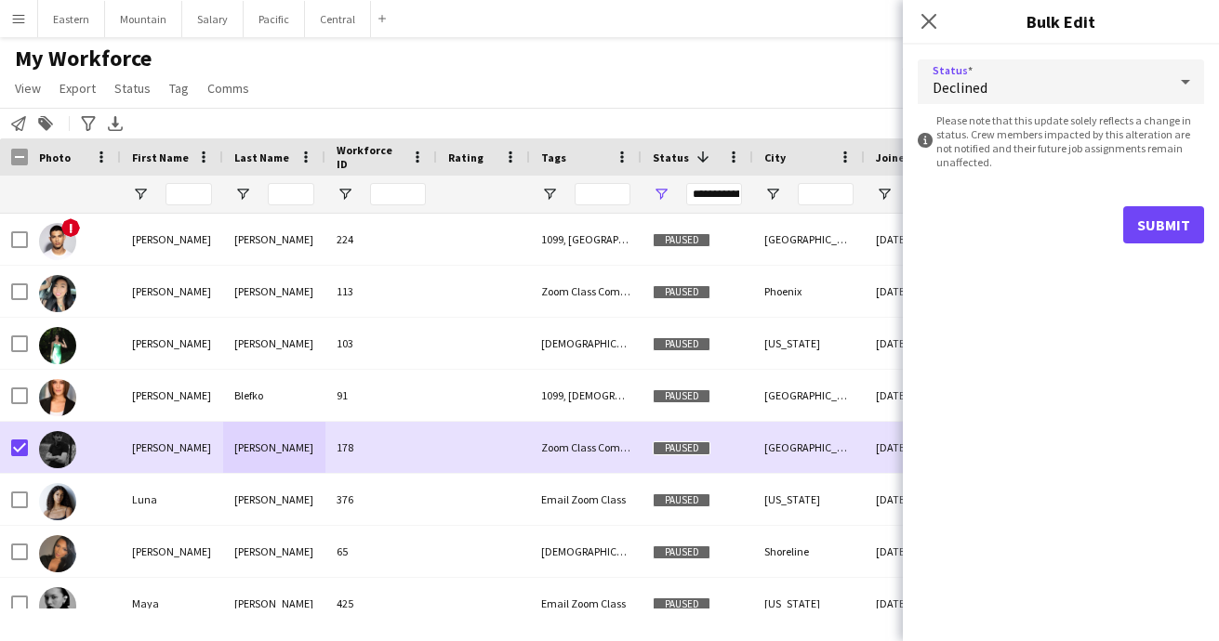
click at [1154, 220] on button "Submit" at bounding box center [1163, 224] width 81 height 37
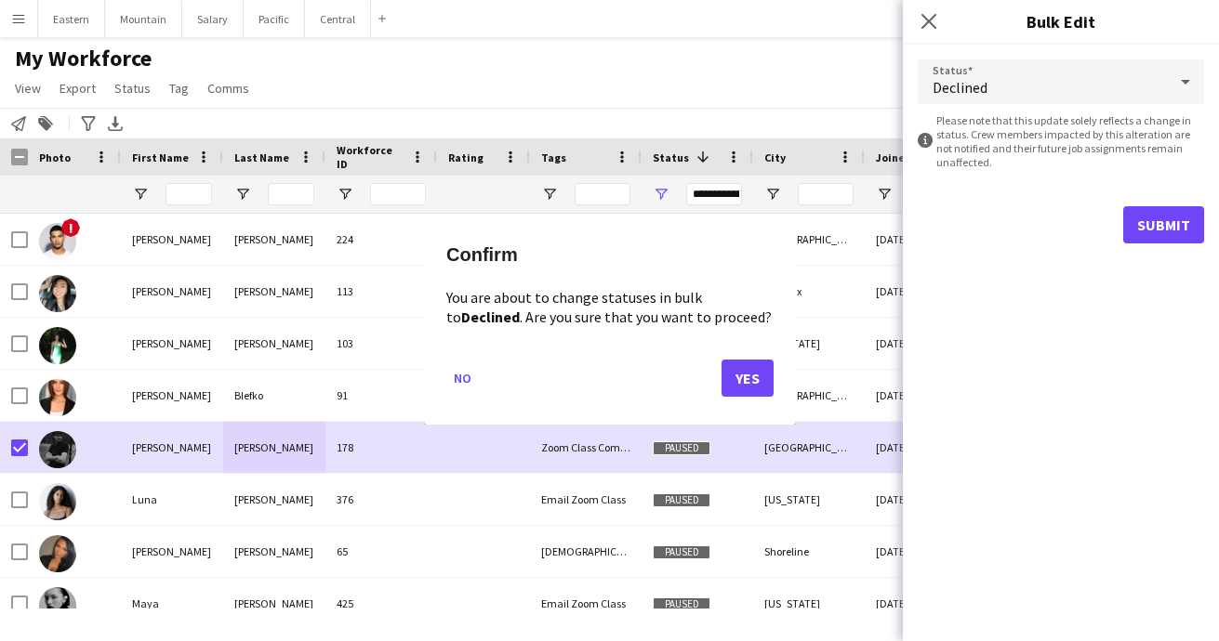
click at [742, 363] on button "Yes" at bounding box center [747, 377] width 52 height 37
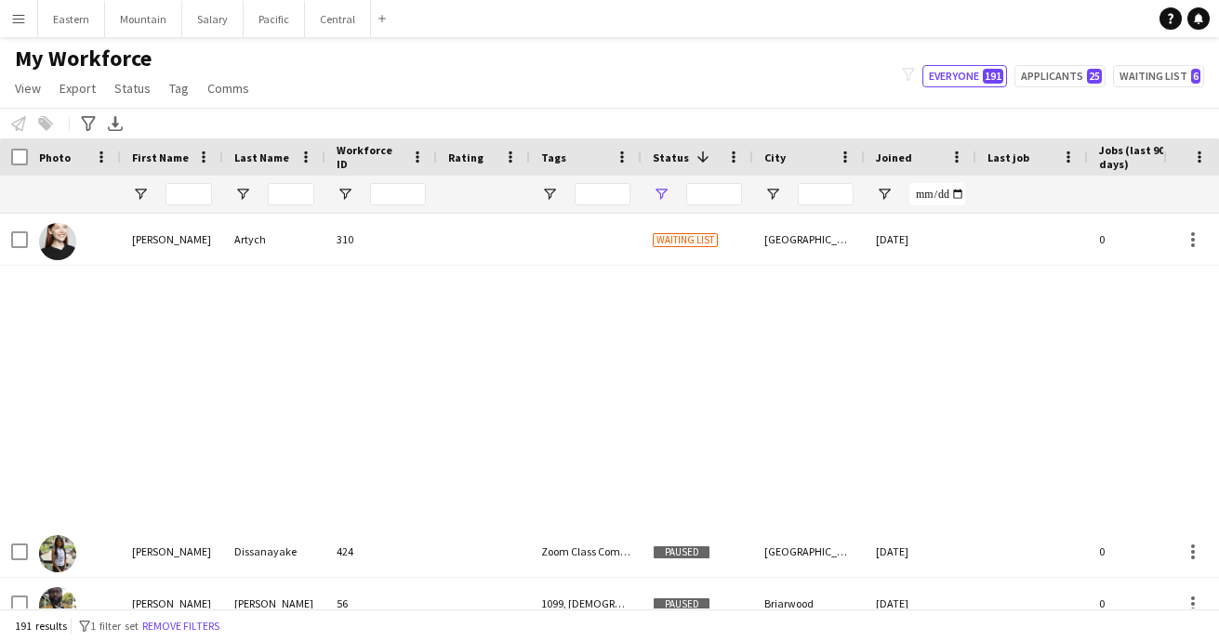
type input "**********"
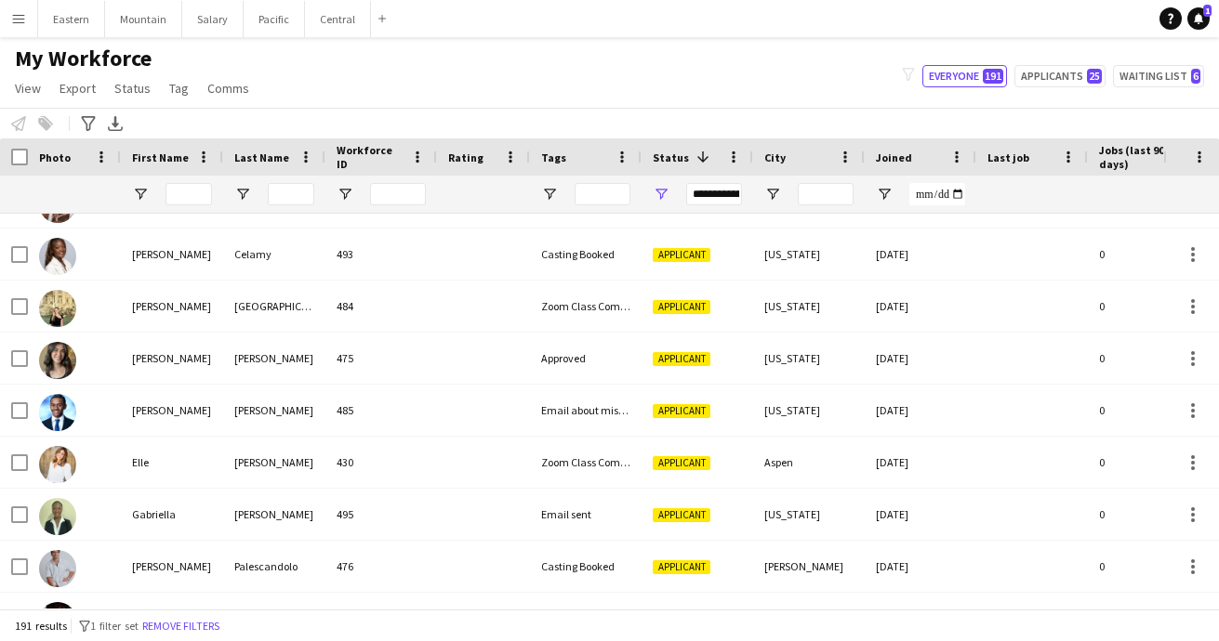
scroll to position [2222, 0]
